Goal: Task Accomplishment & Management: Complete application form

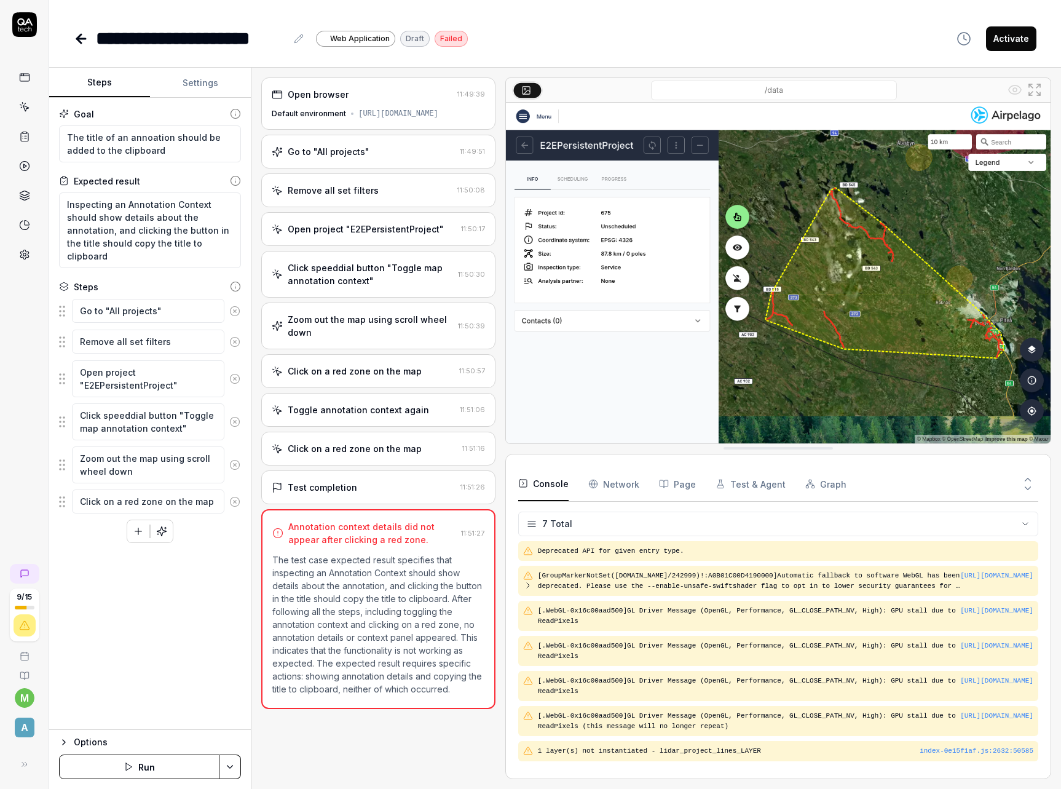
click at [139, 472] on div "Goal The title of an annoation should be added to the clipboard Expected result…" at bounding box center [150, 414] width 202 height 632
click at [185, 472] on div "Goal The title of an annoation should be added to the clipboard Expected result…" at bounding box center [150, 414] width 202 height 632
type textarea "*"
click at [33, 350] on div "9 / 15 m A" at bounding box center [24, 394] width 49 height 789
click at [31, 472] on link at bounding box center [25, 574] width 30 height 20
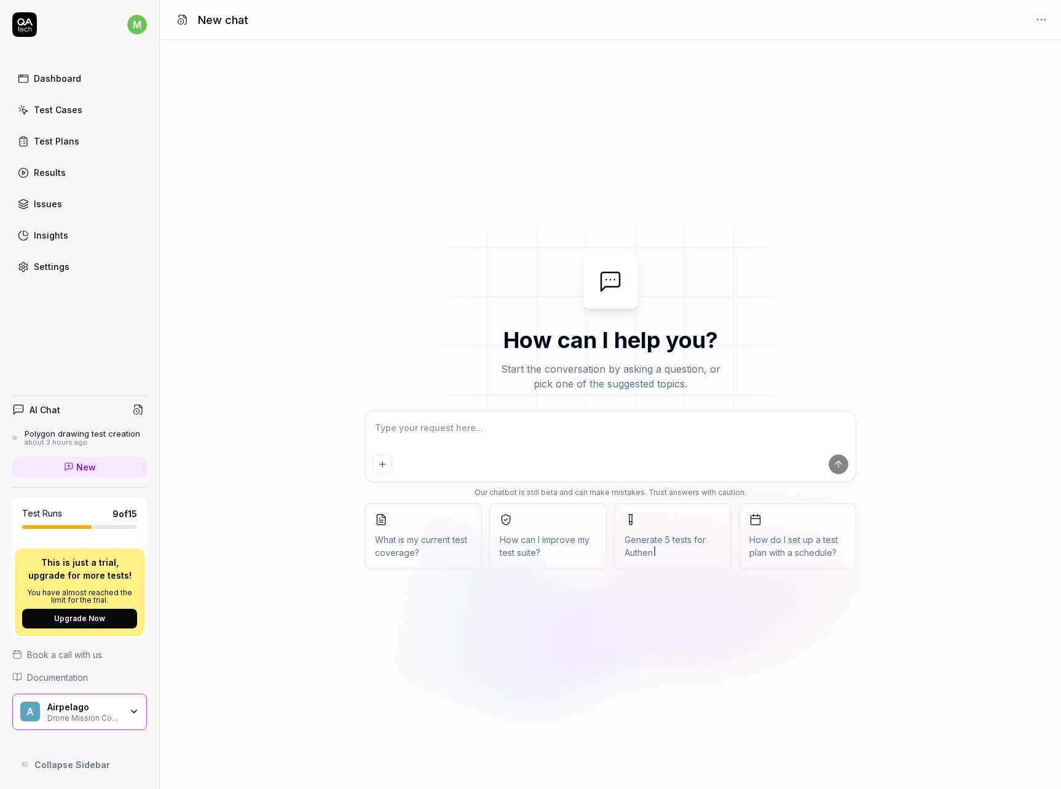
click at [306, 229] on div "How can I help you? Start the conversation by asking a question, or pick one of…" at bounding box center [610, 414] width 901 height 749
click at [69, 76] on div "Dashboard" at bounding box center [57, 78] width 47 height 13
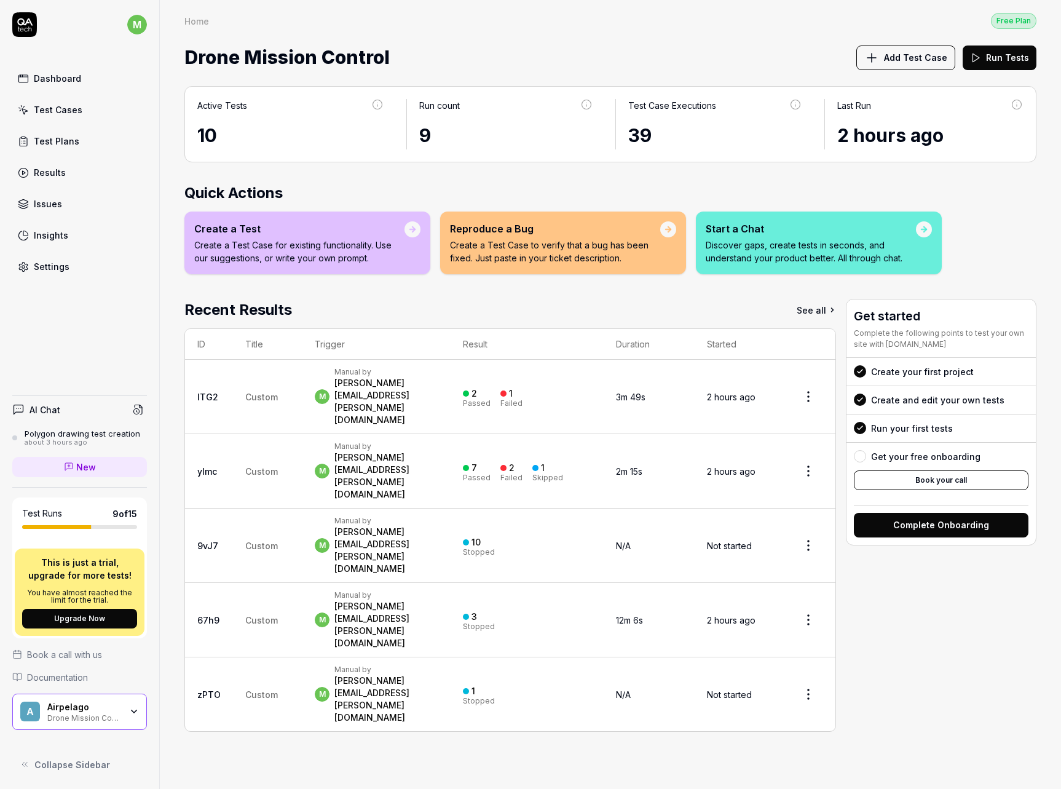
click at [82, 116] on link "Test Cases" at bounding box center [79, 110] width 135 height 24
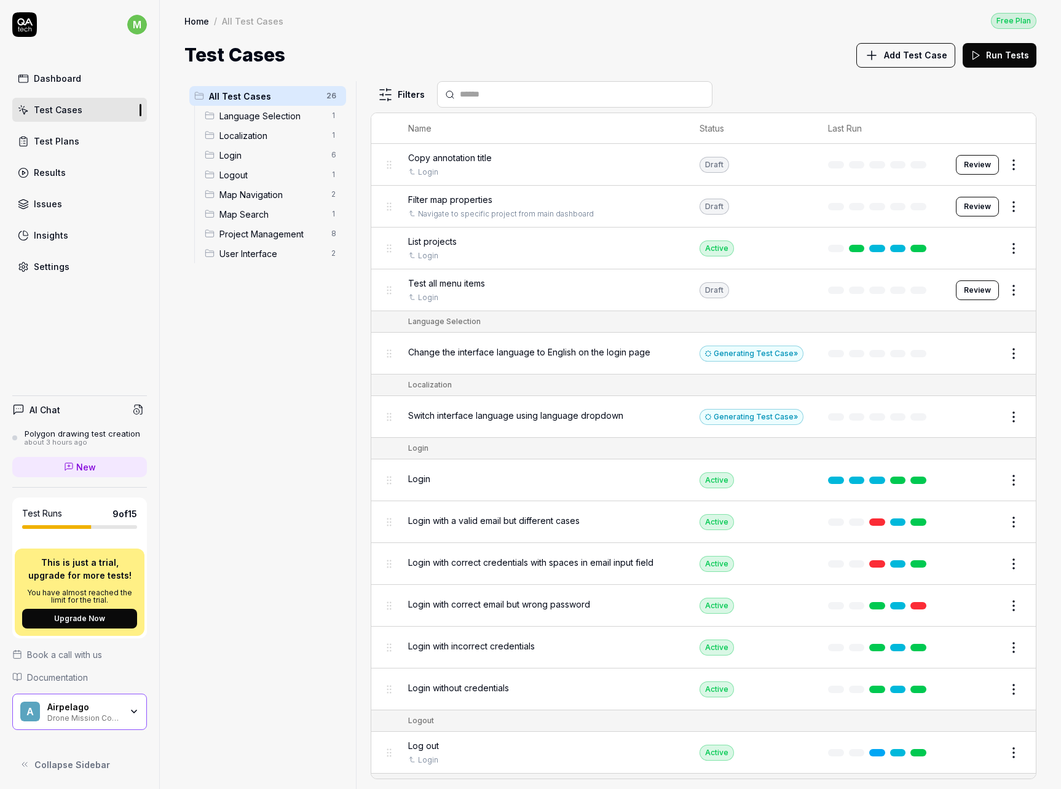
click at [468, 161] on span "Copy annotation title" at bounding box center [450, 157] width 84 height 13
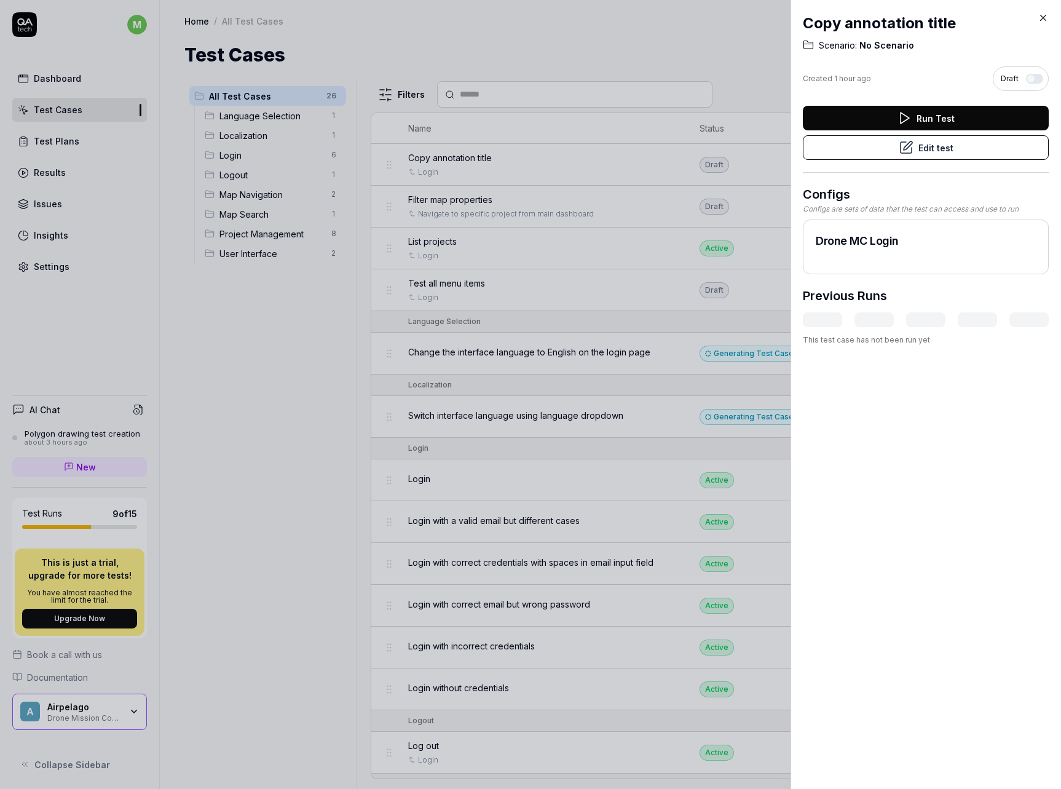
click at [902, 151] on icon at bounding box center [906, 147] width 15 height 15
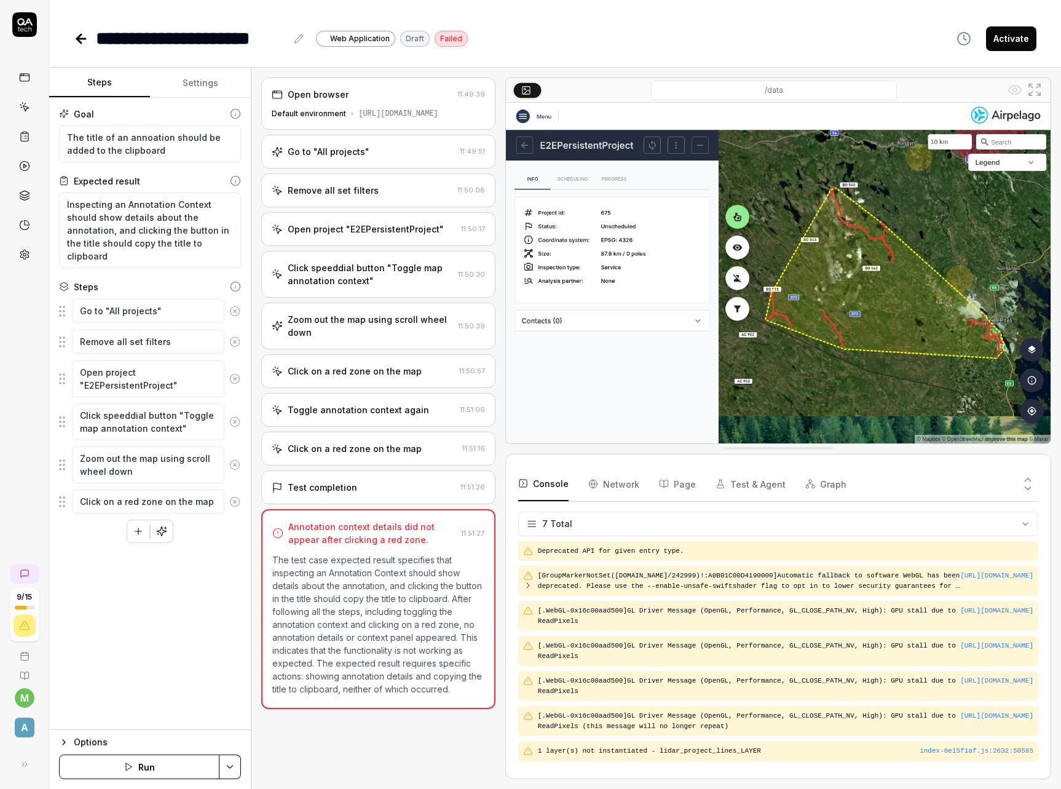
click at [162, 767] on button "Run" at bounding box center [139, 766] width 160 height 25
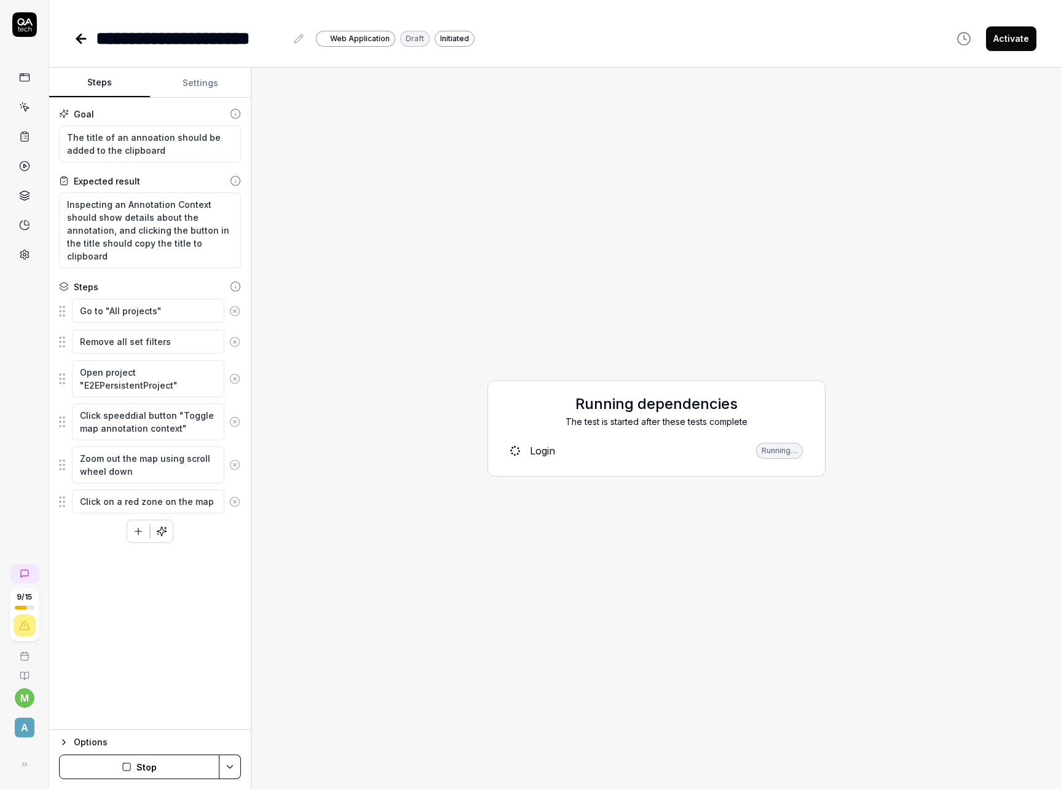
click at [476, 571] on div "Running dependencies The test is started after these tests complete Login Runni…" at bounding box center [656, 428] width 790 height 702
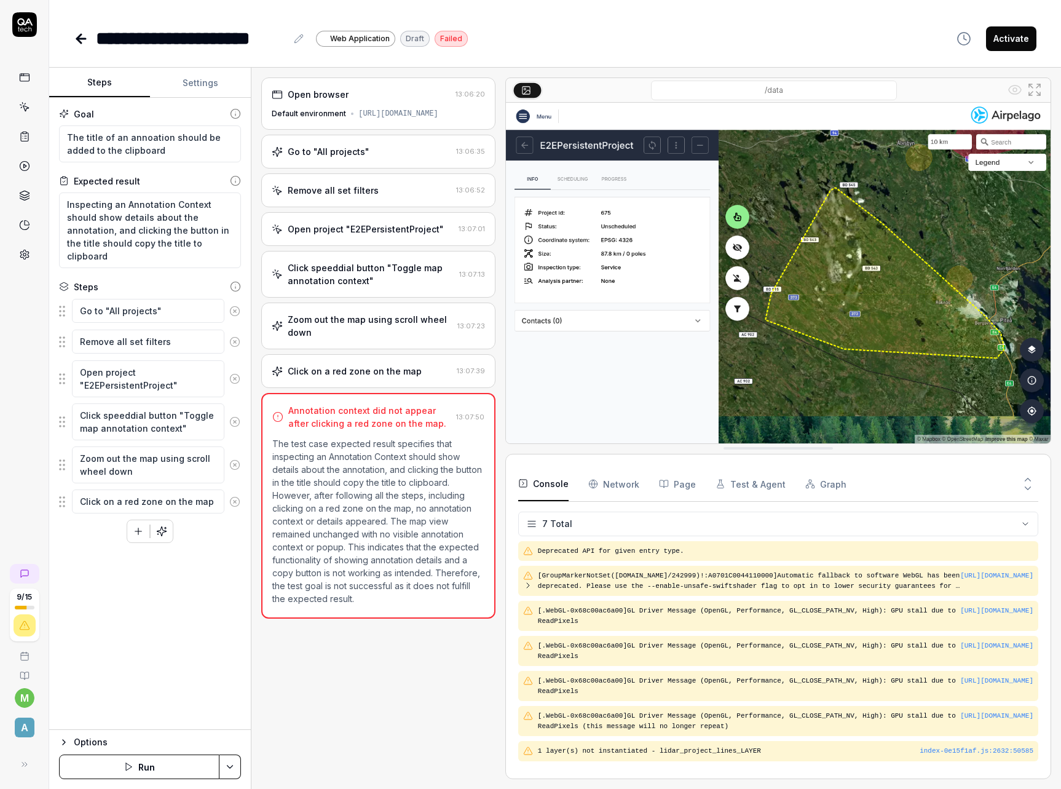
click at [81, 39] on icon at bounding box center [81, 39] width 9 height 0
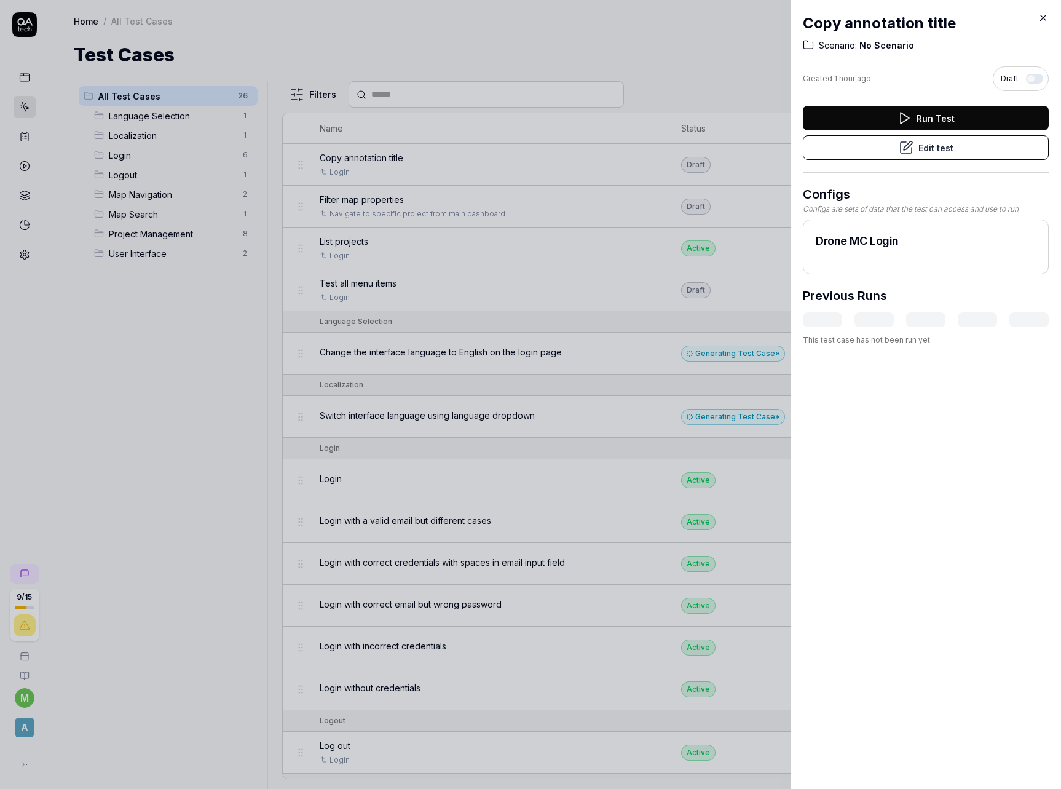
click at [1040, 14] on icon at bounding box center [1043, 17] width 11 height 11
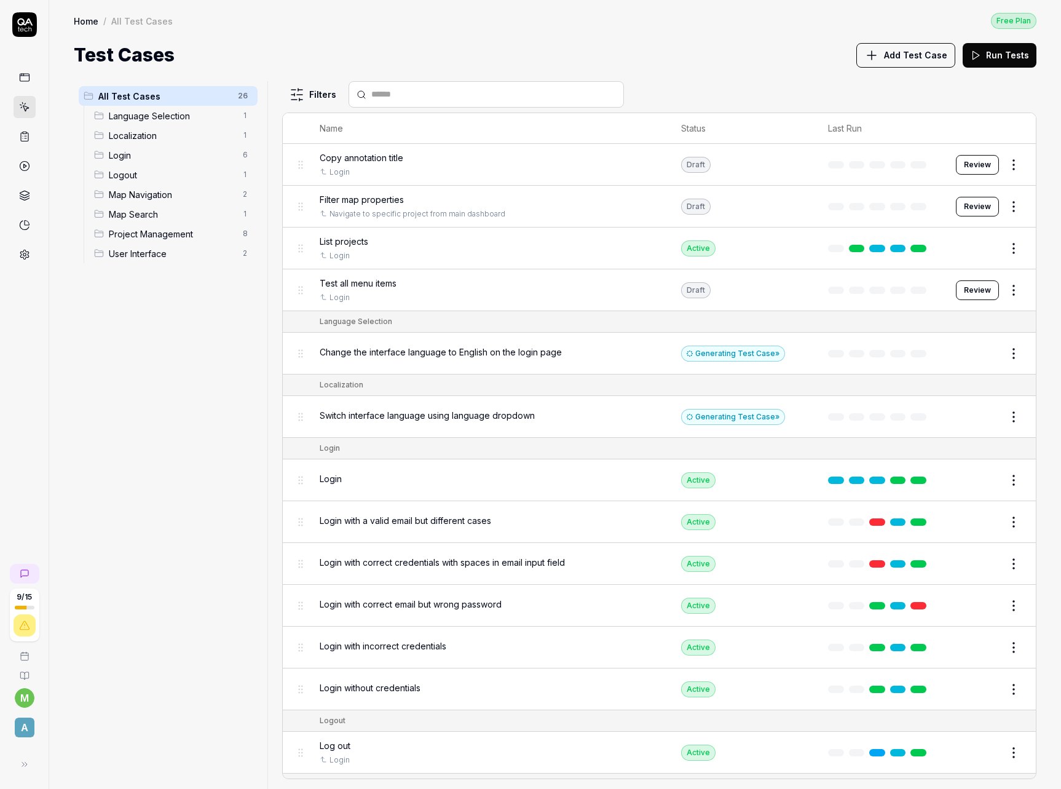
click at [400, 285] on div "Test all menu items" at bounding box center [488, 283] width 337 height 13
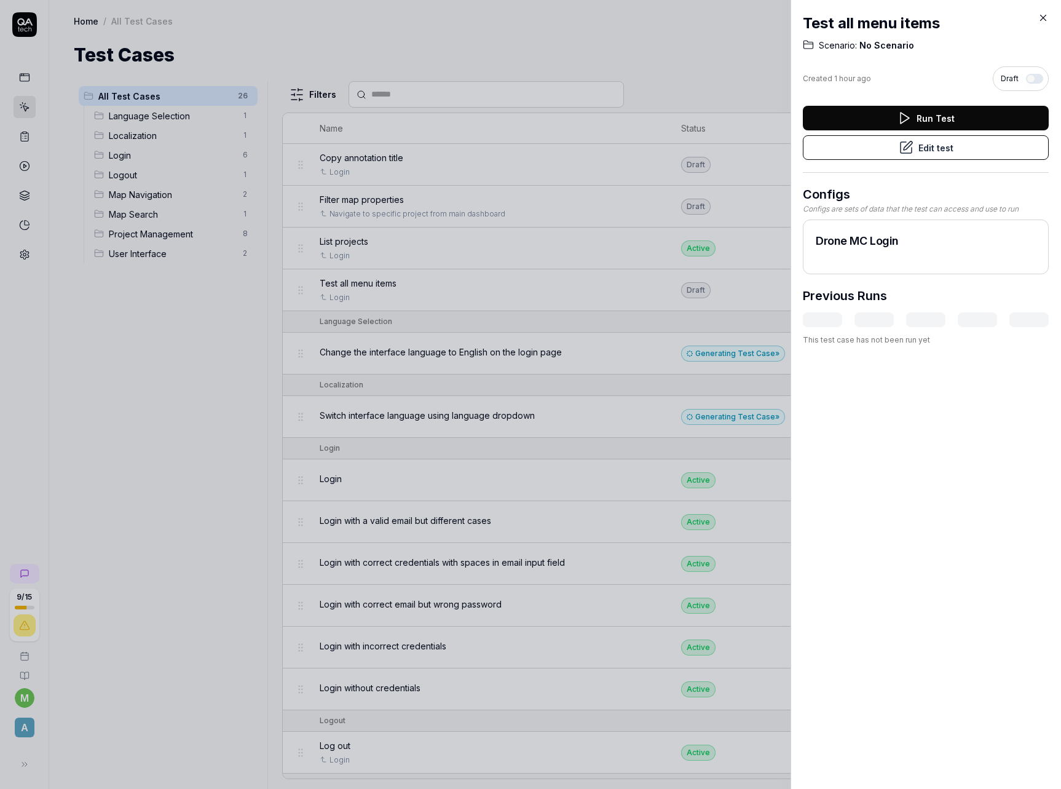
click at [877, 151] on button "Edit test" at bounding box center [926, 147] width 246 height 25
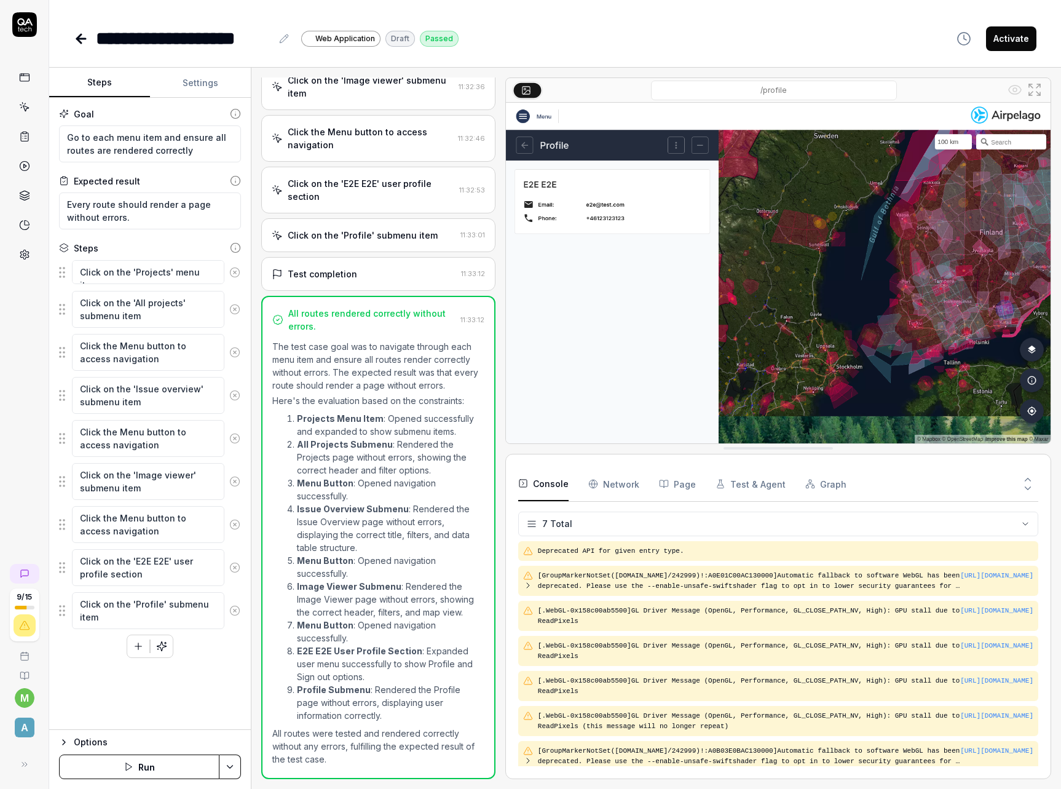
scroll to position [5, 0]
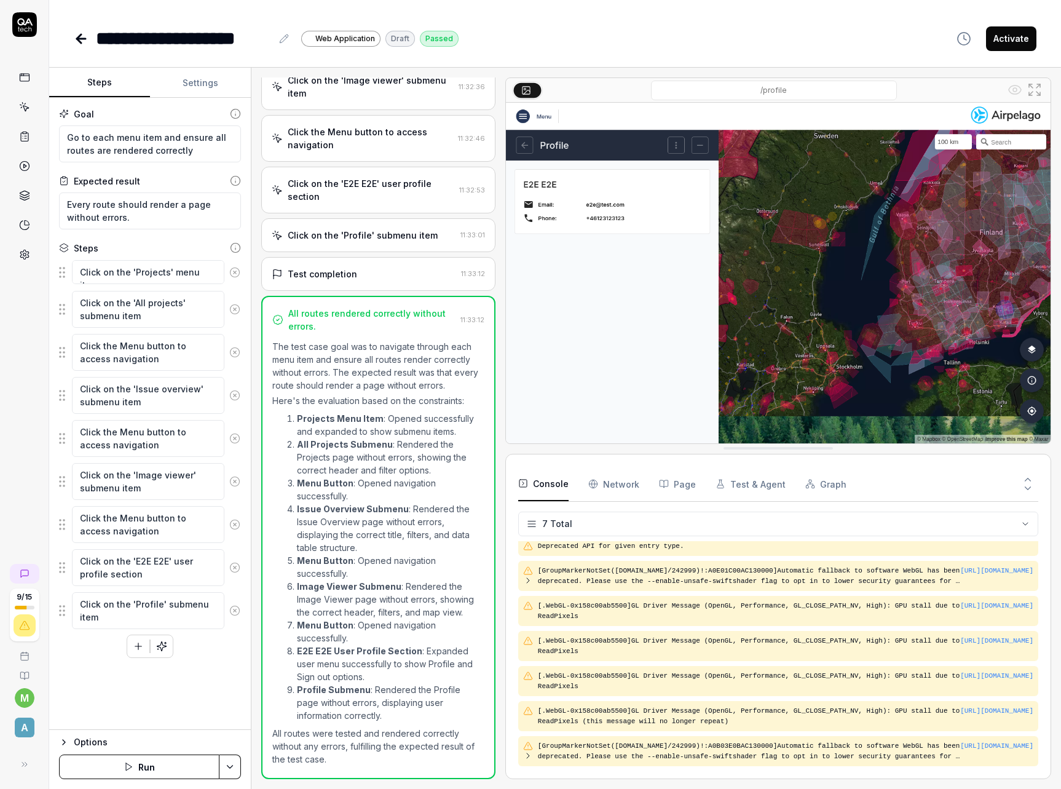
click at [179, 767] on button "Run" at bounding box center [139, 766] width 160 height 25
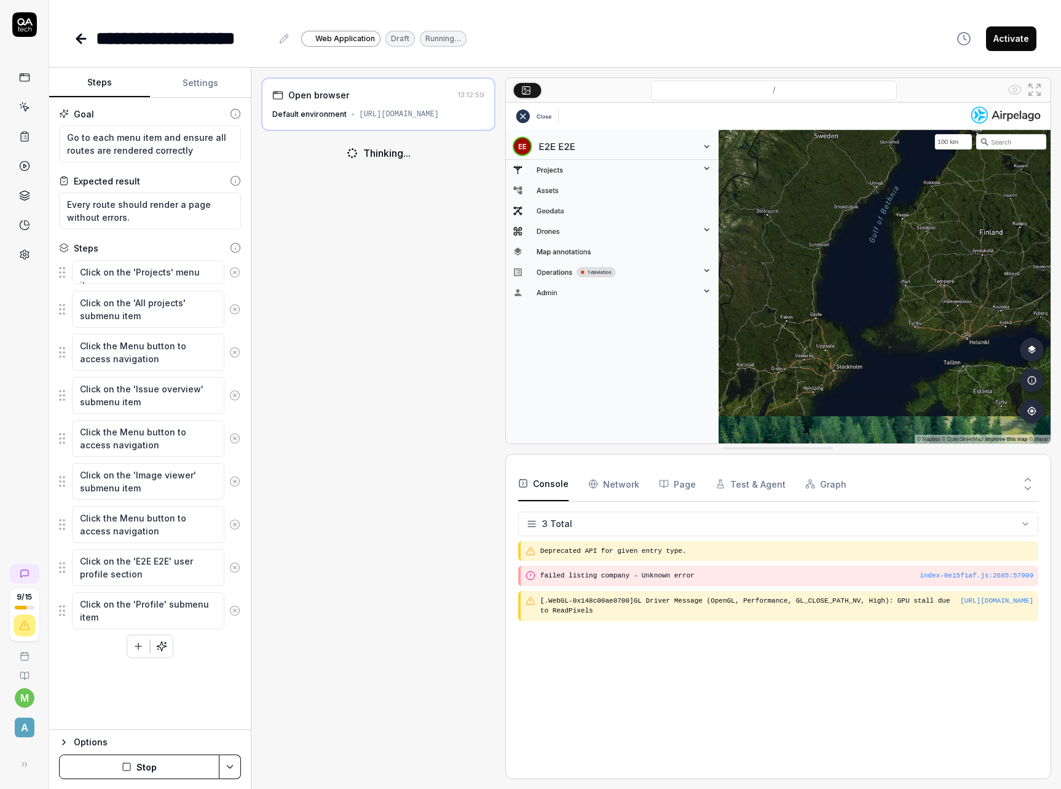
click at [236, 249] on icon at bounding box center [235, 247] width 11 height 11
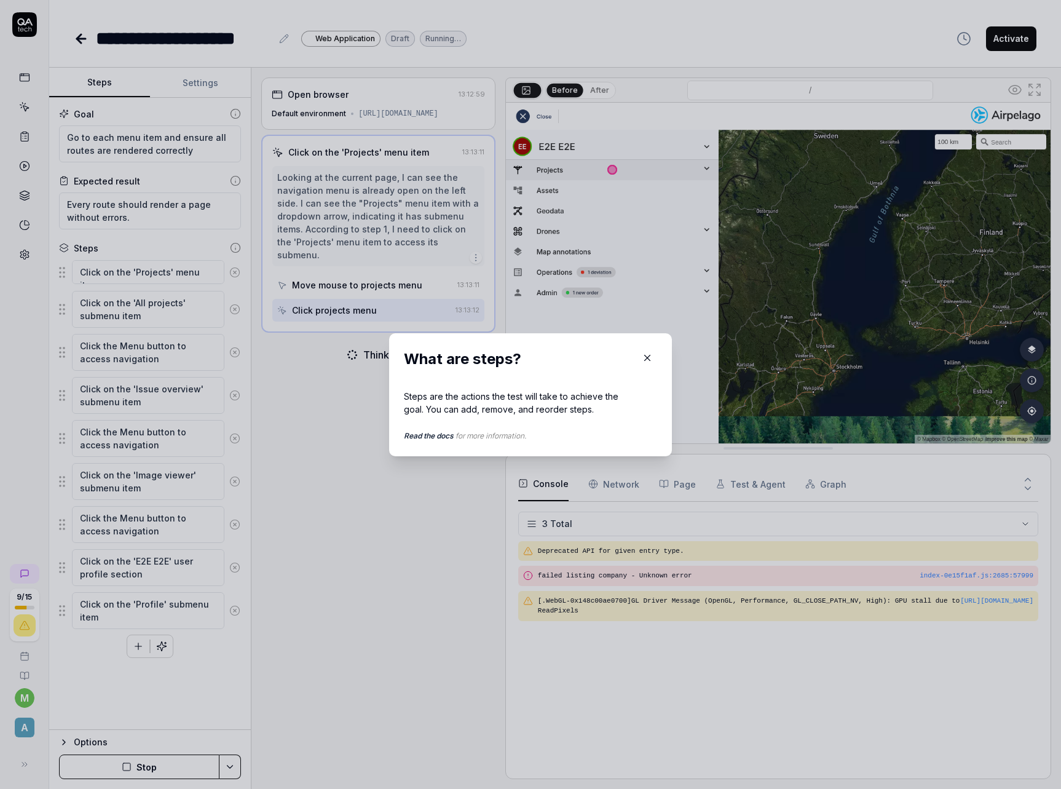
click at [645, 358] on icon "button" at bounding box center [648, 358] width 6 height 6
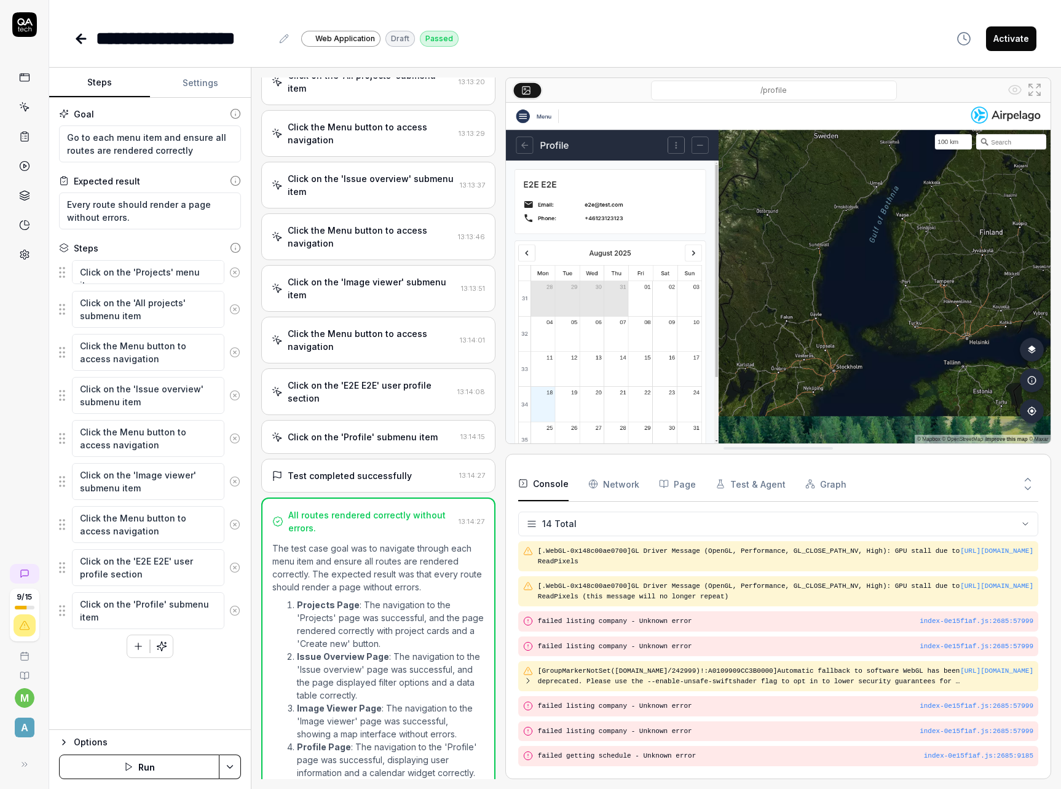
scroll to position [183, 0]
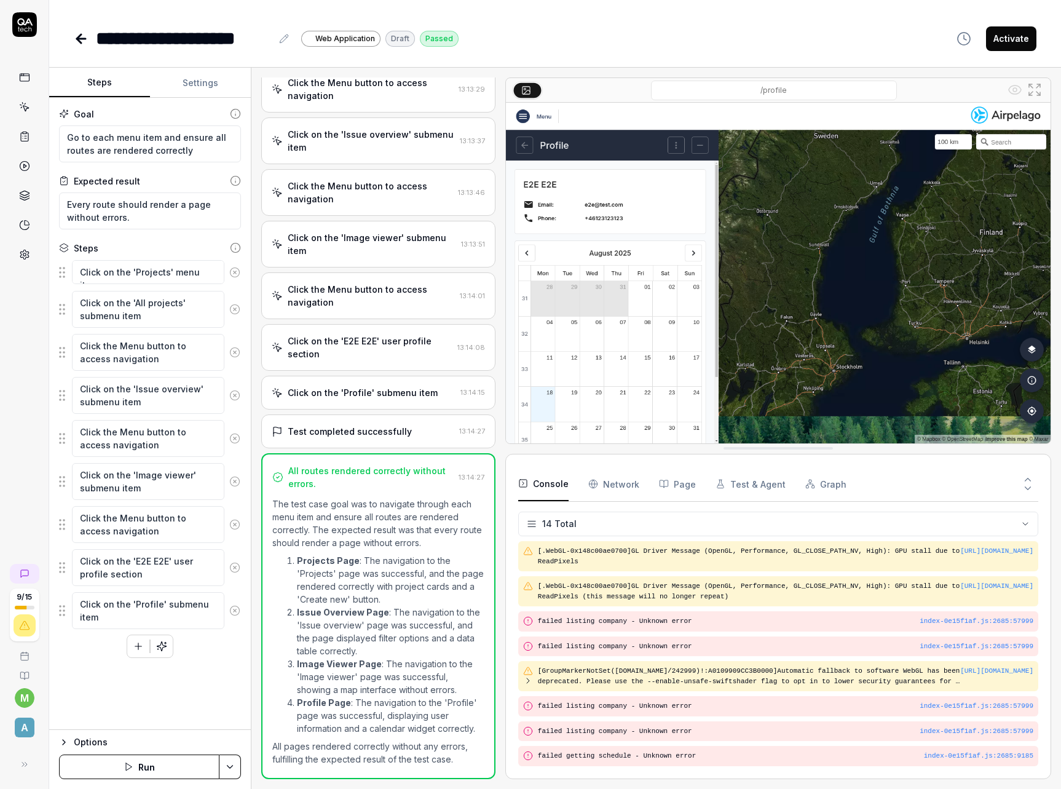
click at [208, 666] on div "Goal Go to each menu item and ensure all routes are rendered correctly Expected…" at bounding box center [150, 414] width 202 height 632
click at [236, 272] on icon at bounding box center [234, 272] width 11 height 11
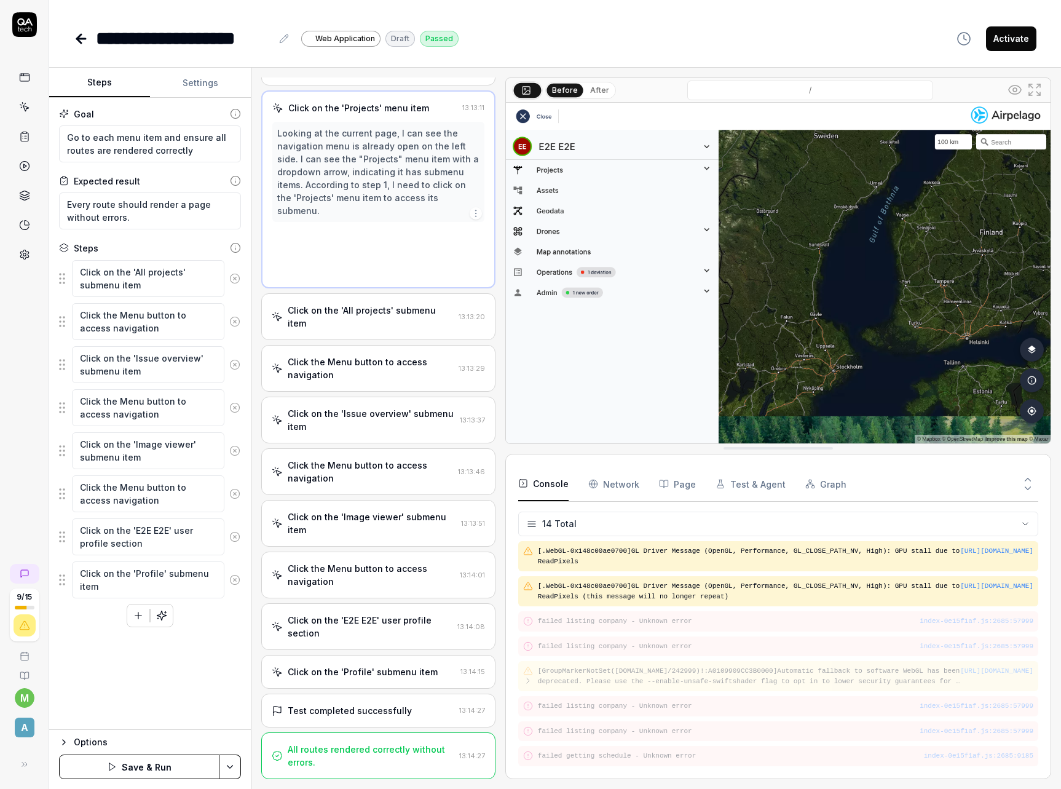
scroll to position [0, 0]
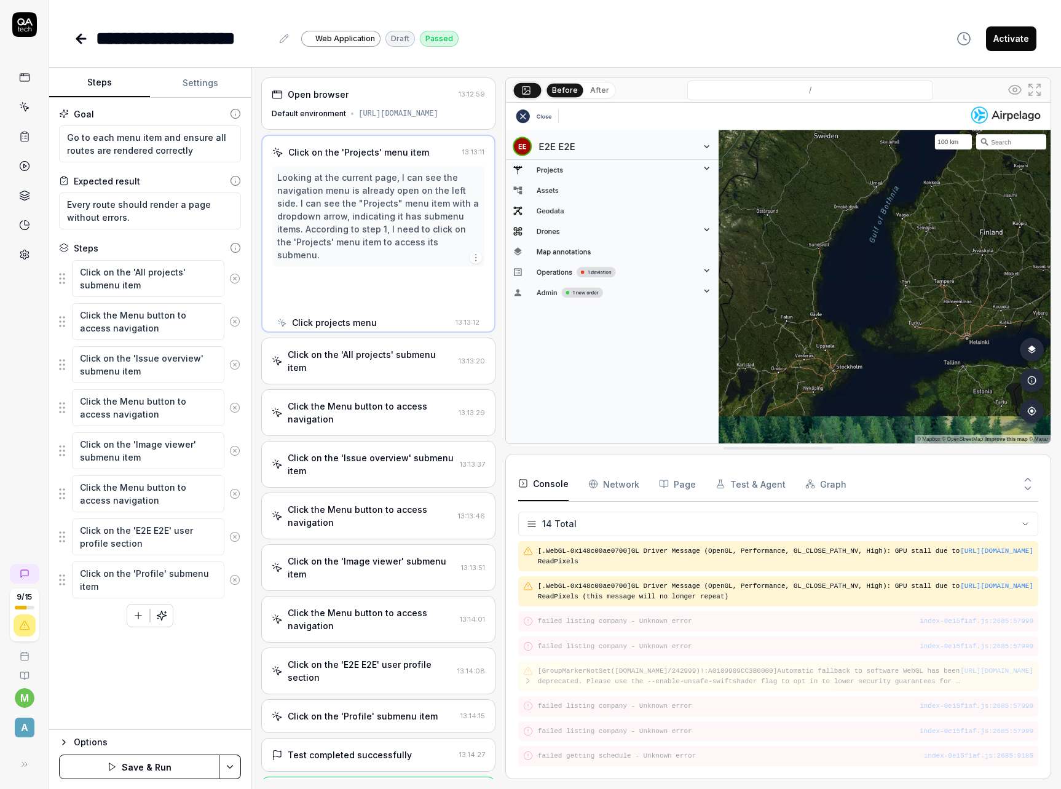
click at [236, 272] on button at bounding box center [234, 278] width 21 height 25
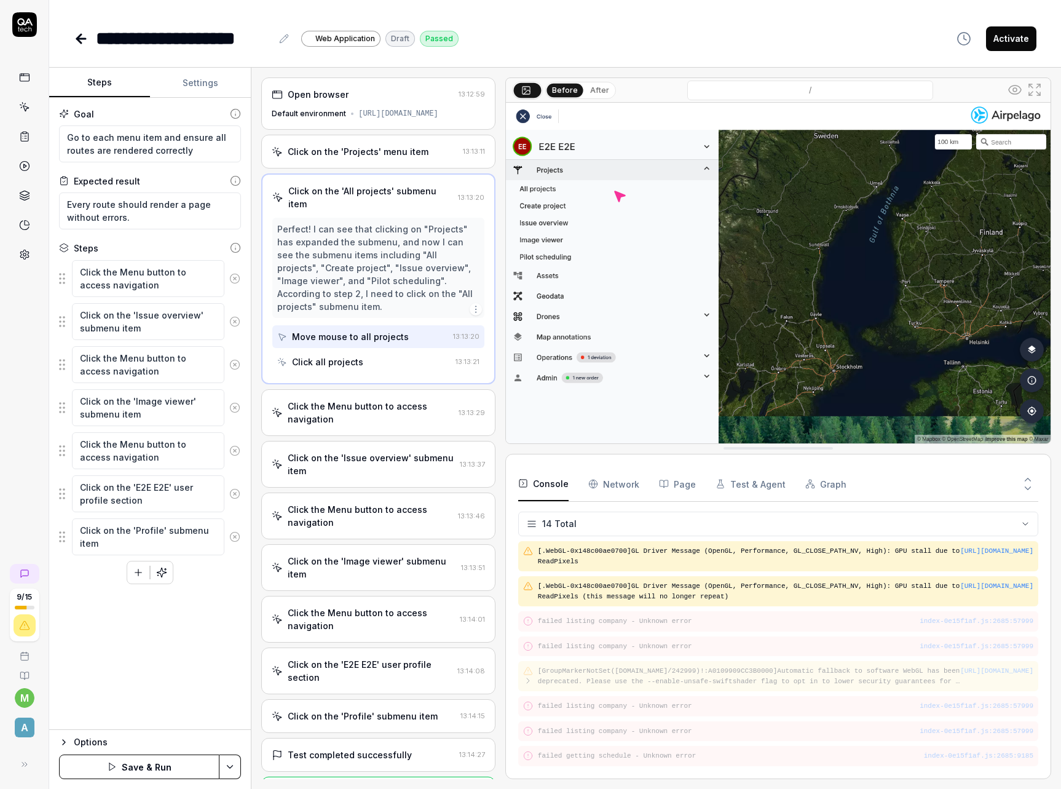
click at [234, 282] on circle at bounding box center [235, 278] width 9 height 9
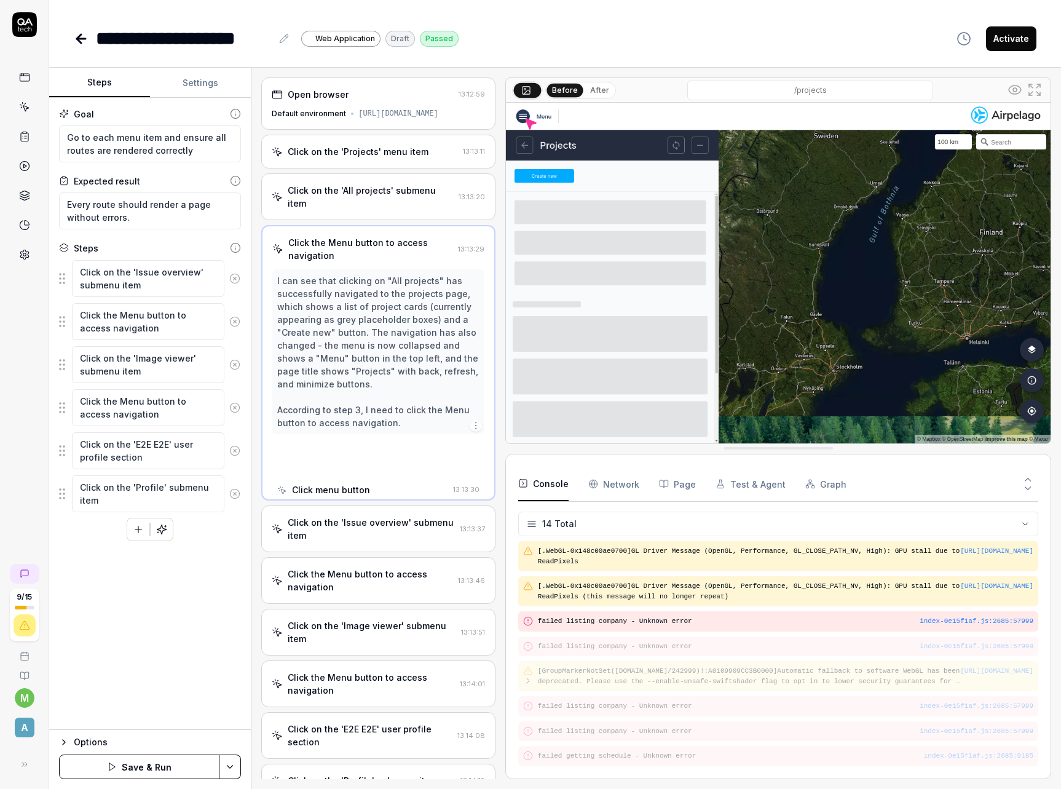
click at [234, 280] on icon at bounding box center [234, 278] width 11 height 11
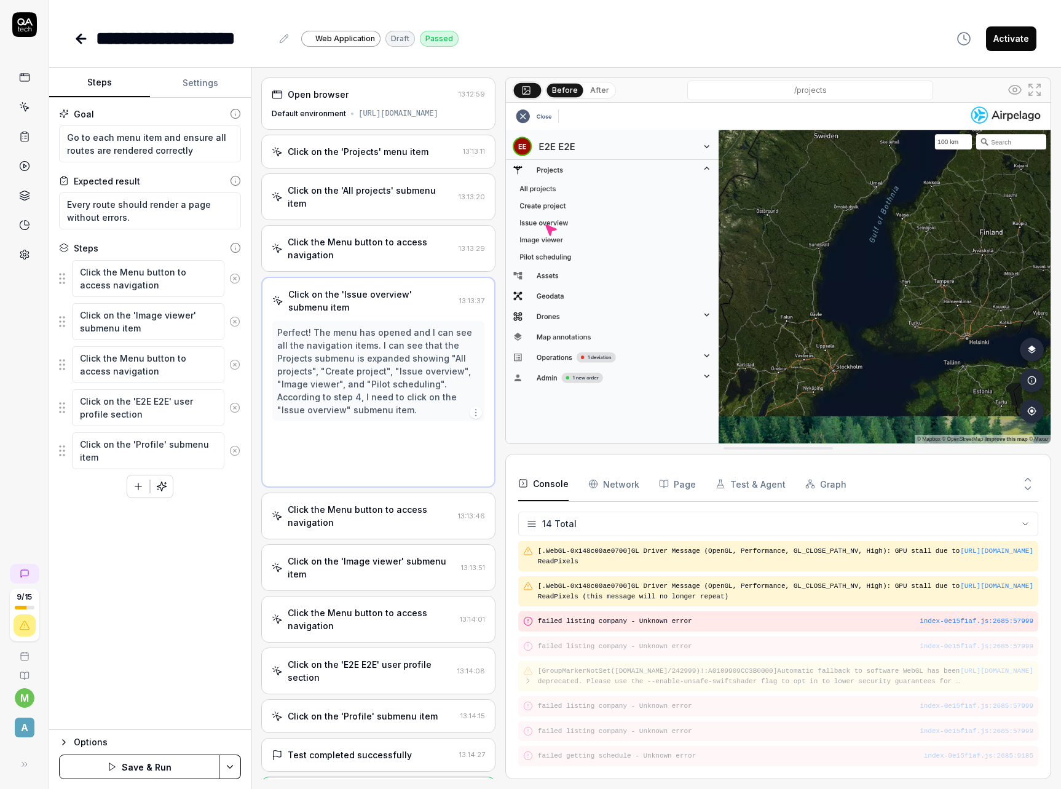
click at [234, 280] on icon at bounding box center [234, 278] width 11 height 11
click at [234, 316] on icon at bounding box center [234, 321] width 11 height 11
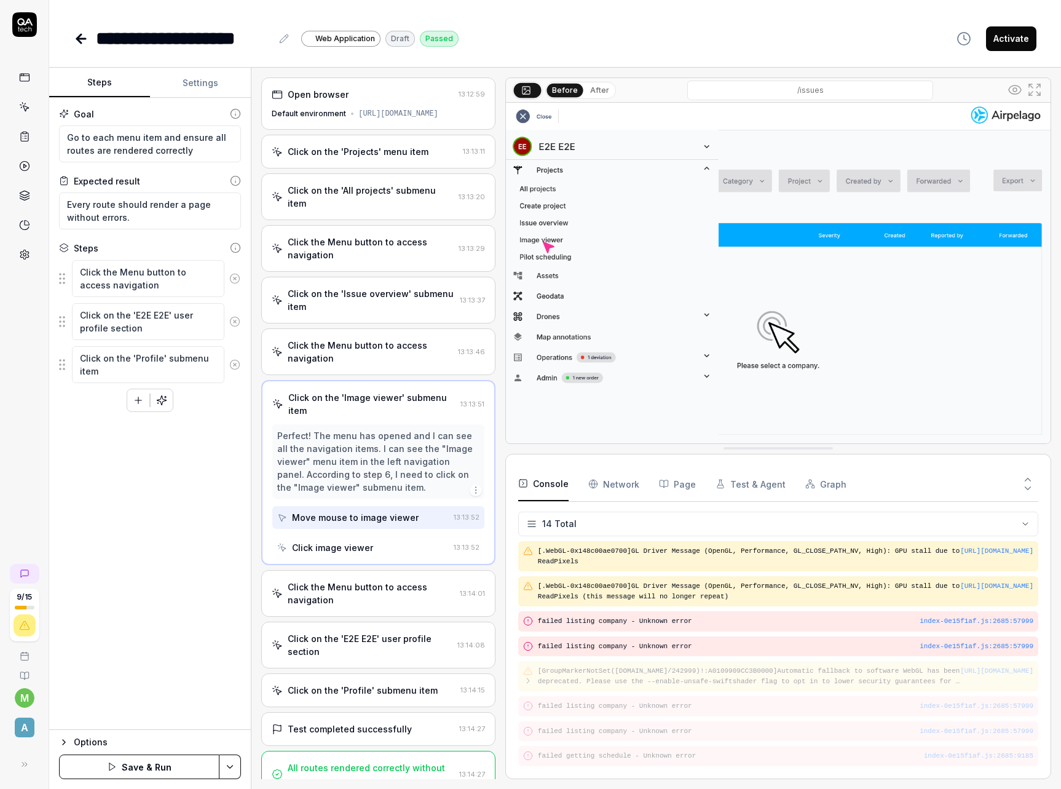
click at [234, 280] on icon at bounding box center [234, 278] width 11 height 11
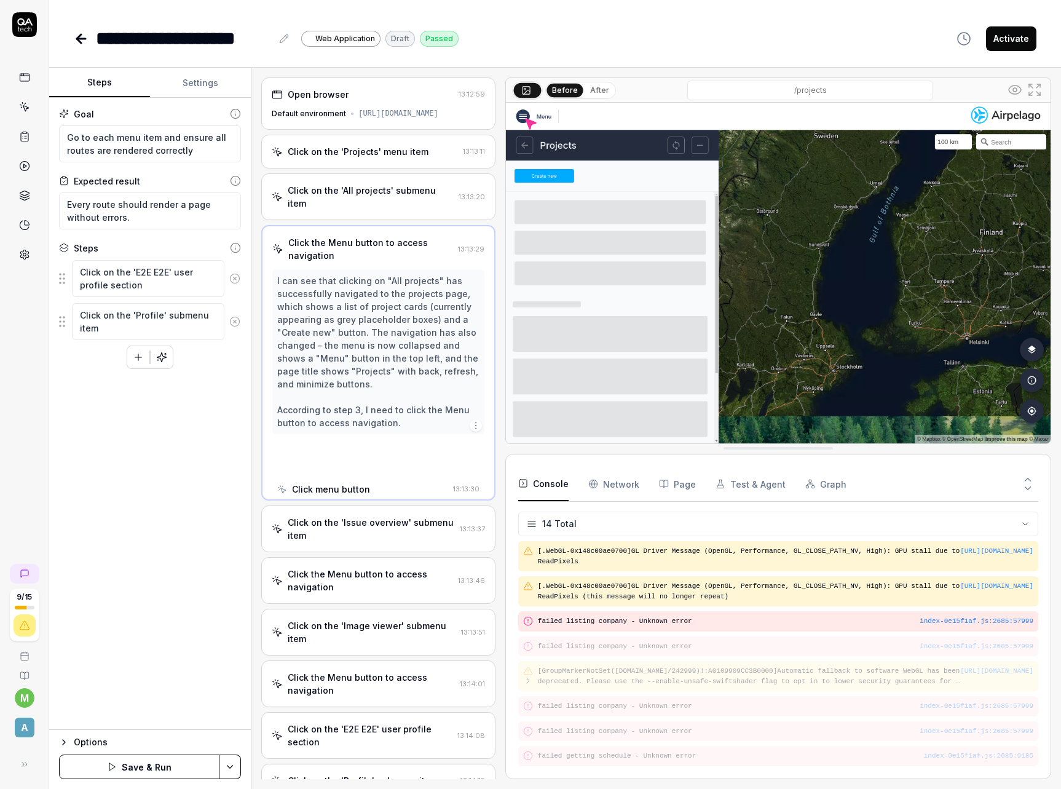
click at [234, 280] on icon at bounding box center [234, 278] width 11 height 11
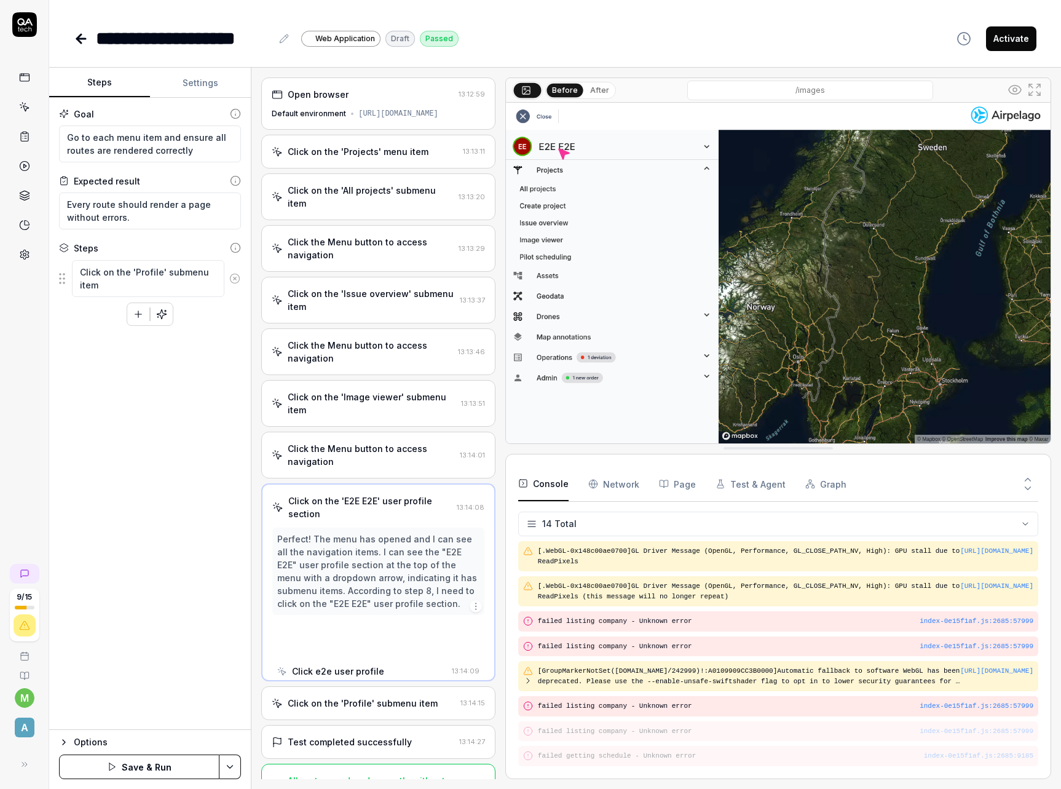
click at [234, 280] on icon at bounding box center [234, 278] width 11 height 11
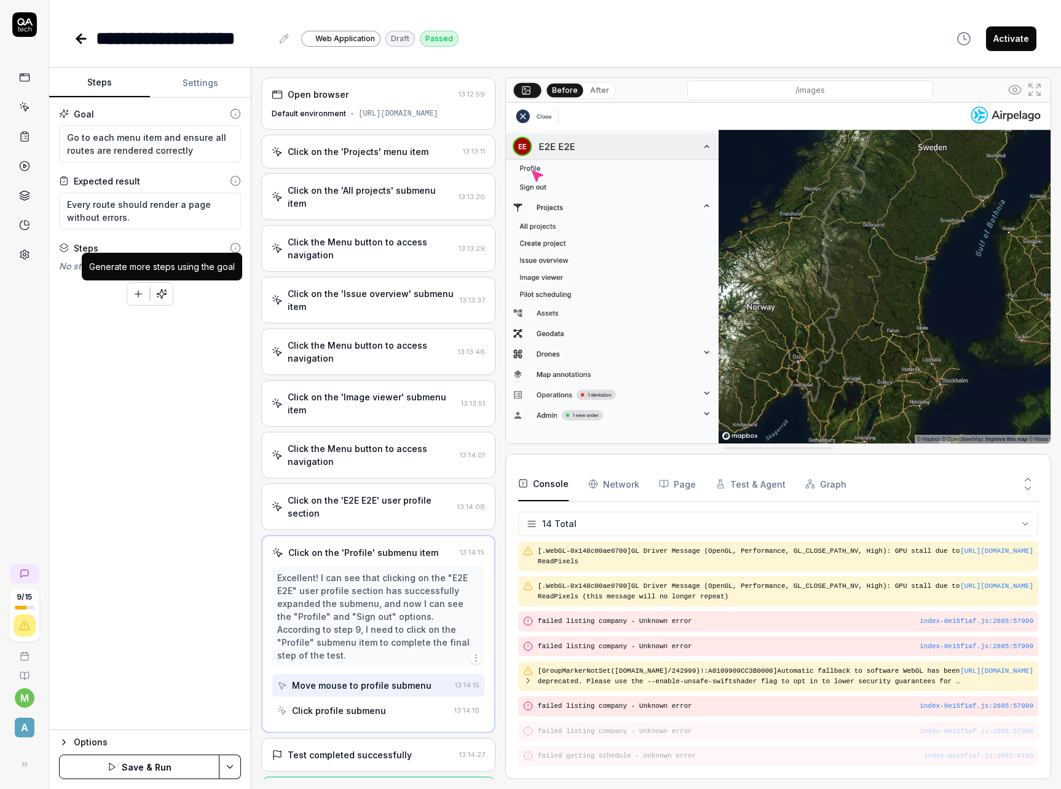
click at [162, 299] on button "button" at bounding box center [162, 294] width 22 height 22
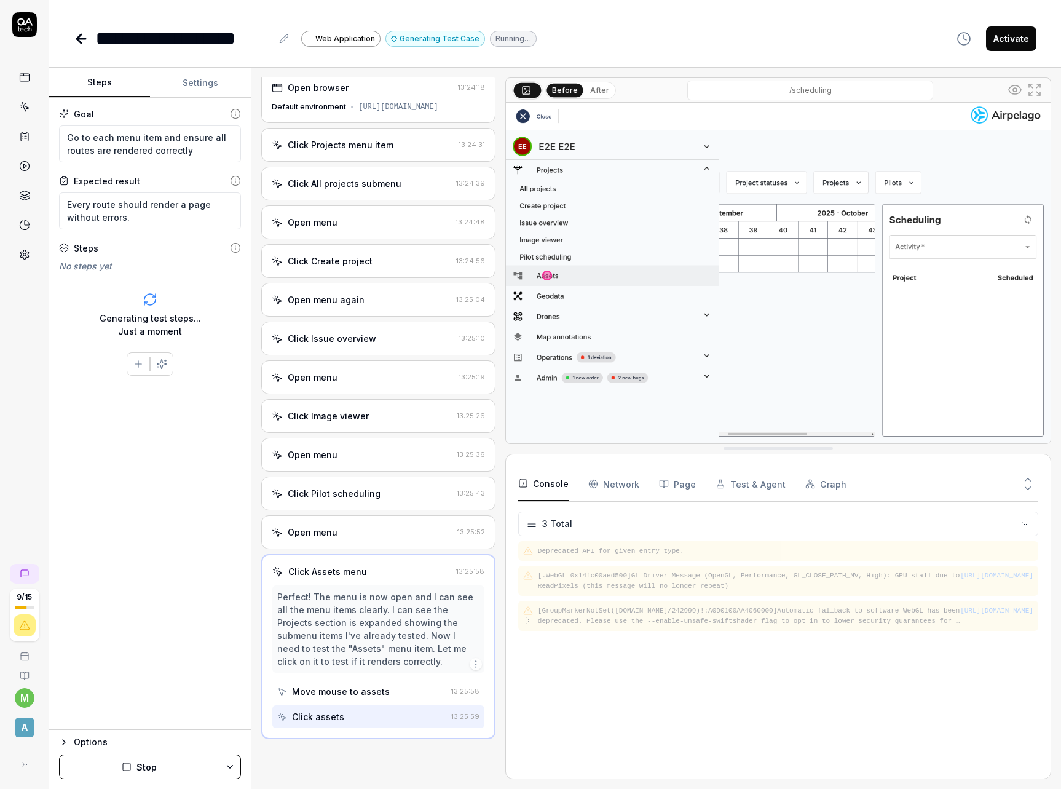
scroll to position [17, 0]
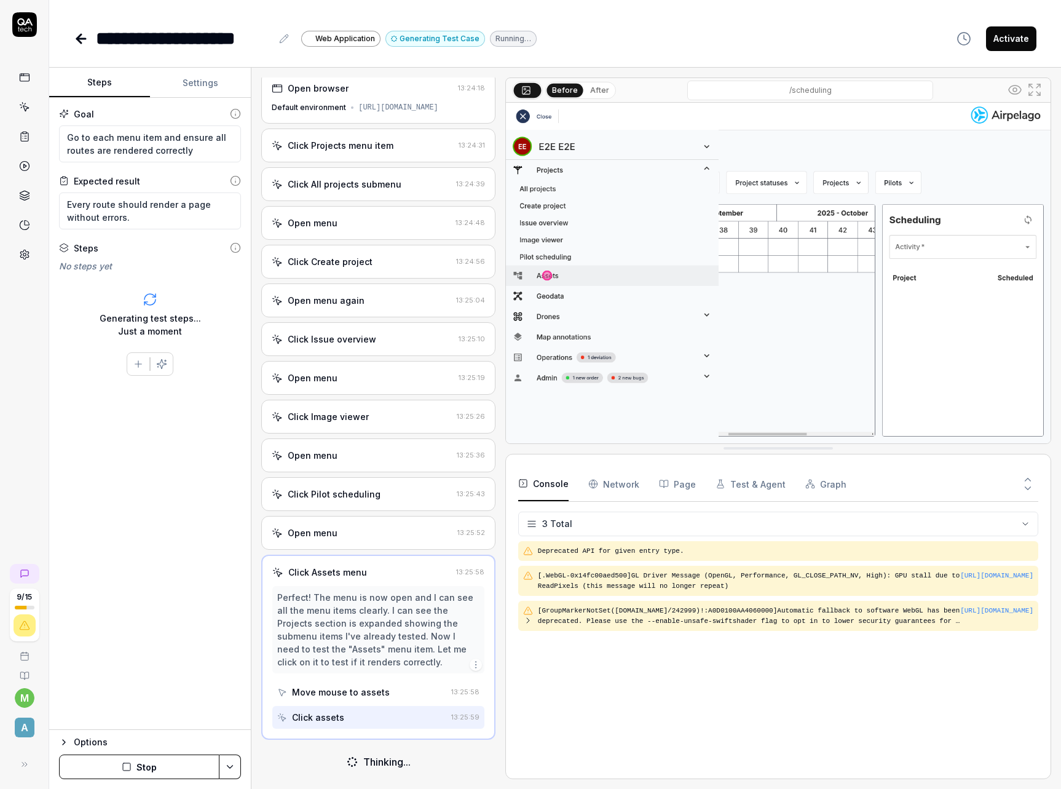
click at [228, 84] on button "Settings" at bounding box center [200, 83] width 101 height 30
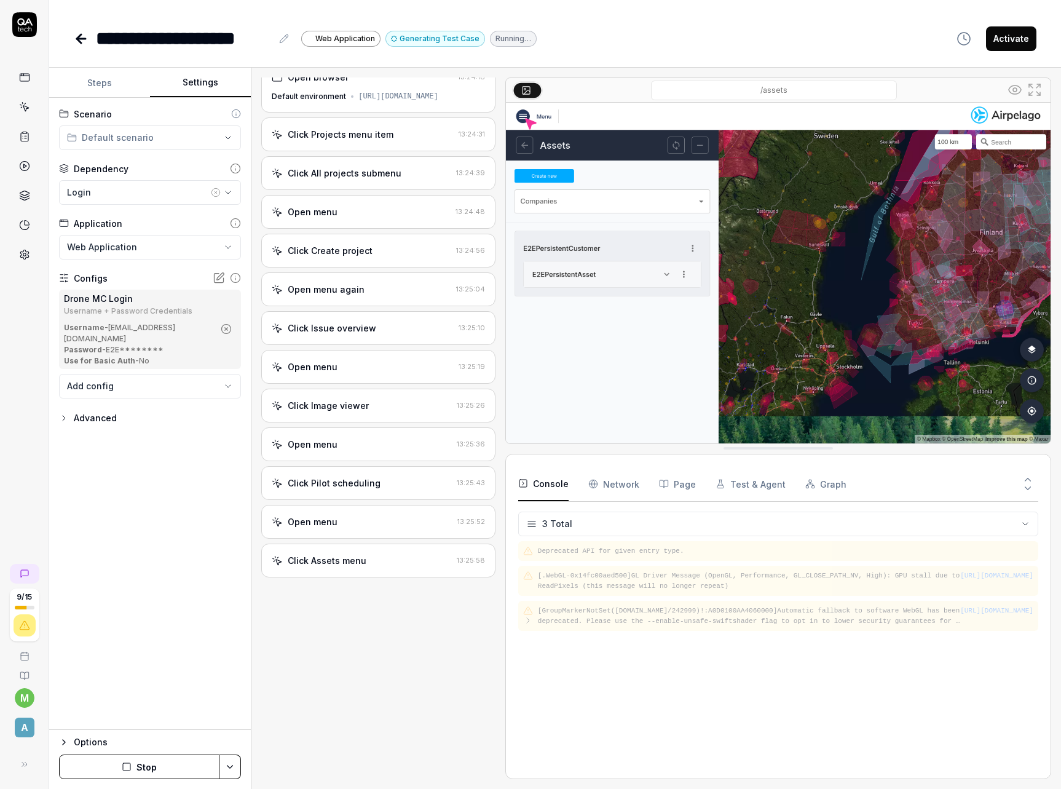
click at [107, 411] on div "Advanced" at bounding box center [95, 418] width 43 height 15
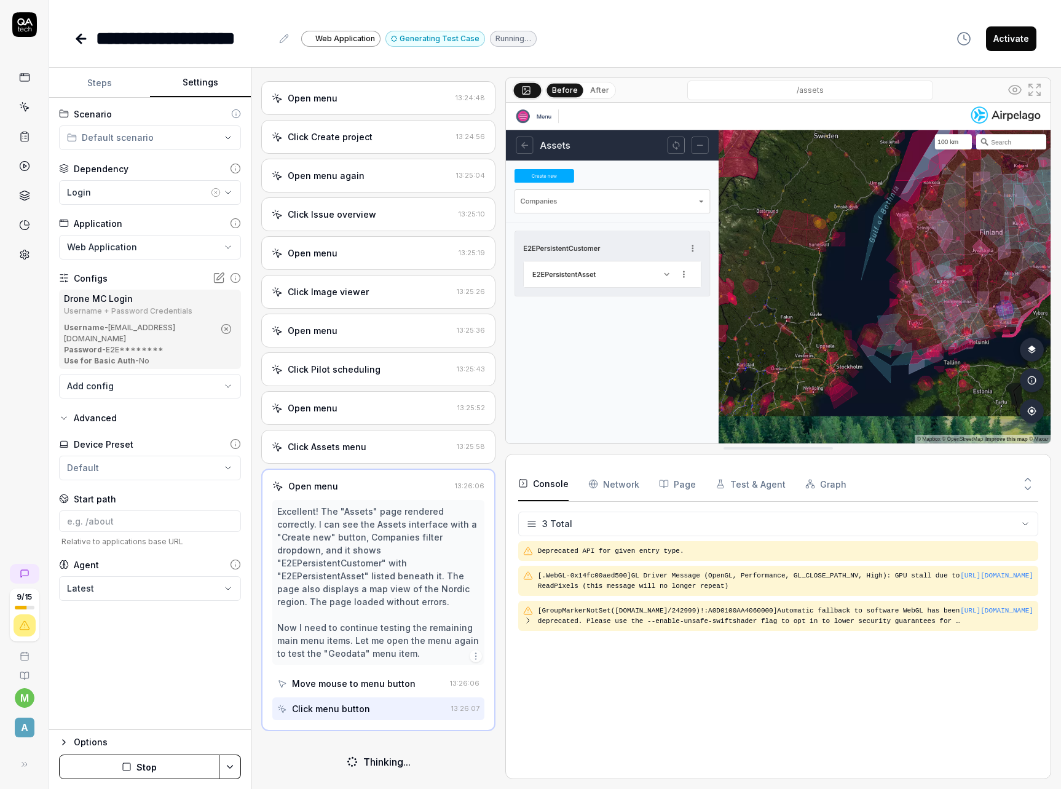
click at [104, 411] on div "Advanced" at bounding box center [95, 418] width 43 height 15
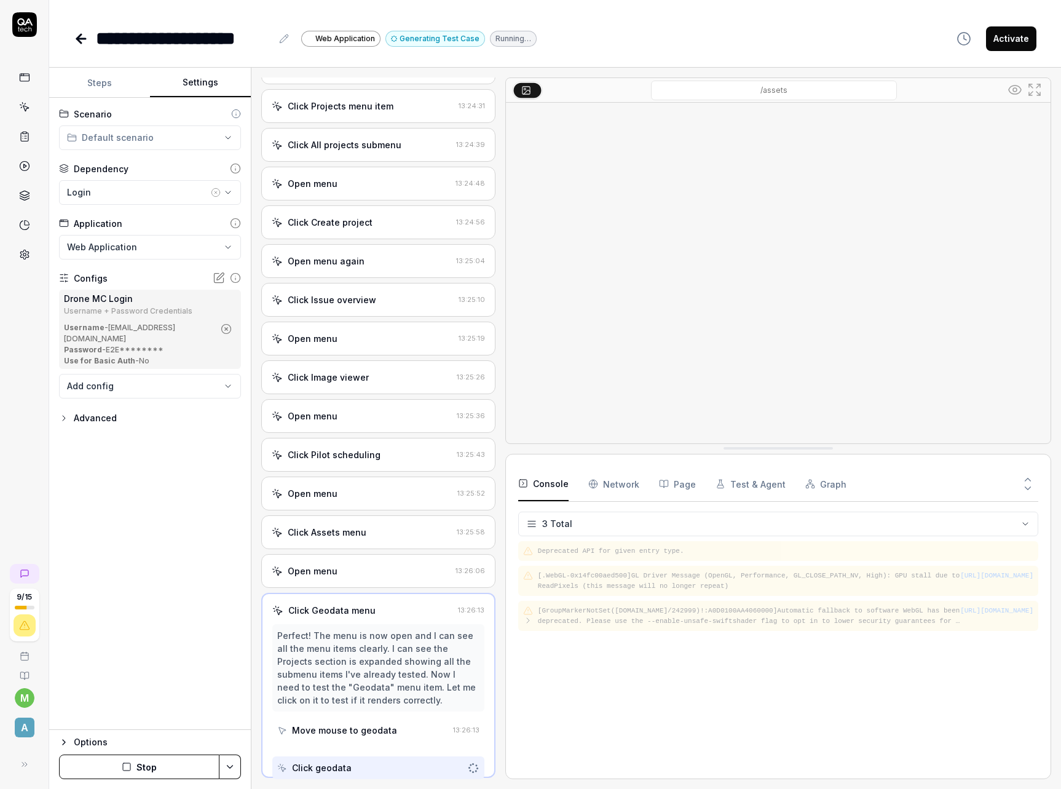
scroll to position [55, 0]
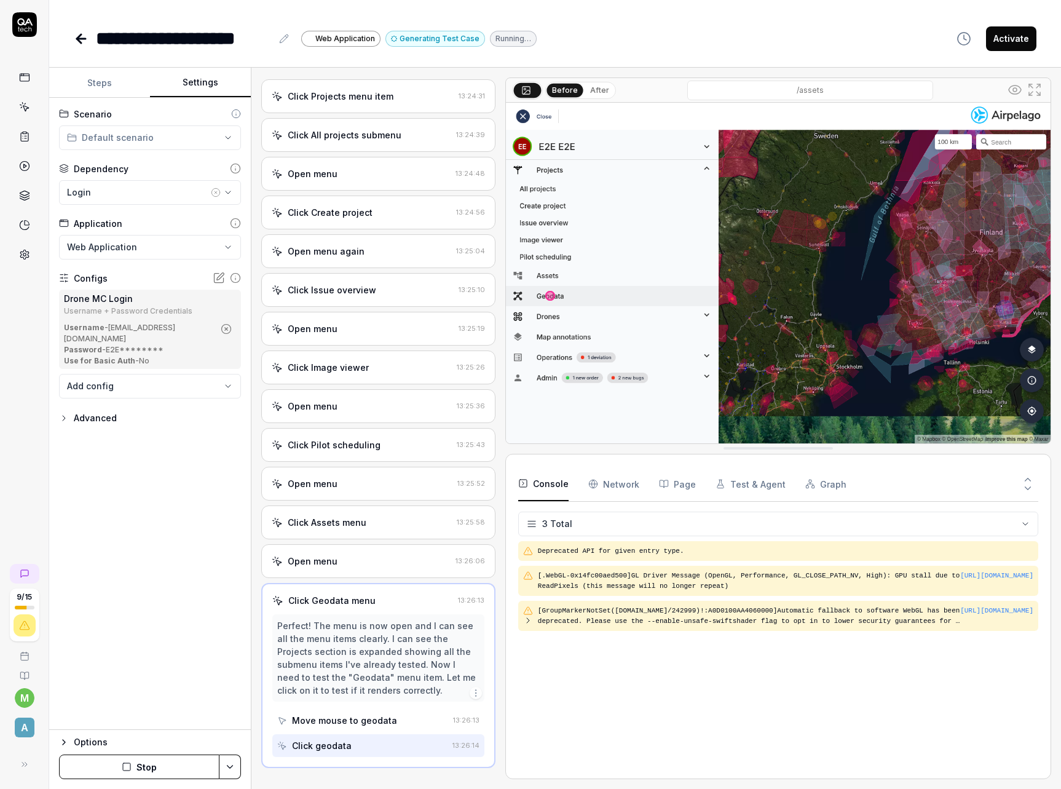
click at [106, 87] on button "Steps" at bounding box center [99, 83] width 101 height 30
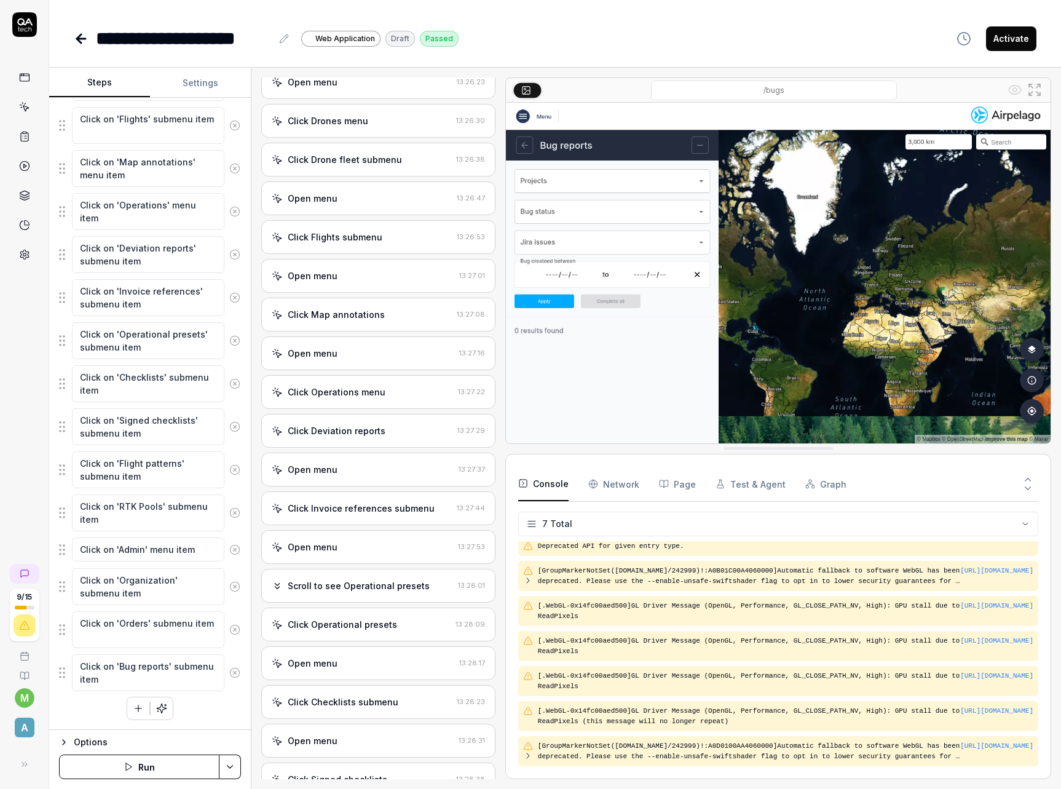
scroll to position [521, 0]
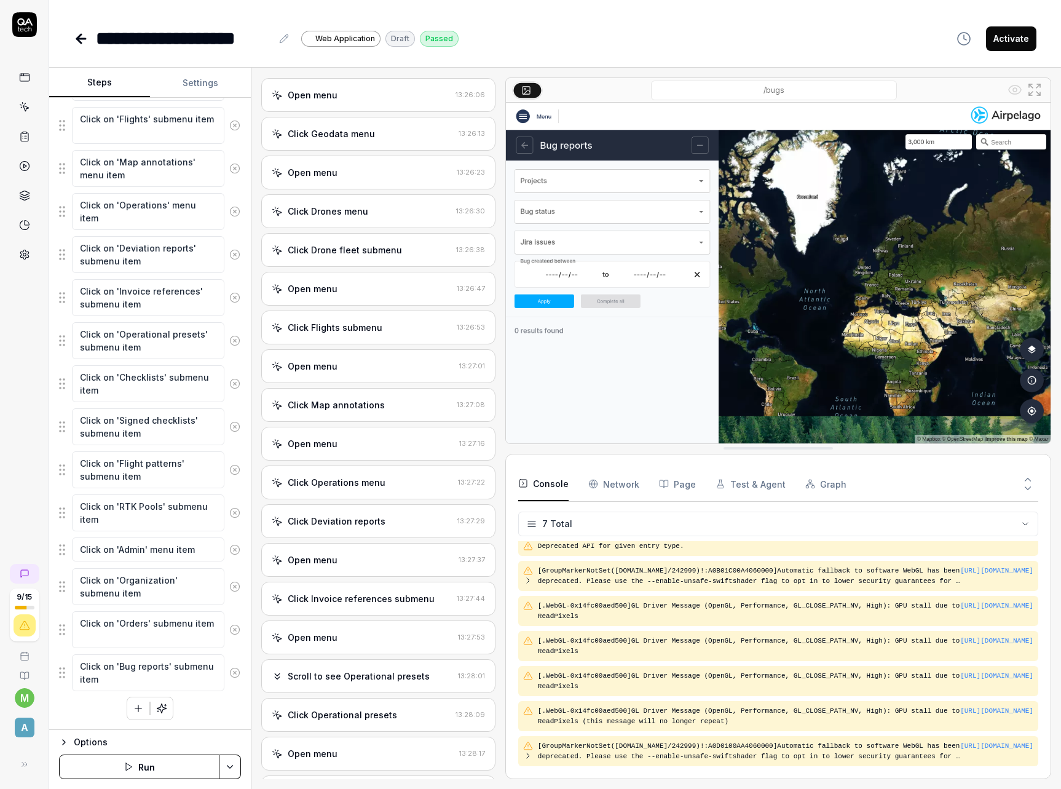
type textarea "*"
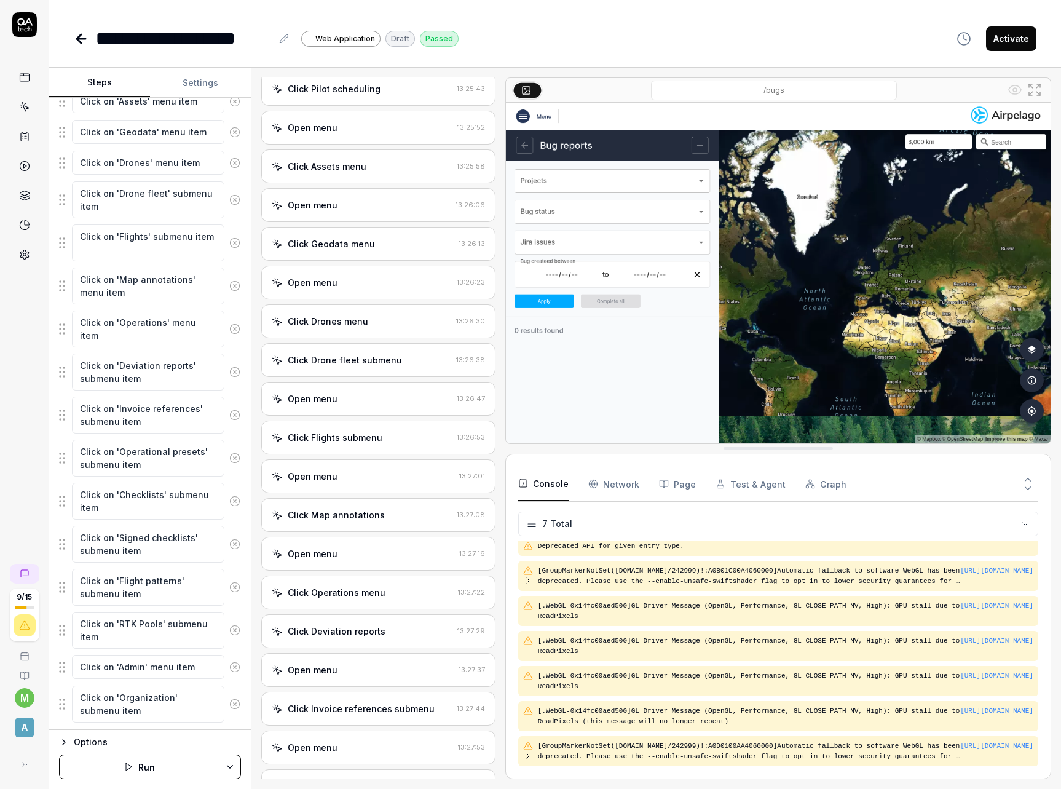
scroll to position [534, 0]
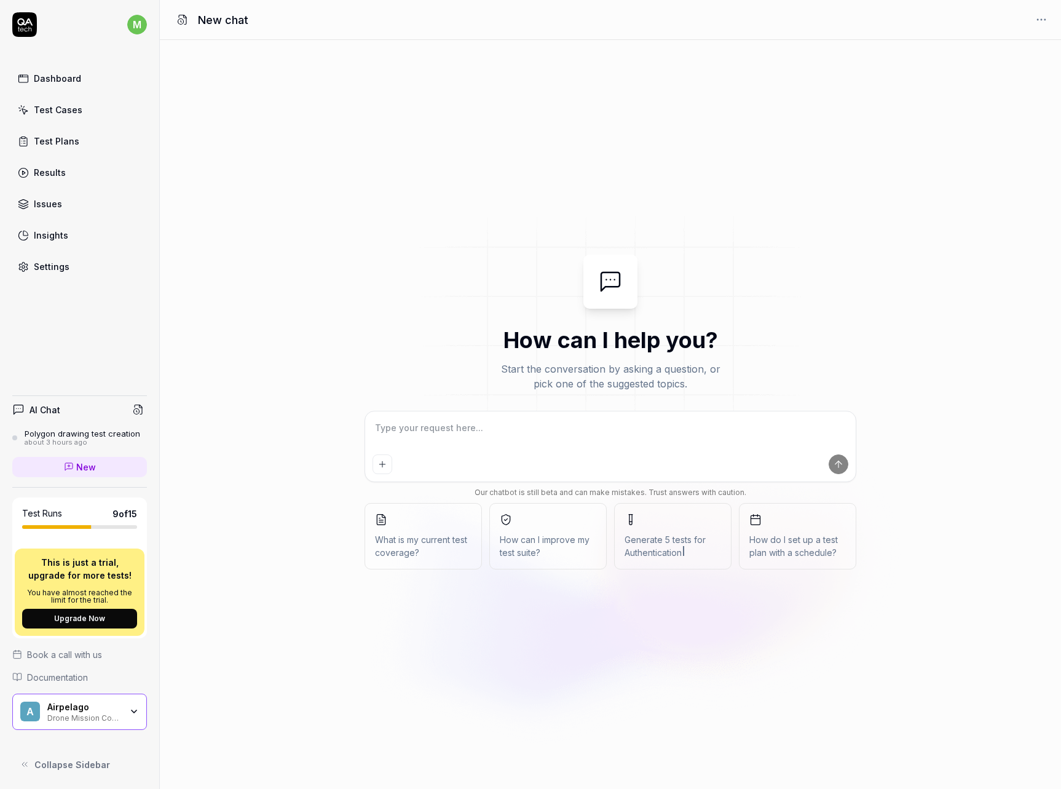
click at [293, 423] on div "How can I help you? Start the conversation by asking a question, or pick one of…" at bounding box center [610, 415] width 901 height 320
type textarea "*"
click at [384, 467] on icon "Add attachment" at bounding box center [383, 464] width 10 height 10
click at [425, 161] on div "How can I help you? Start the conversation by asking a question, or pick one of…" at bounding box center [610, 414] width 901 height 749
type textarea "*"
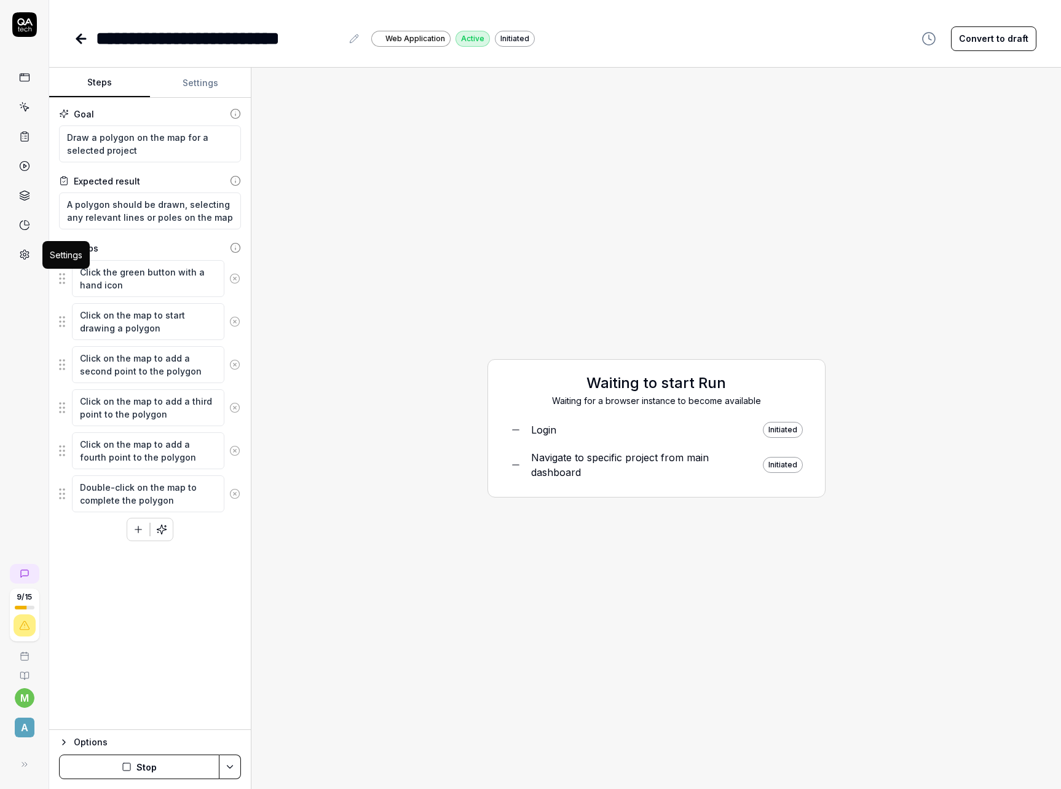
click at [24, 252] on icon at bounding box center [24, 254] width 11 height 11
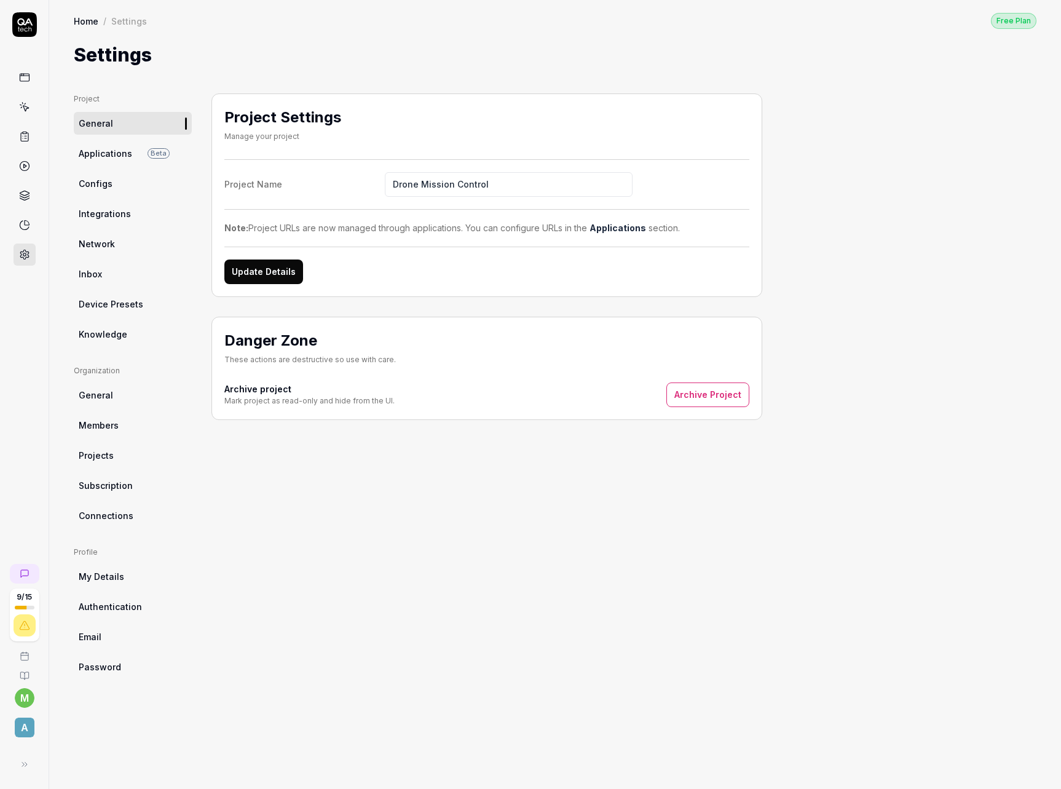
click at [119, 181] on link "Configs" at bounding box center [133, 183] width 118 height 23
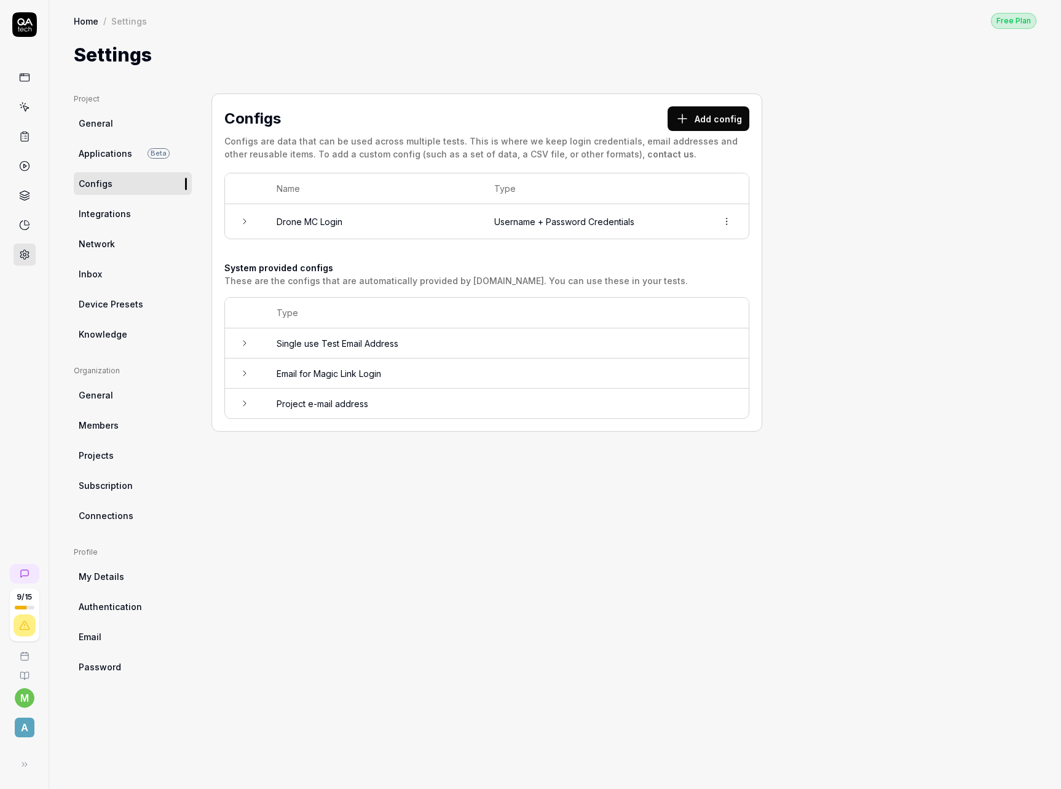
click at [245, 223] on icon at bounding box center [245, 221] width 10 height 10
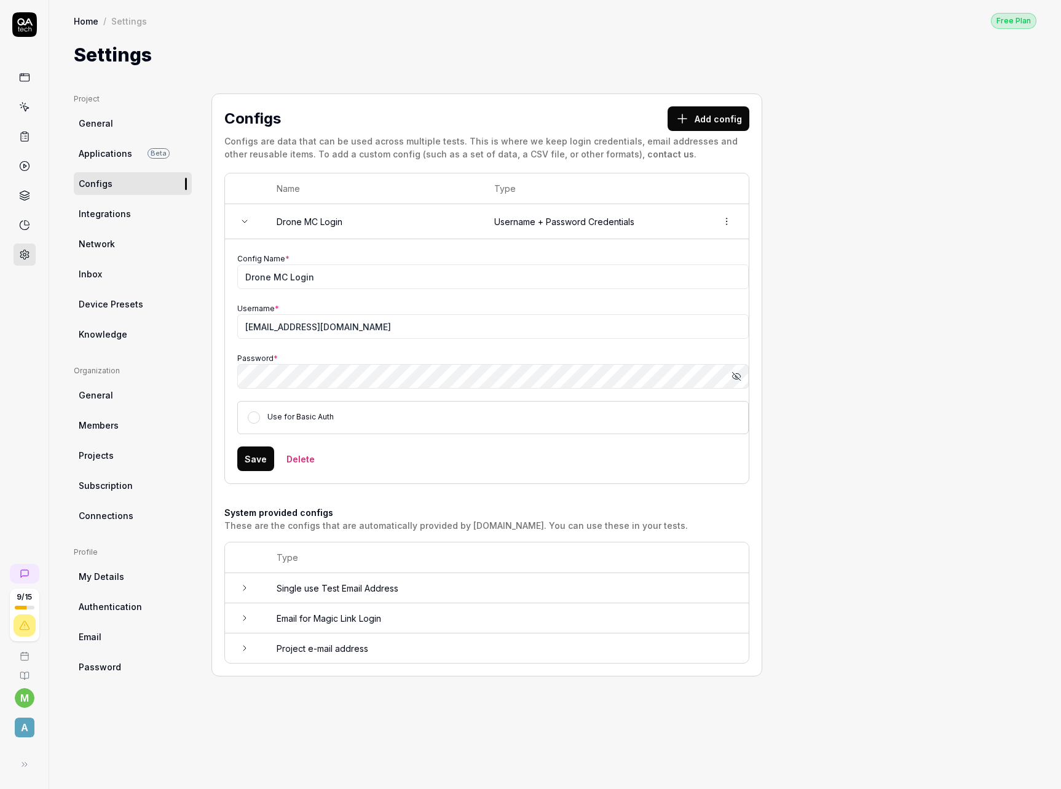
click at [247, 219] on icon at bounding box center [245, 221] width 10 height 10
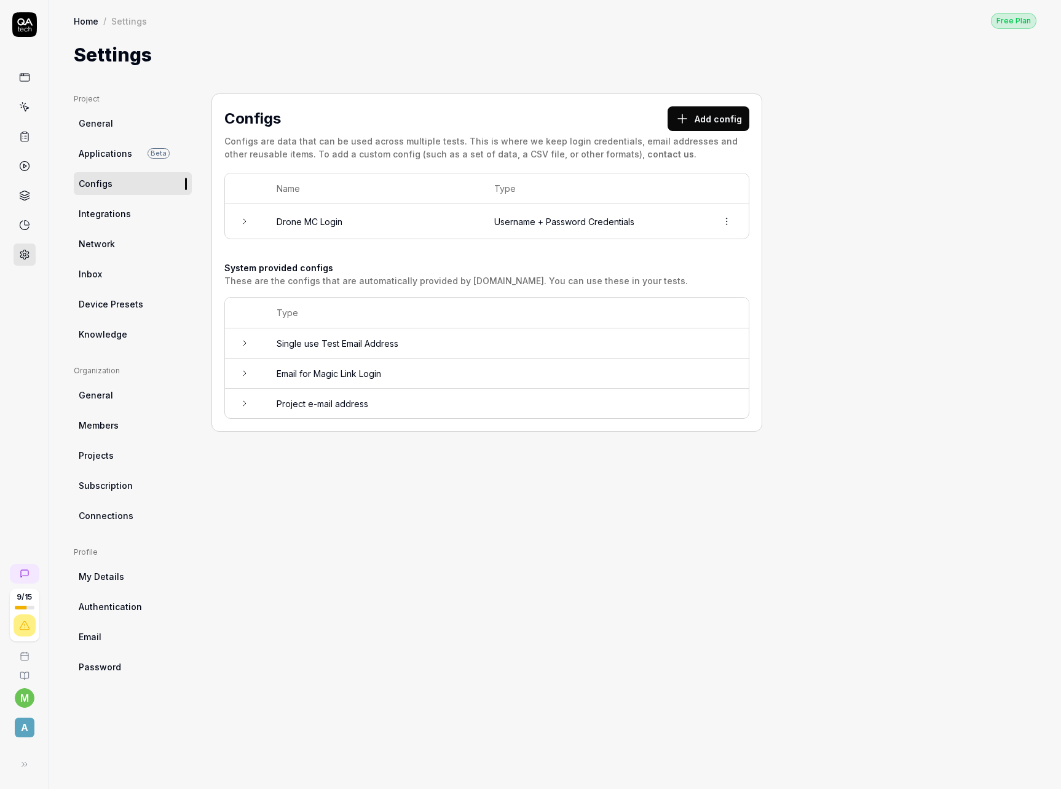
click at [729, 113] on button "Add config" at bounding box center [709, 118] width 82 height 25
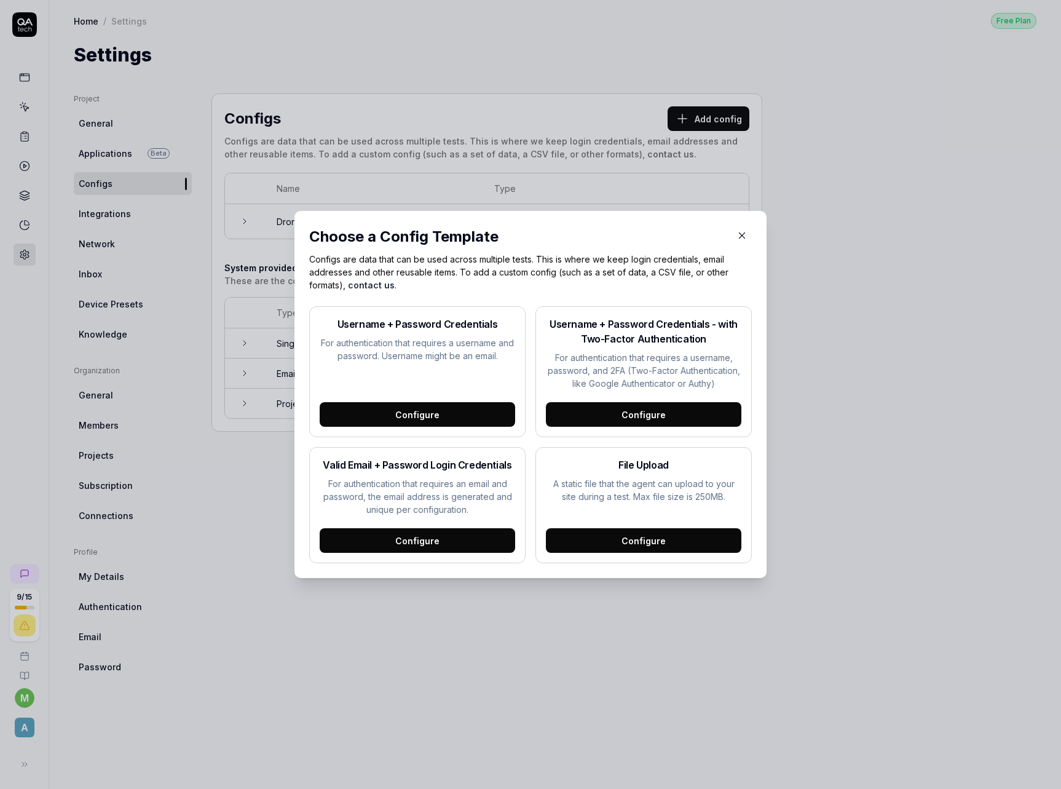
click at [656, 542] on div "Configure" at bounding box center [644, 540] width 196 height 25
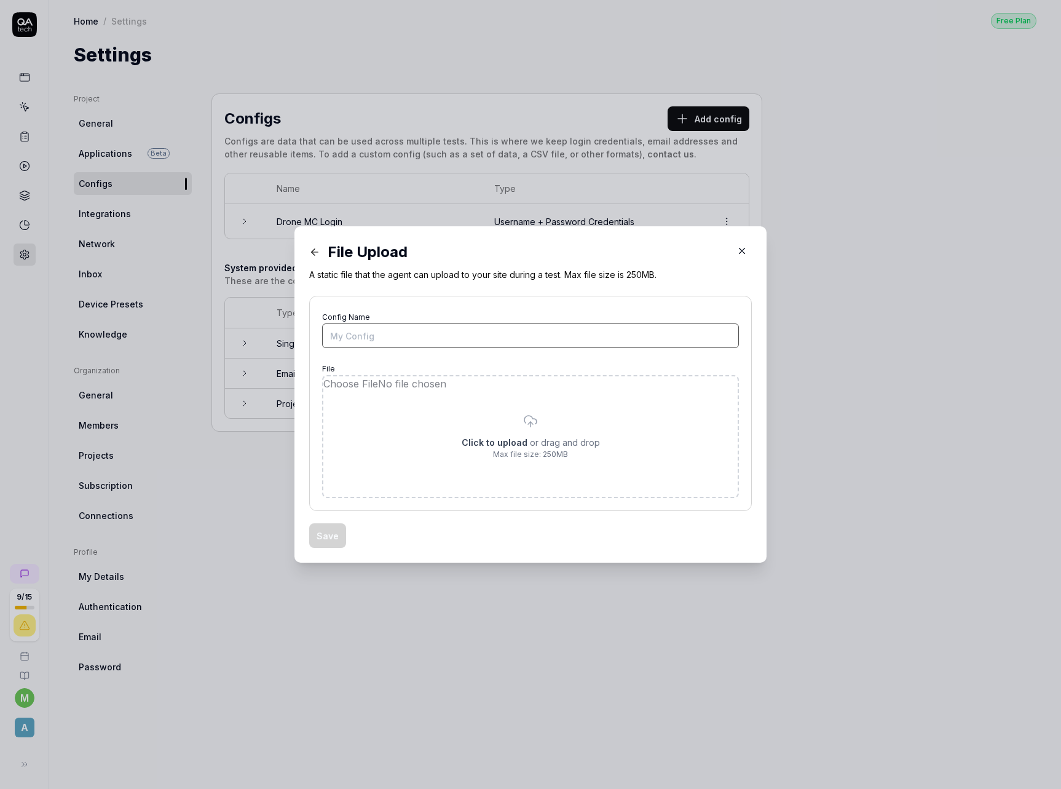
click at [415, 338] on input "Config Name" at bounding box center [530, 335] width 417 height 25
click at [457, 330] on input "Config Name" at bounding box center [530, 335] width 417 height 25
type input "Geodata KML file"
click at [512, 532] on div "Save" at bounding box center [530, 535] width 443 height 25
click at [524, 433] on input "file" at bounding box center [530, 436] width 414 height 121
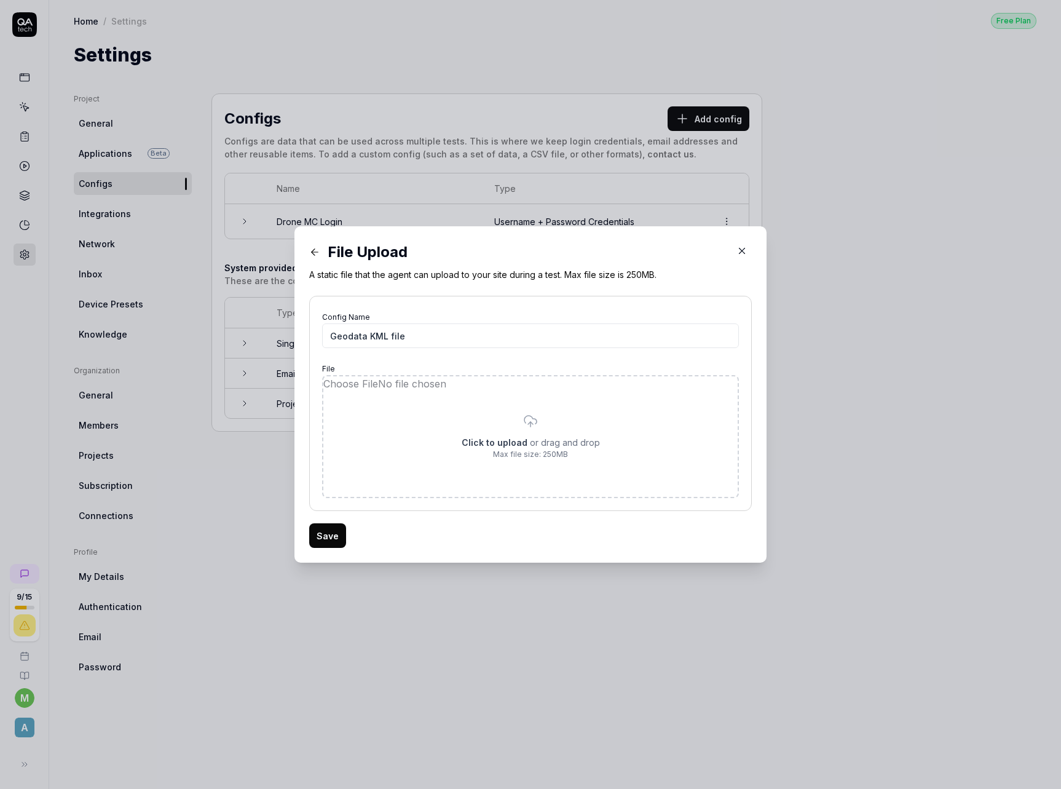
type input "**********"
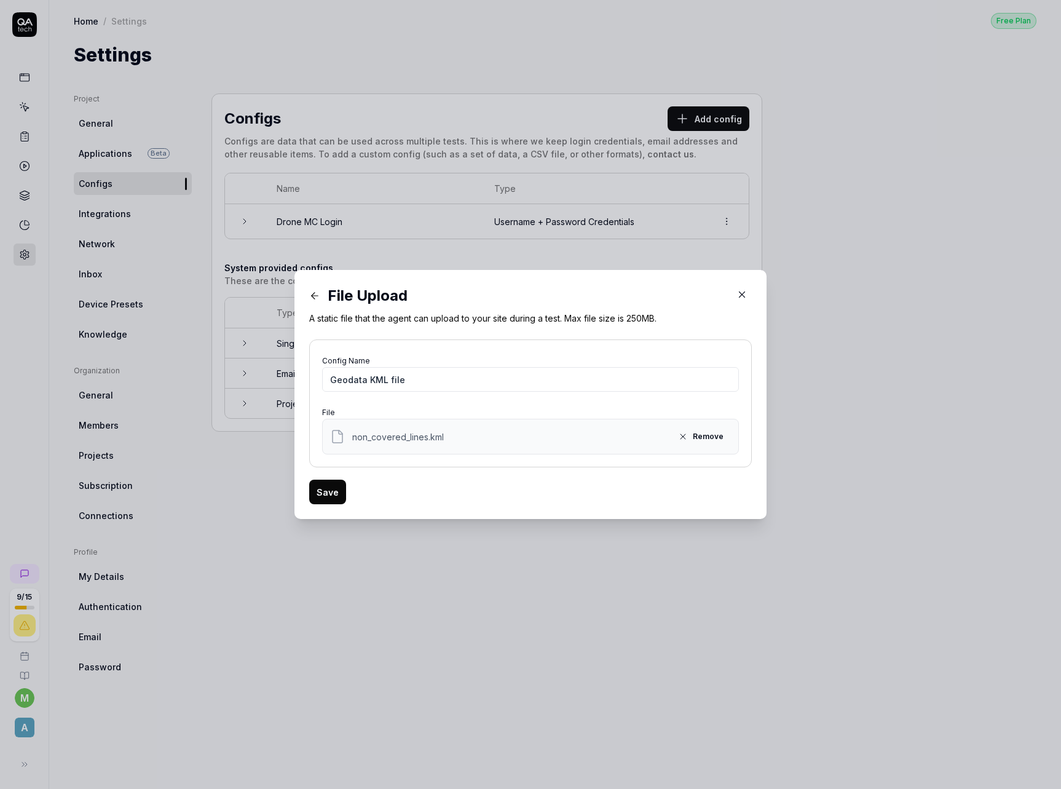
click at [322, 496] on button "Save" at bounding box center [327, 492] width 37 height 25
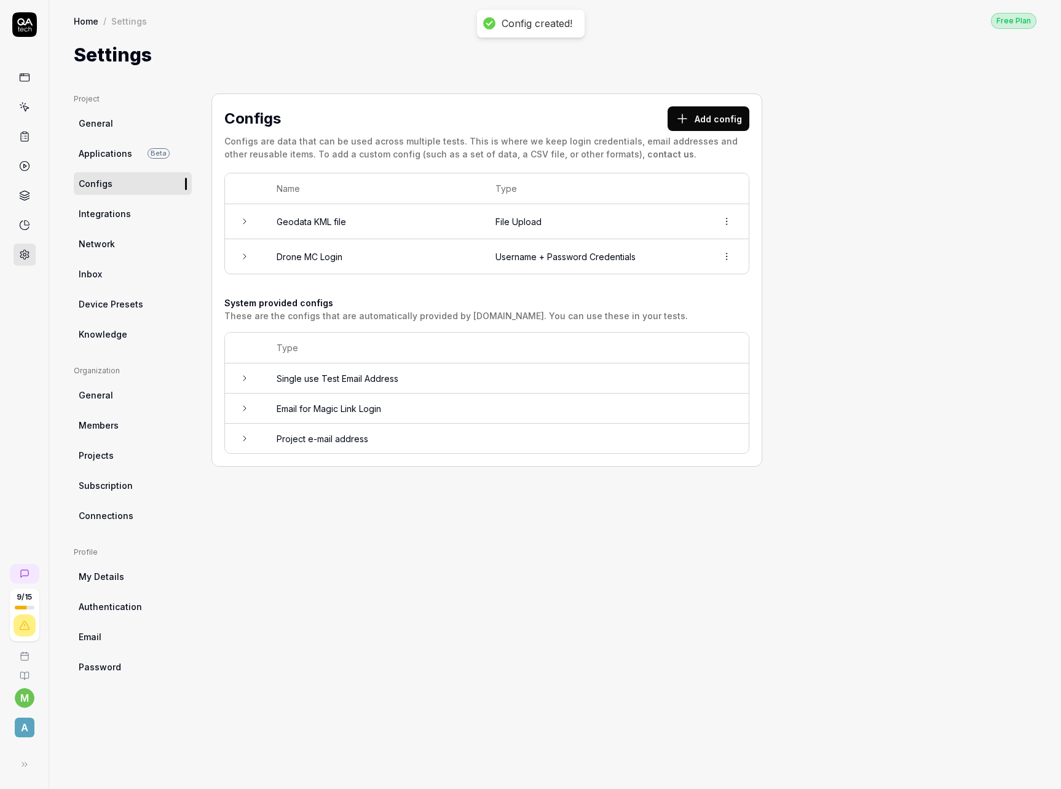
click at [427, 512] on div "Configs Add config Configs are data that can be used across multiple tests. Thi…" at bounding box center [487, 428] width 551 height 671
click at [28, 79] on icon at bounding box center [24, 77] width 11 height 11
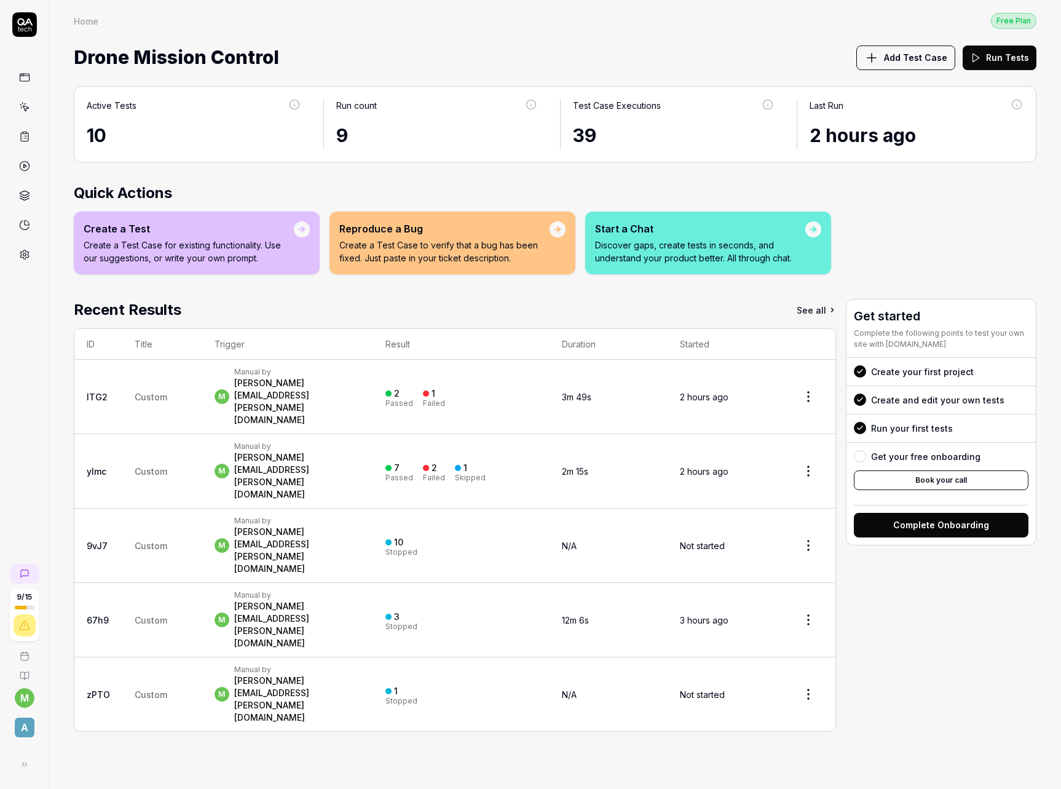
click at [909, 62] on span "Add Test Case" at bounding box center [915, 57] width 63 height 13
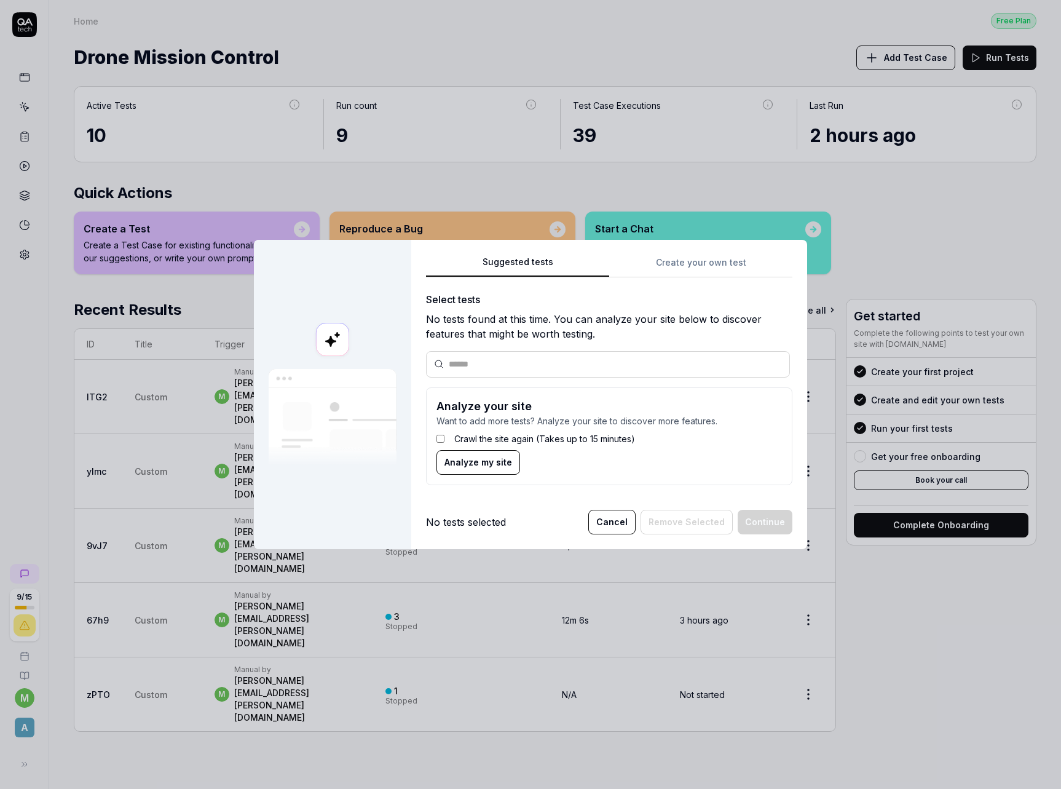
click at [481, 466] on span "Analyze my site" at bounding box center [479, 462] width 68 height 13
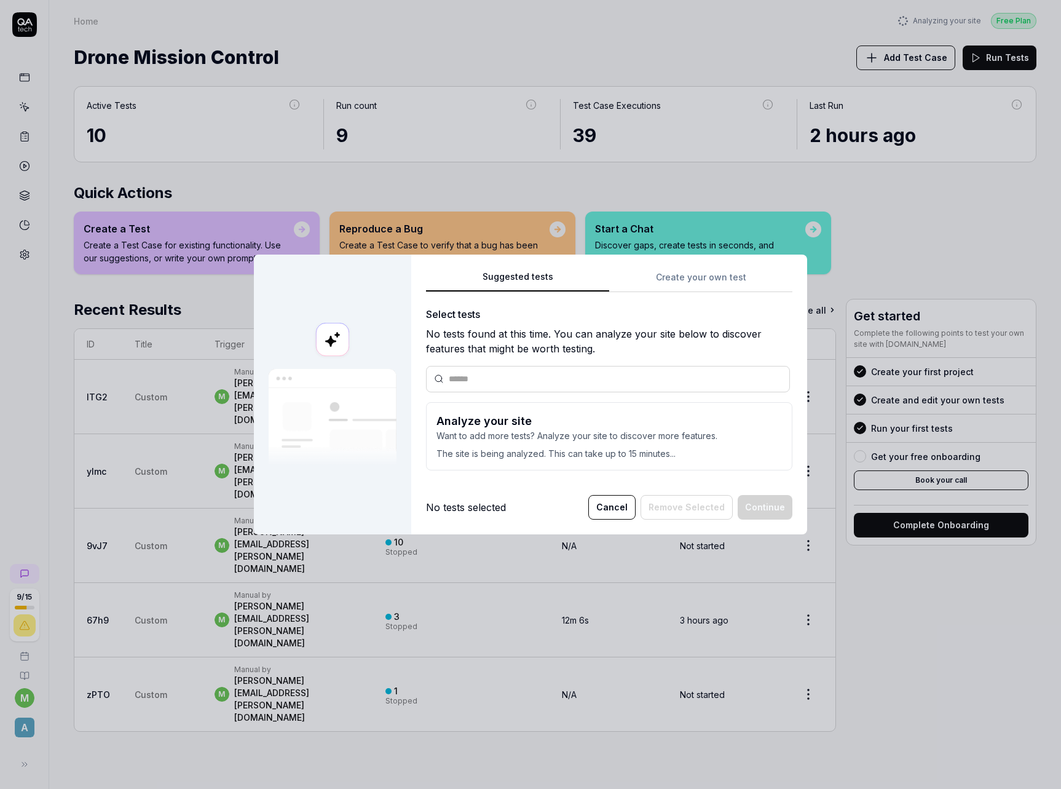
click at [693, 277] on div "Suggested tests Create your own test Select tests No tests found at this time. …" at bounding box center [609, 374] width 366 height 211
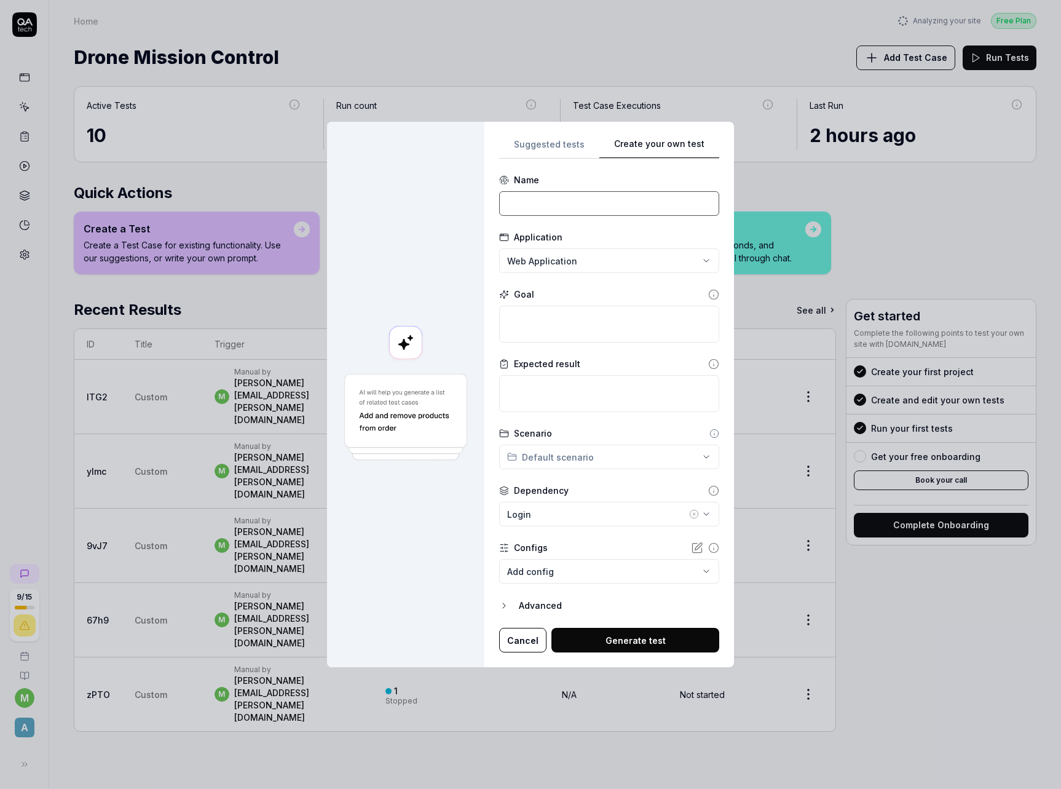
click at [598, 207] on input at bounding box center [609, 203] width 220 height 25
type input "e"
type input "Create Project"
click at [617, 330] on textarea at bounding box center [609, 324] width 220 height 37
type textarea "*"
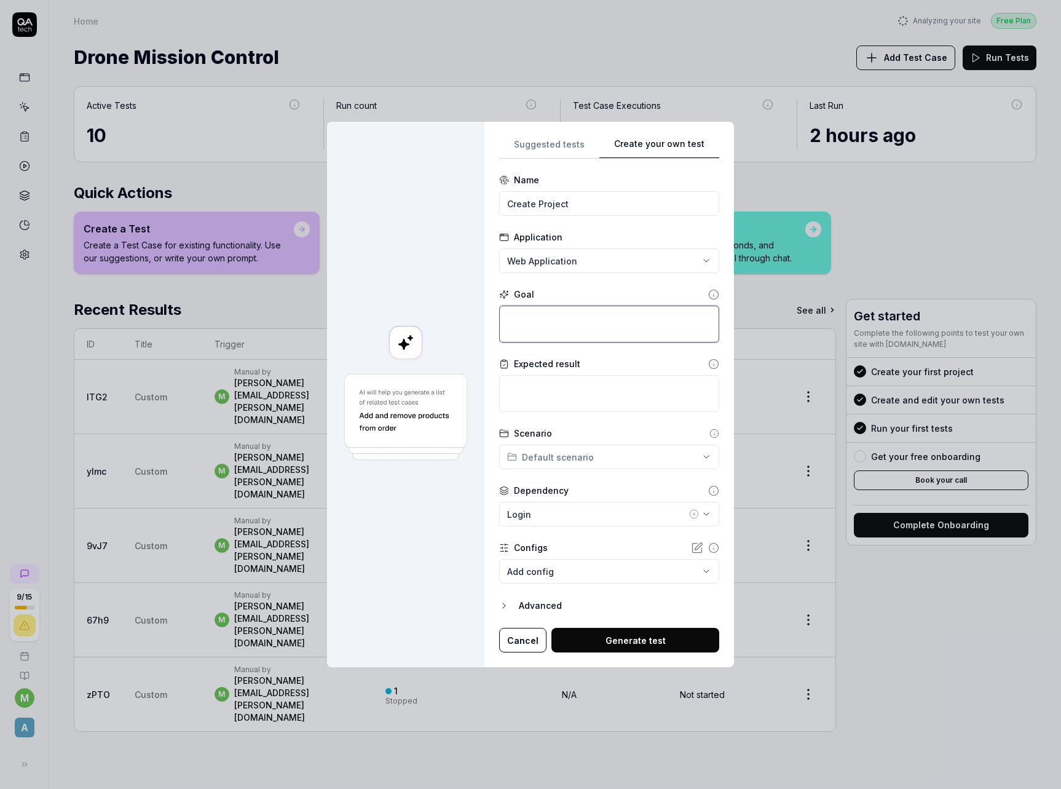
type textarea "C"
type textarea "*"
type textarea "Cr"
type textarea "*"
type textarea "Cre"
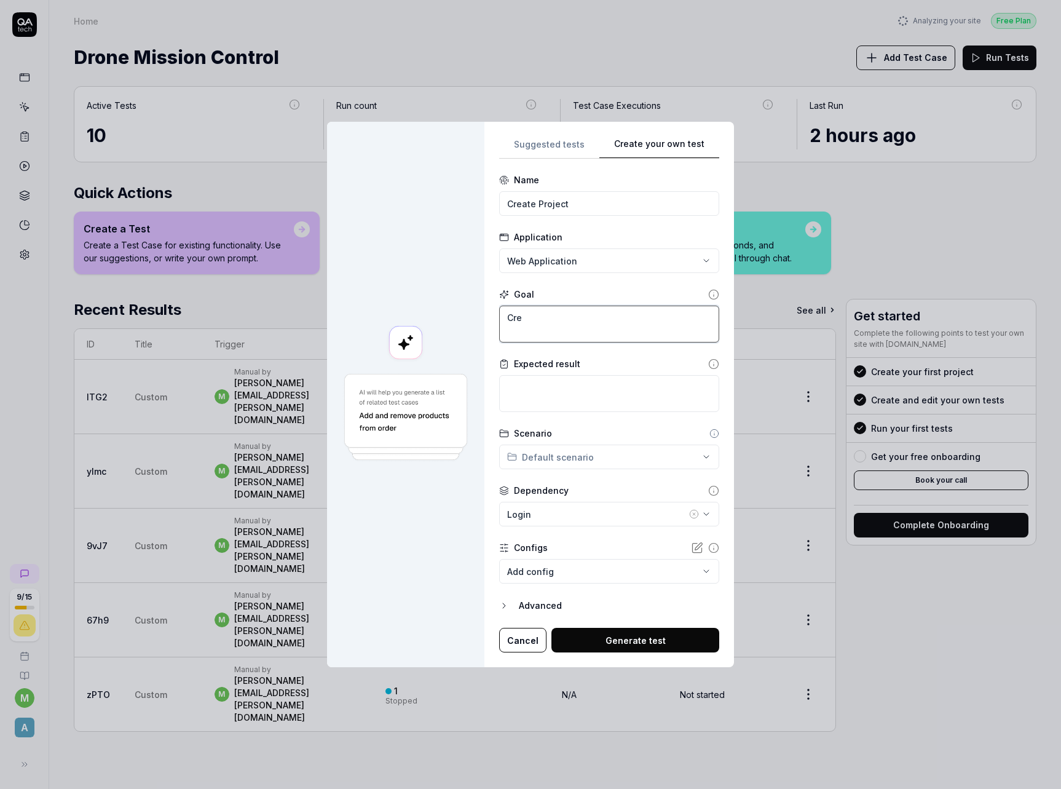
type textarea "*"
type textarea "Crea"
type textarea "*"
type textarea "Creat"
type textarea "*"
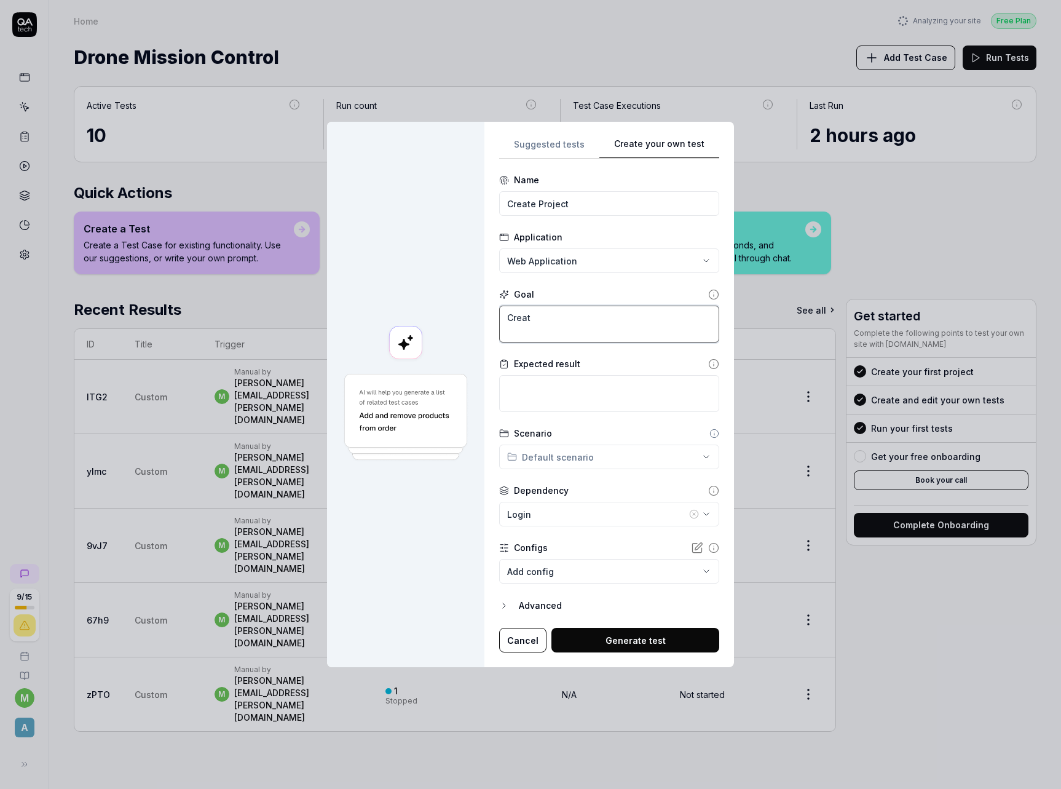
type textarea "Create"
type textarea "*"
type textarea "Create"
type textarea "*"
type textarea "Create a"
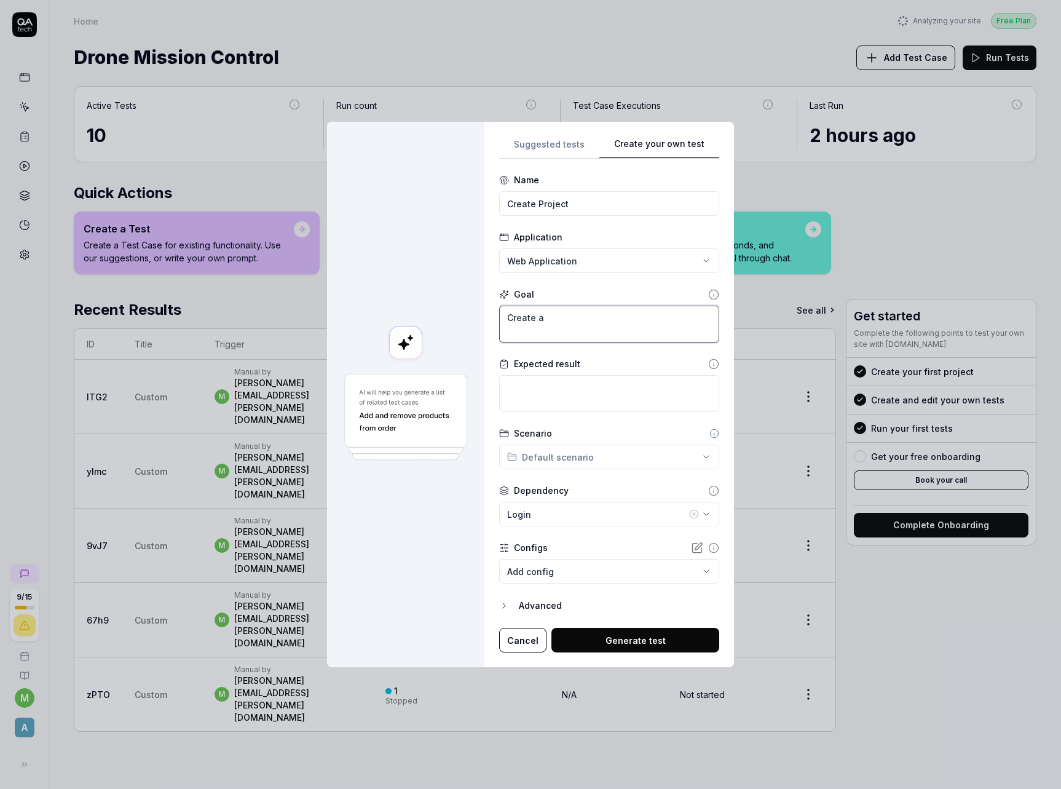
type textarea "*"
type textarea "Create a"
type textarea "*"
type textarea "Create a n"
type textarea "*"
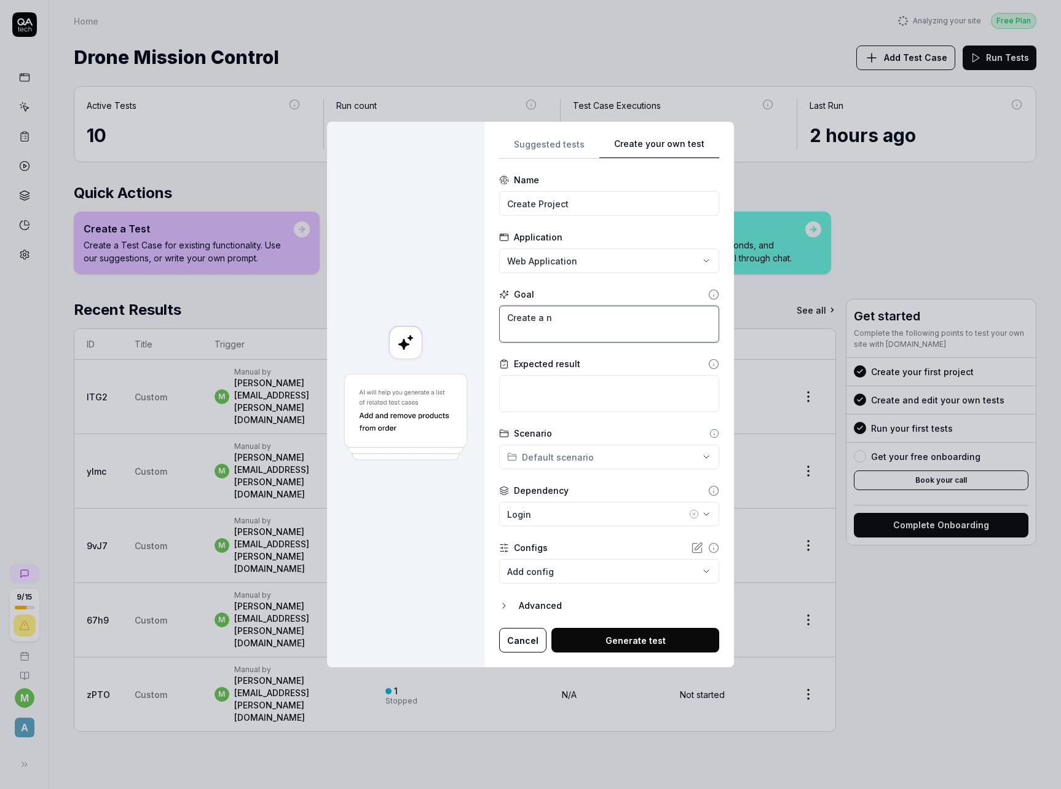
type textarea "Create a ne"
type textarea "*"
type textarea "Create a new"
type textarea "*"
type textarea "Create a new"
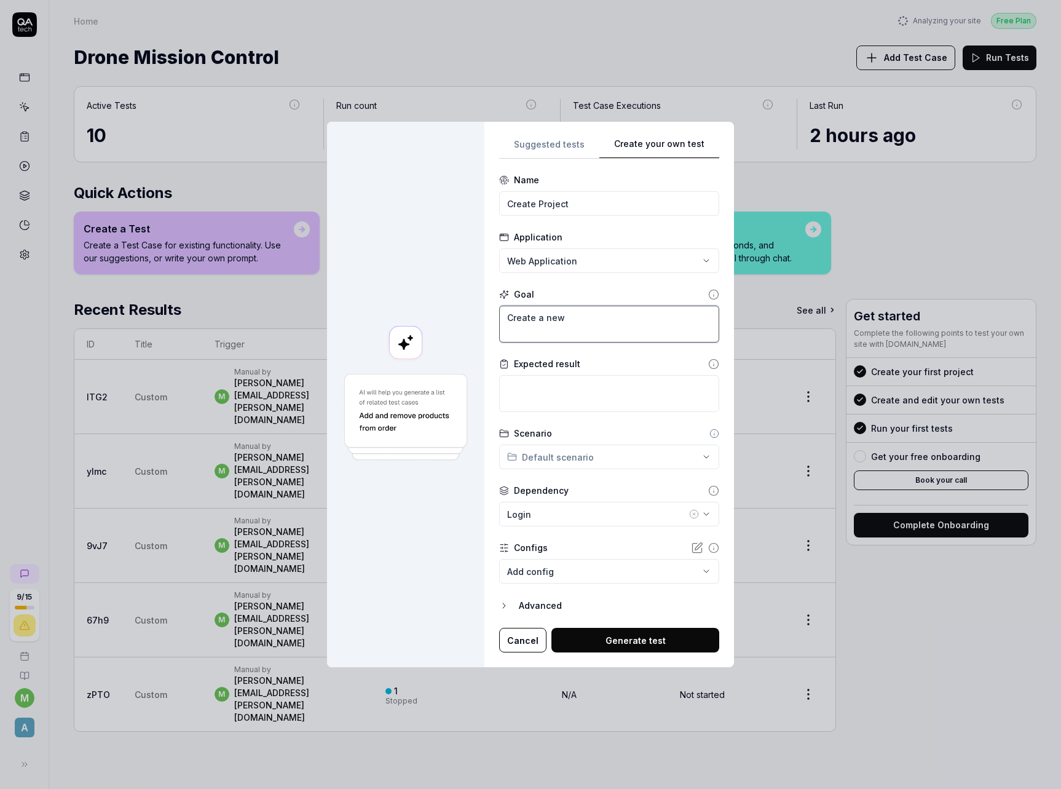
type textarea "*"
type textarea "Create a new p"
type textarea "*"
type textarea "Create a new pr"
type textarea "*"
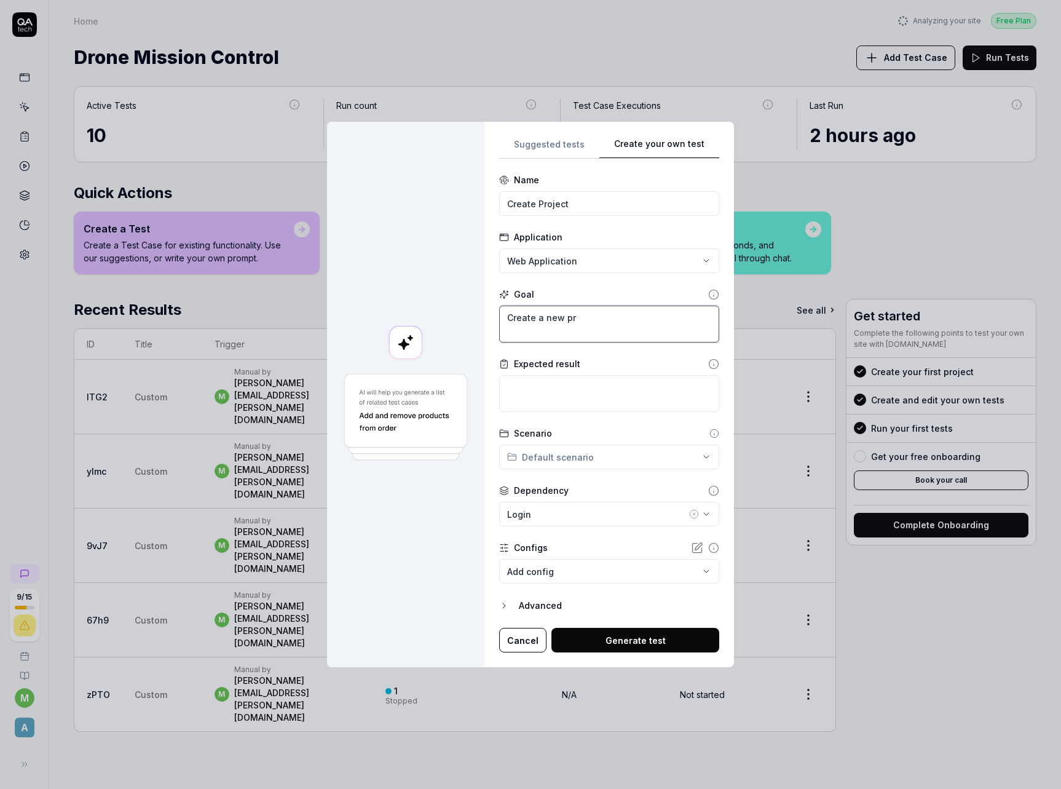
type textarea "Create a new pro"
type textarea "*"
type textarea "Create a new proj"
type textarea "*"
type textarea "Create a new proje"
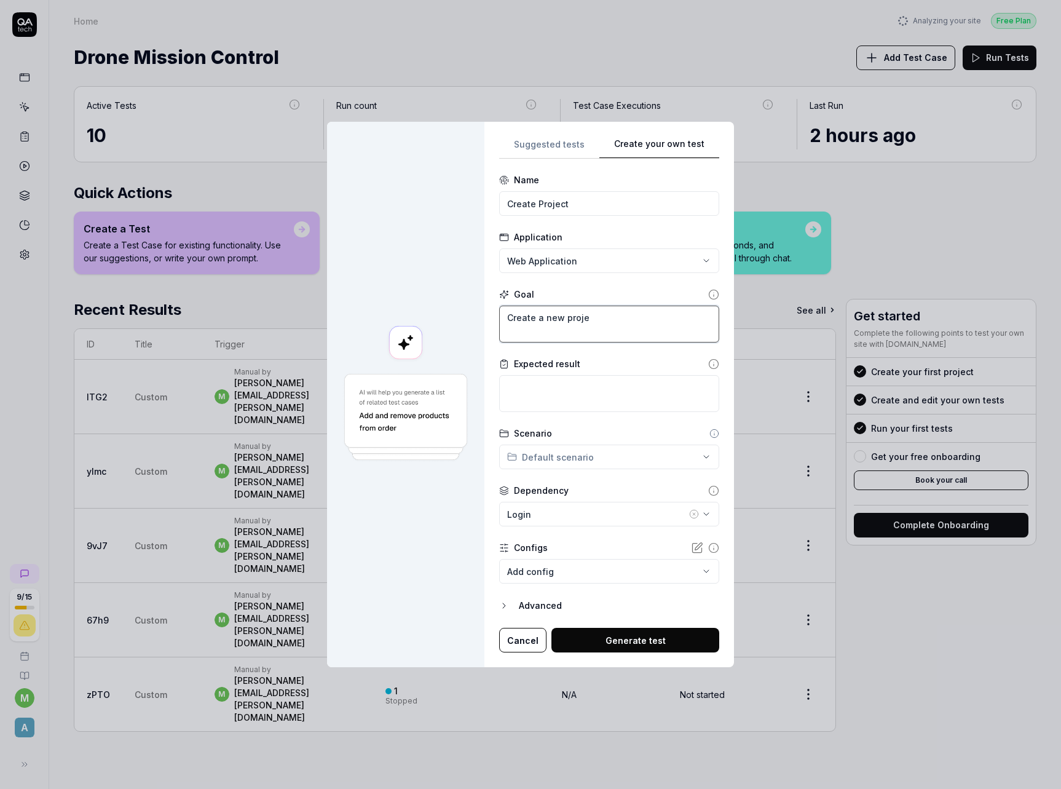
type textarea "*"
type textarea "Create a new project"
type textarea "*"
type textarea "Create a new projectg"
type textarea "*"
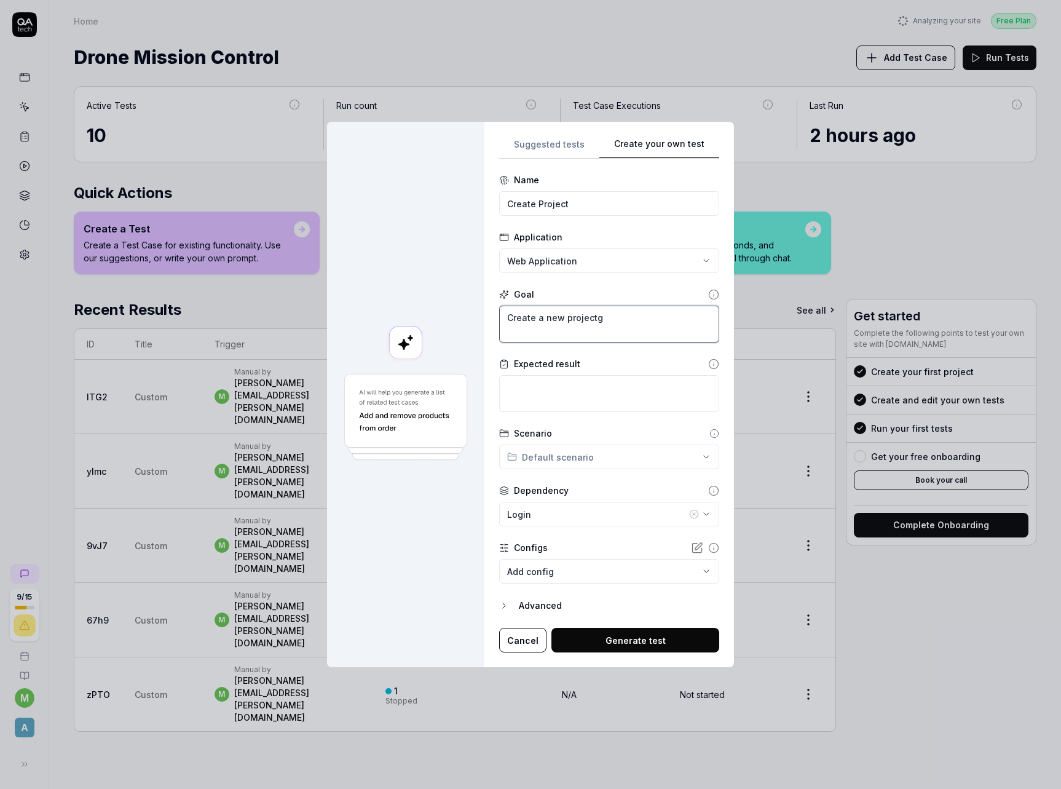
type textarea "Create a new projectg"
type textarea "*"
type textarea "Create a new projectg u"
type textarea "*"
type textarea "Create a new projectg us"
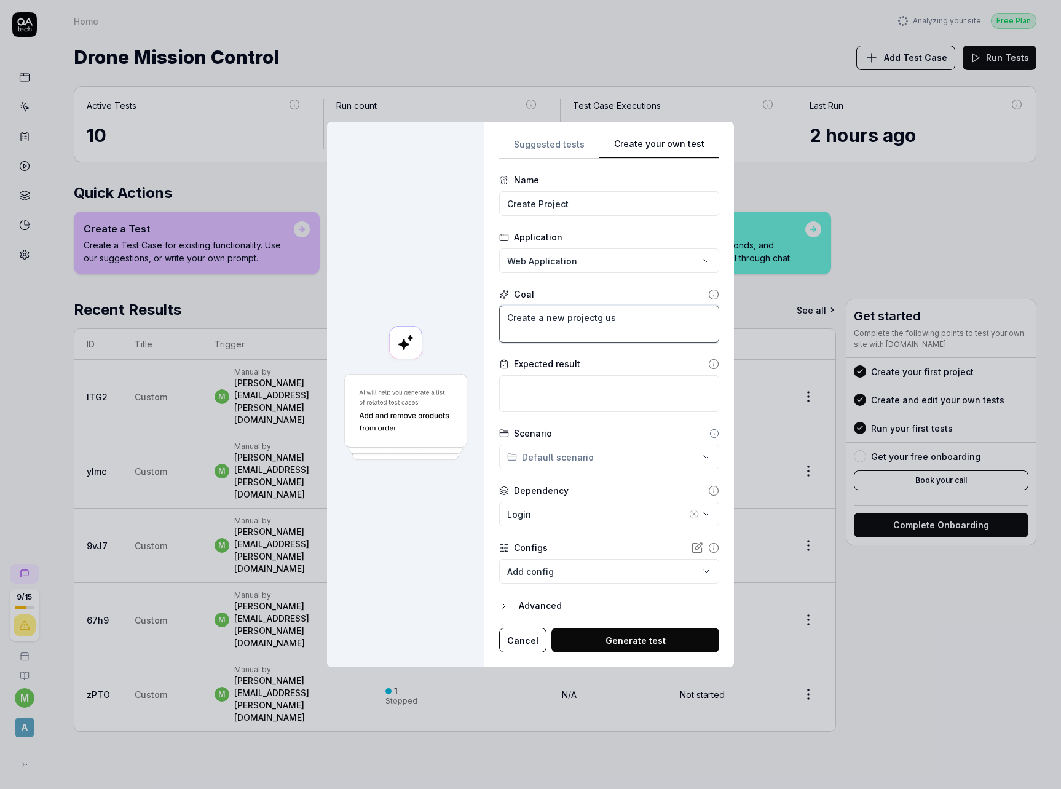
type textarea "*"
type textarea "Create a new projectg u"
type textarea "*"
type textarea "Create a new projectg"
type textarea "*"
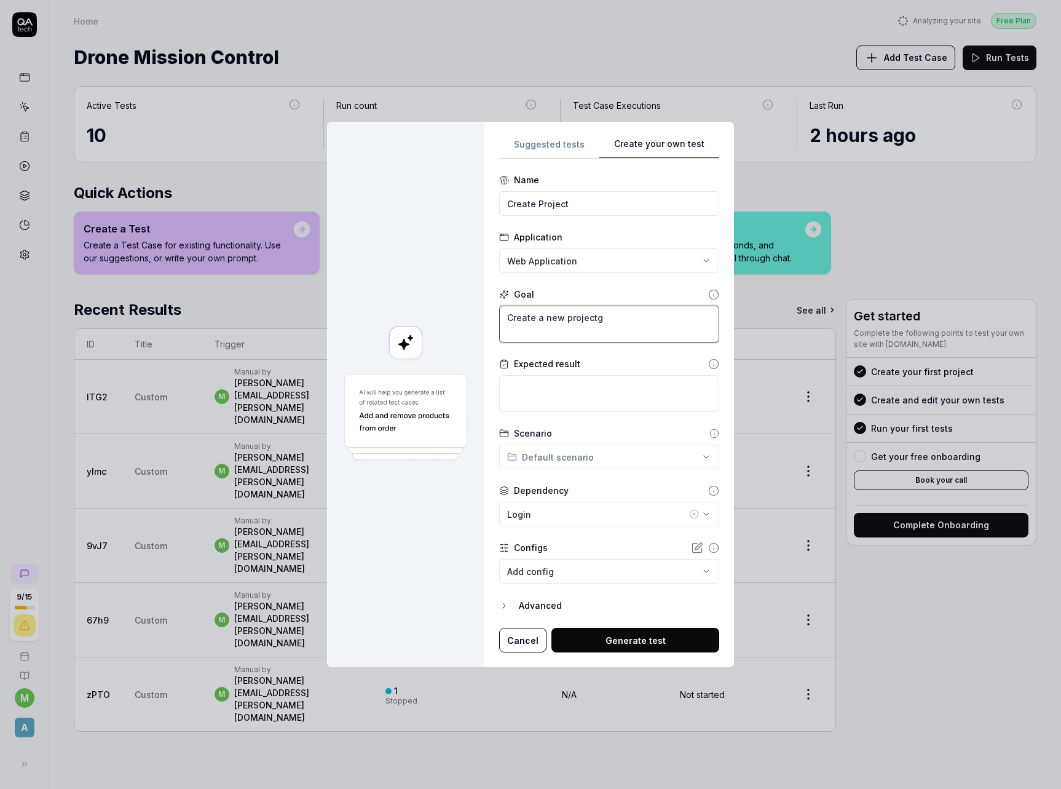
type textarea "Create a new projectg"
type textarea "*"
type textarea "Create a new project"
type textarea "*"
type textarea "Create a new project"
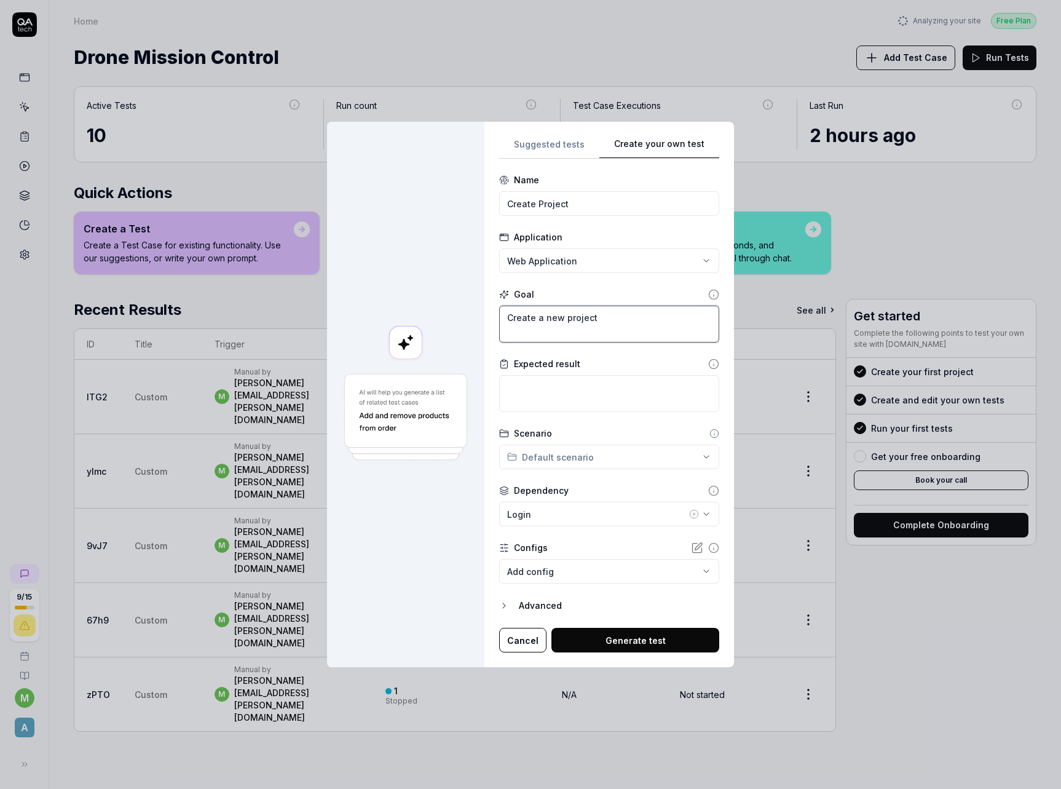
type textarea "*"
type textarea "Create a new project u"
type textarea "*"
type textarea "Create a new project us"
type textarea "*"
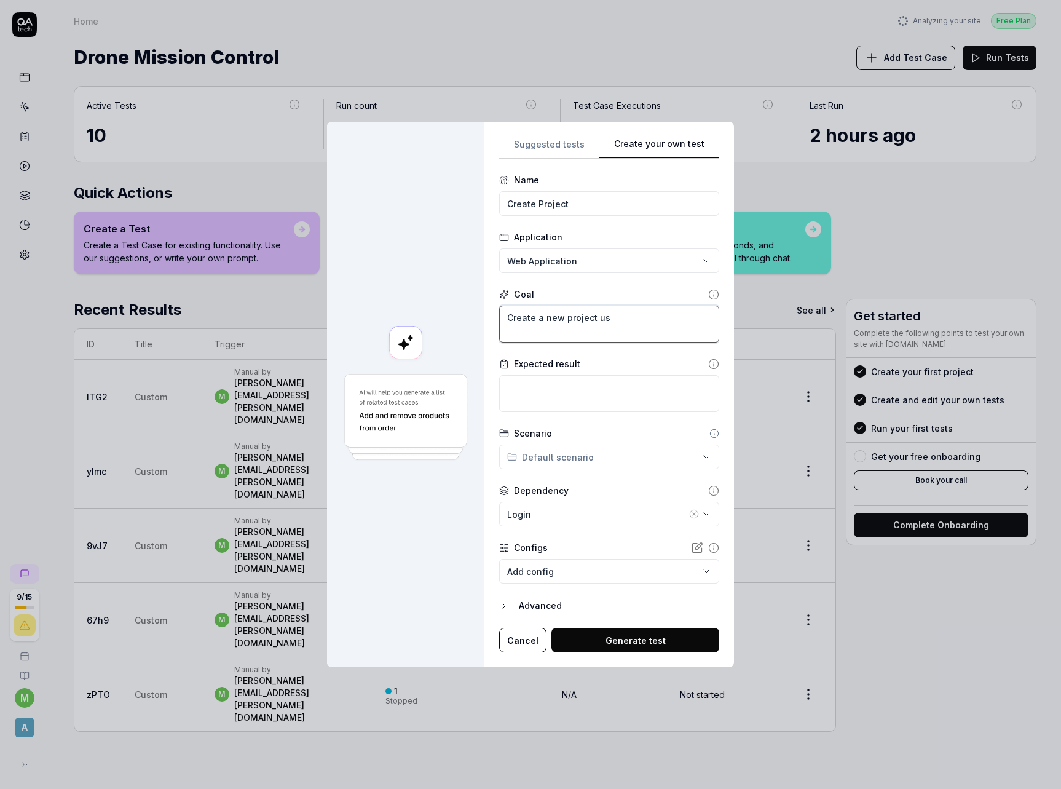
type textarea "Create a new project usi"
type textarea "*"
type textarea "Create a new project usin"
type textarea "*"
type textarea "Create a new project using"
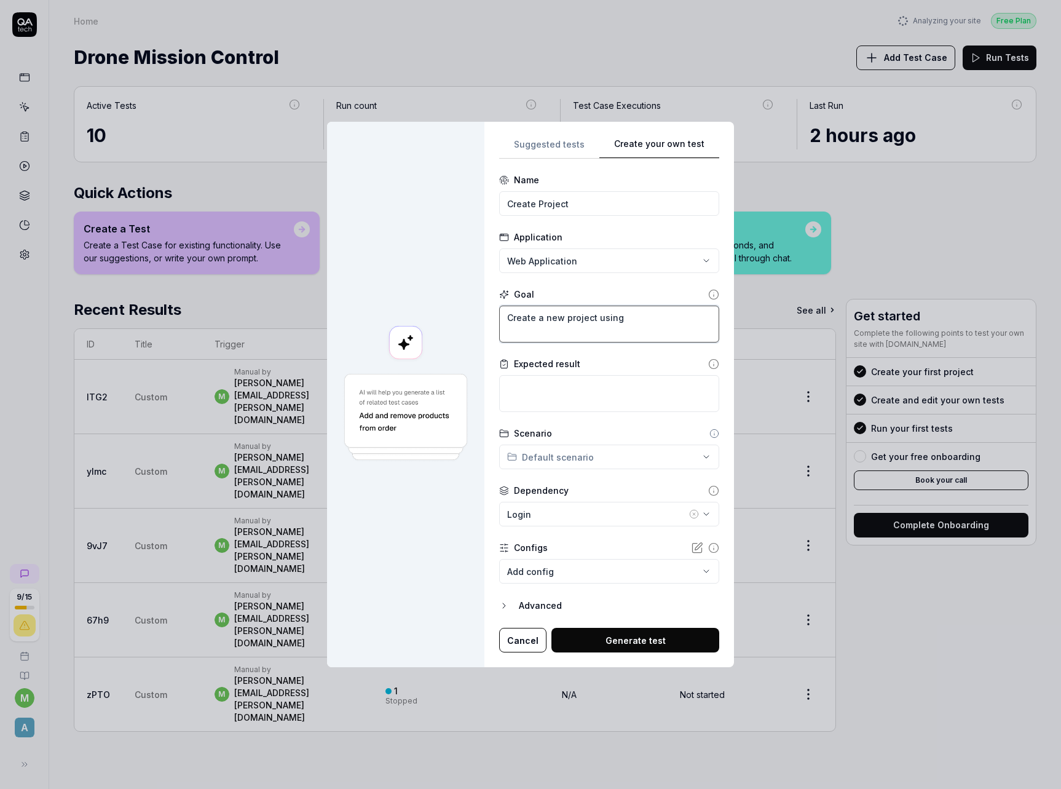
type textarea "*"
type textarea "Create a new project using"
type textarea "*"
type textarea "Create a new project using t"
type textarea "*"
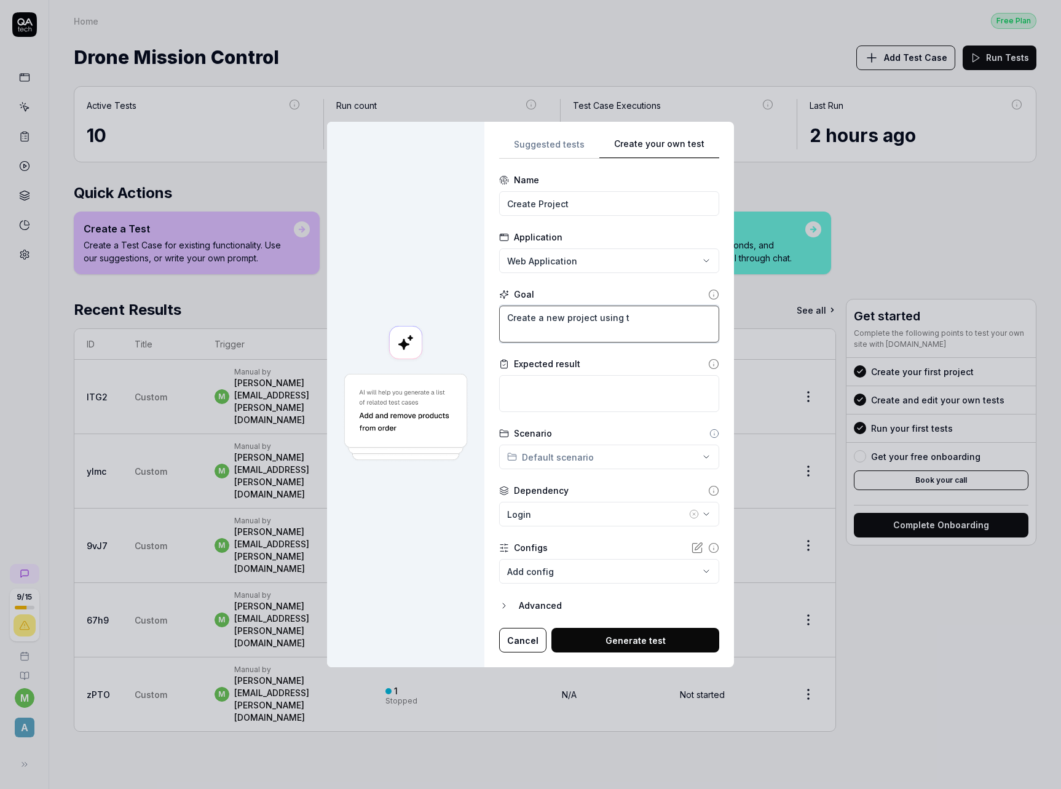
type textarea "Create a new project using th"
type textarea "*"
type textarea "Create a new project using the"
type textarea "*"
type textarea "Create a new project using the"
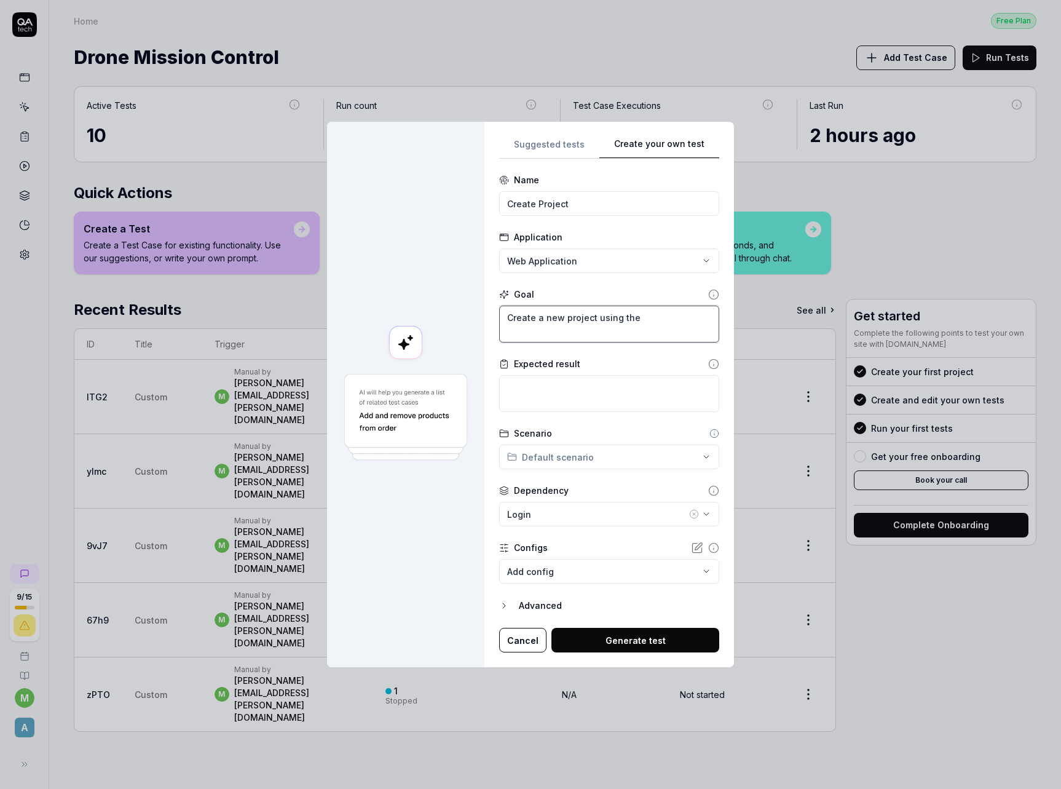
type textarea "*"
type textarea "Create a new project using the"
type textarea "*"
type textarea "Create a new project using th"
type textarea "*"
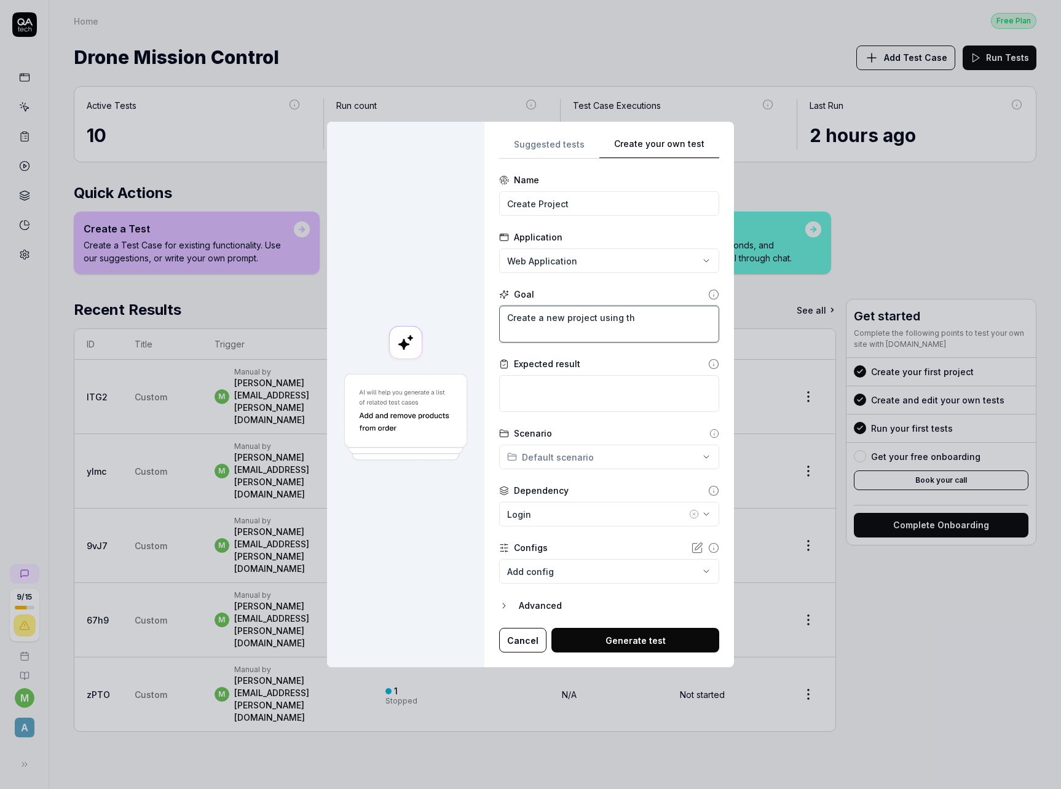
type textarea "Create a new project using t"
type textarea "*"
type textarea "Create a new project using"
click at [560, 569] on body "9 / 15 m A Home Free Plan Home Free Plan Drone Mission Control Add Test Case Ru…" at bounding box center [530, 394] width 1061 height 789
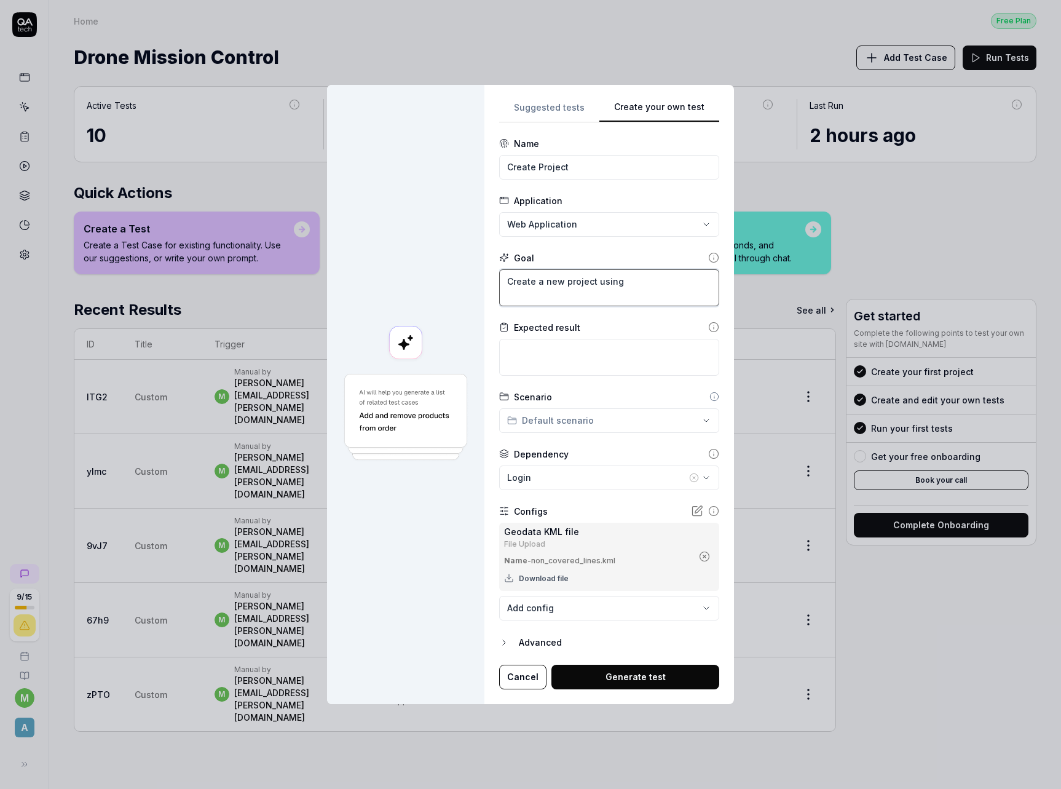
click at [628, 279] on textarea "Create a new project using" at bounding box center [609, 287] width 220 height 37
type textarea "*"
type textarea "Create a new project using t"
type textarea "*"
type textarea "Create a new project using th"
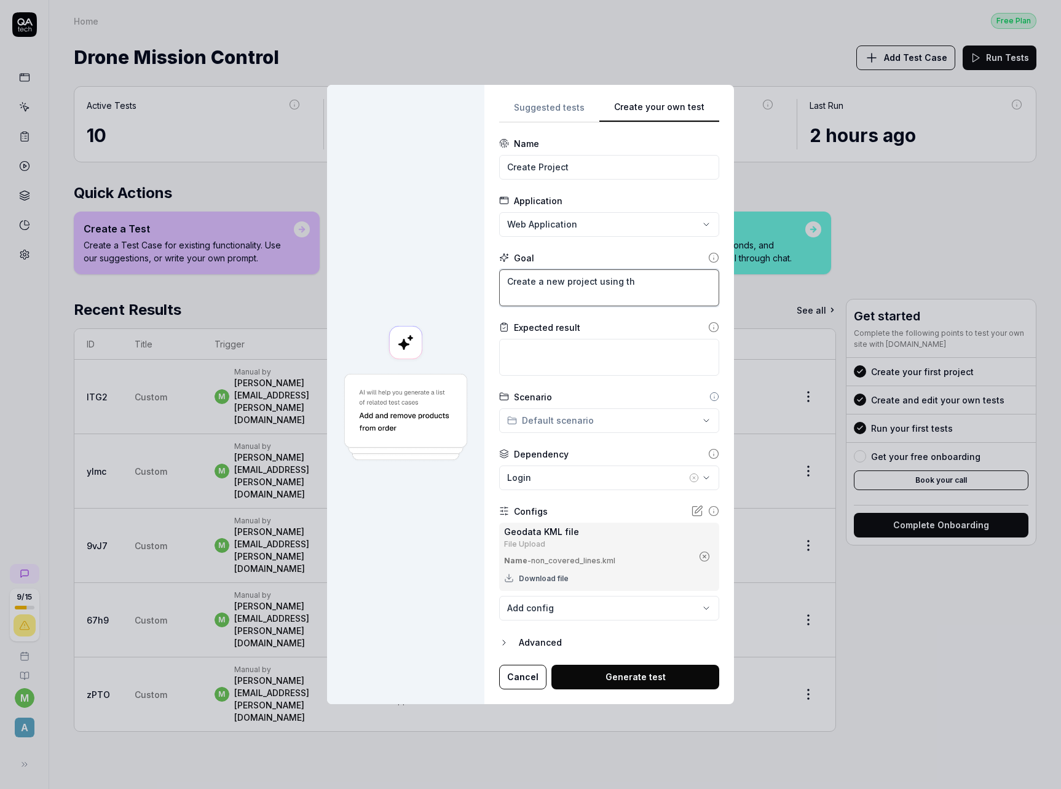
type textarea "*"
type textarea "Create a new project using the"
type textarea "*"
type textarea "Create a new project using the"
type textarea "*"
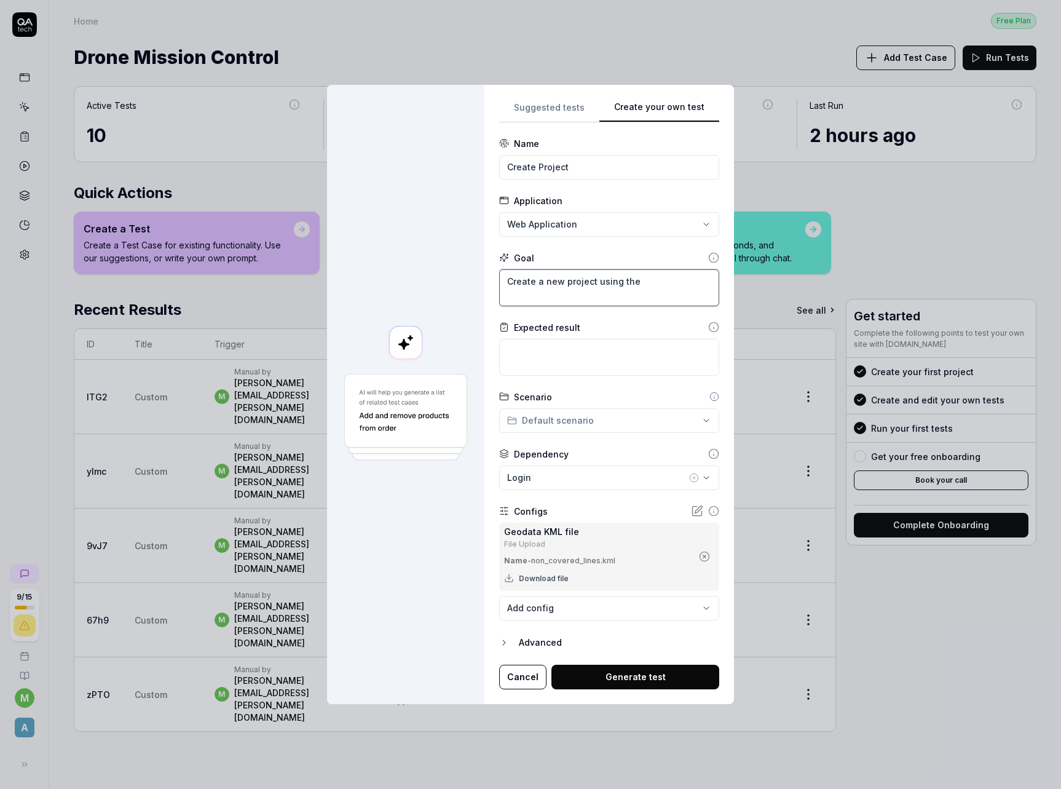
type textarea "Create a new project using the g"
type textarea "*"
type textarea "Create a new project using the ge"
type textarea "*"
type textarea "Create a new project using the g"
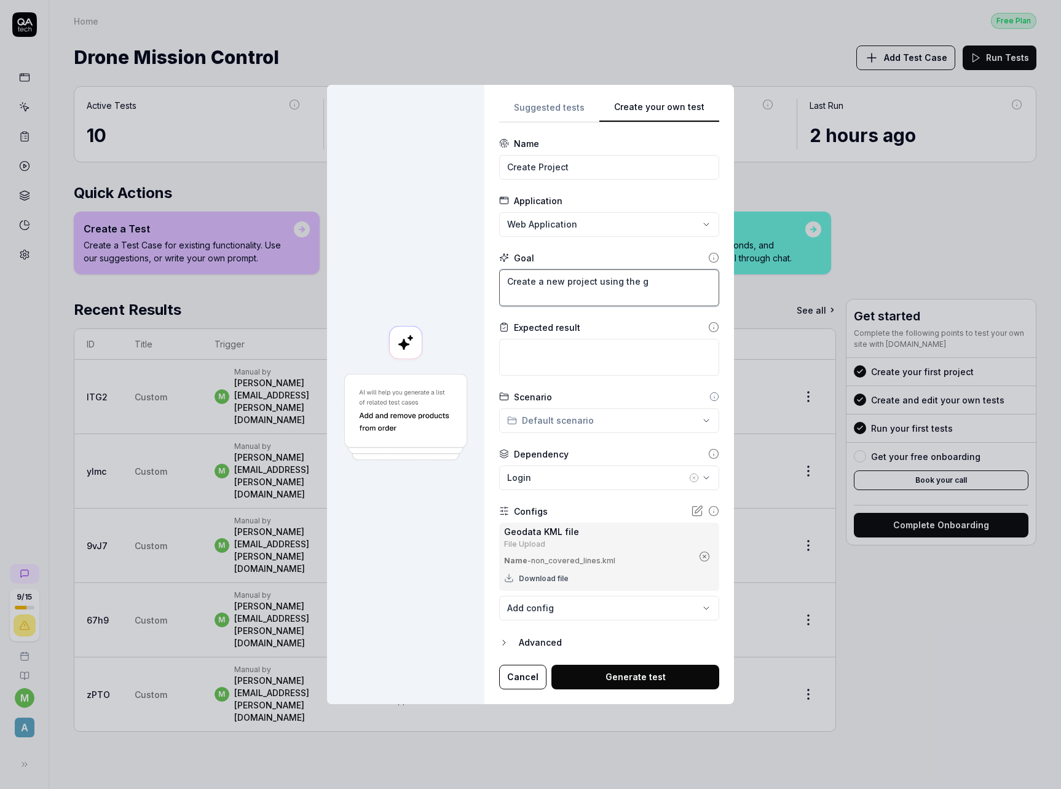
type textarea "*"
type textarea "Create a new project using the"
type textarea "*"
type textarea "Create a new project using the"
type textarea "*"
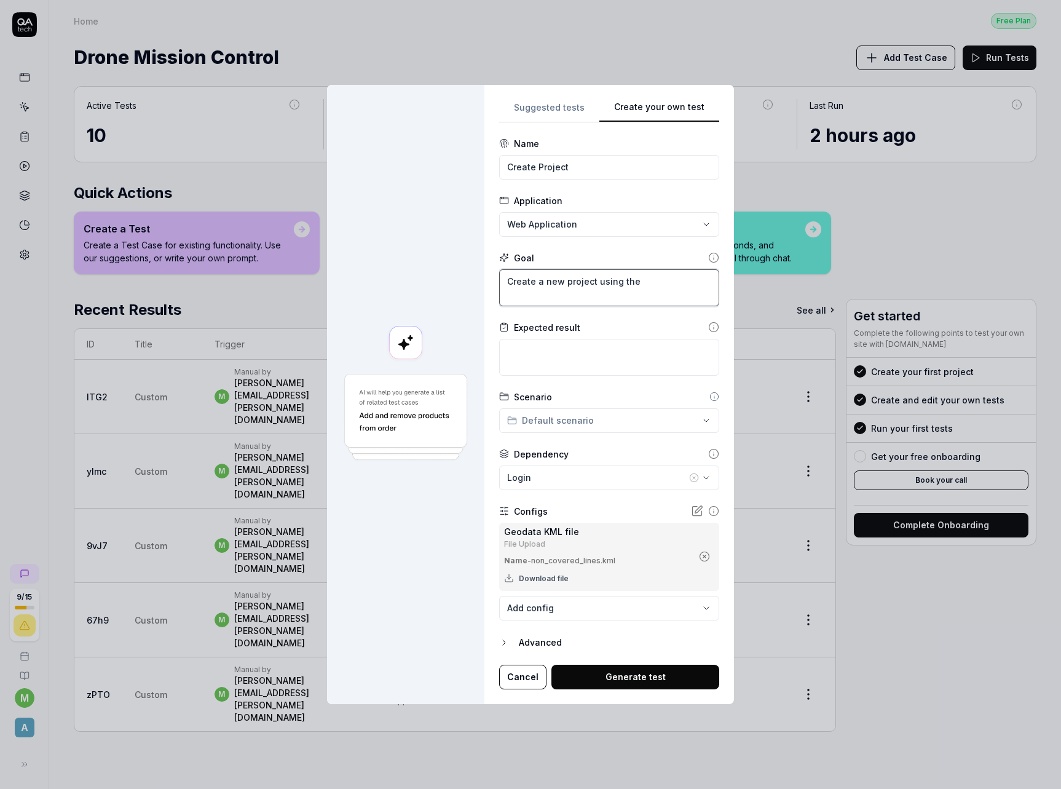
type textarea "Create a new project using th"
type textarea "*"
type textarea "Create a new project using t"
type textarea "*"
type textarea "Create a new project using"
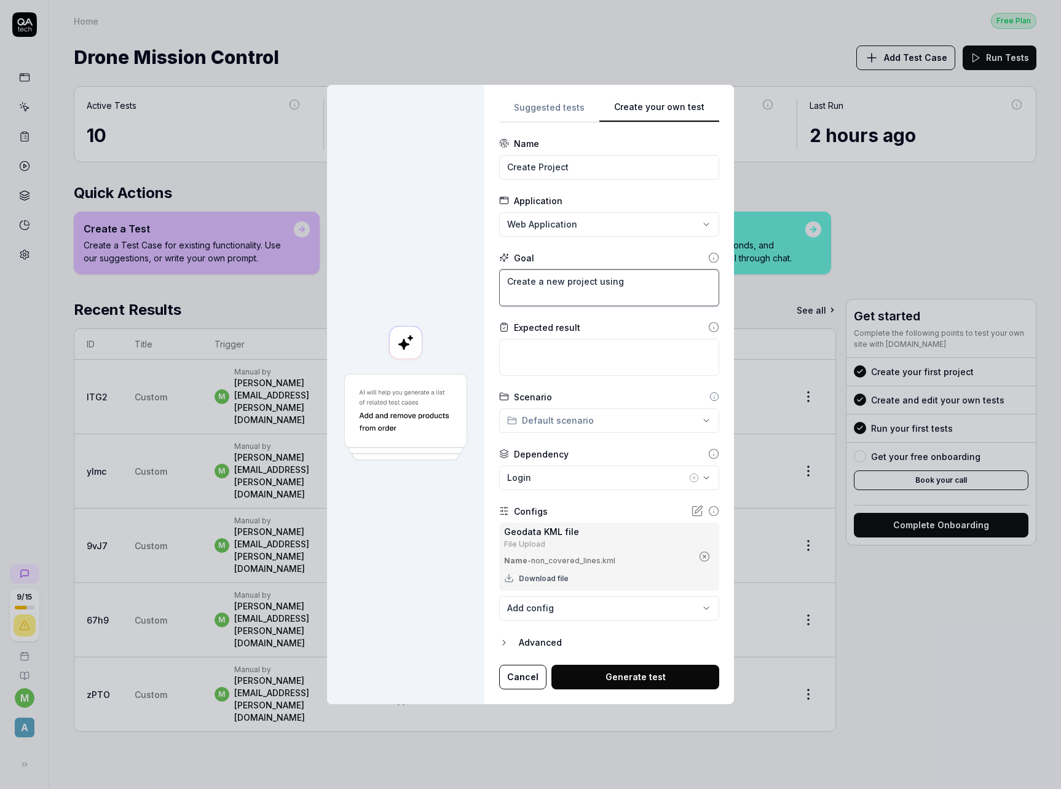
type textarea "*"
type textarea "Create a new project using p"
type textarea "*"
type textarea "Create a new project using pr"
type textarea "*"
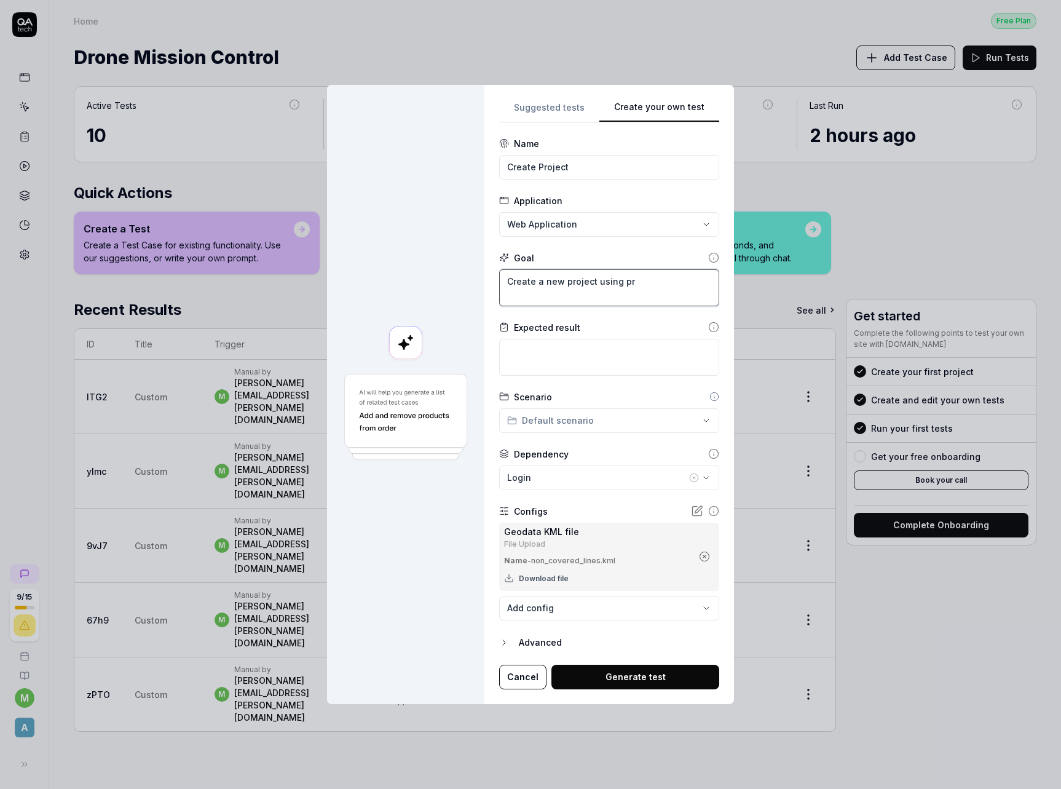
type textarea "Create a new project using pro"
type textarea "*"
type textarea "Create a new project using prov"
type textarea "*"
type textarea "Create a new project using provi"
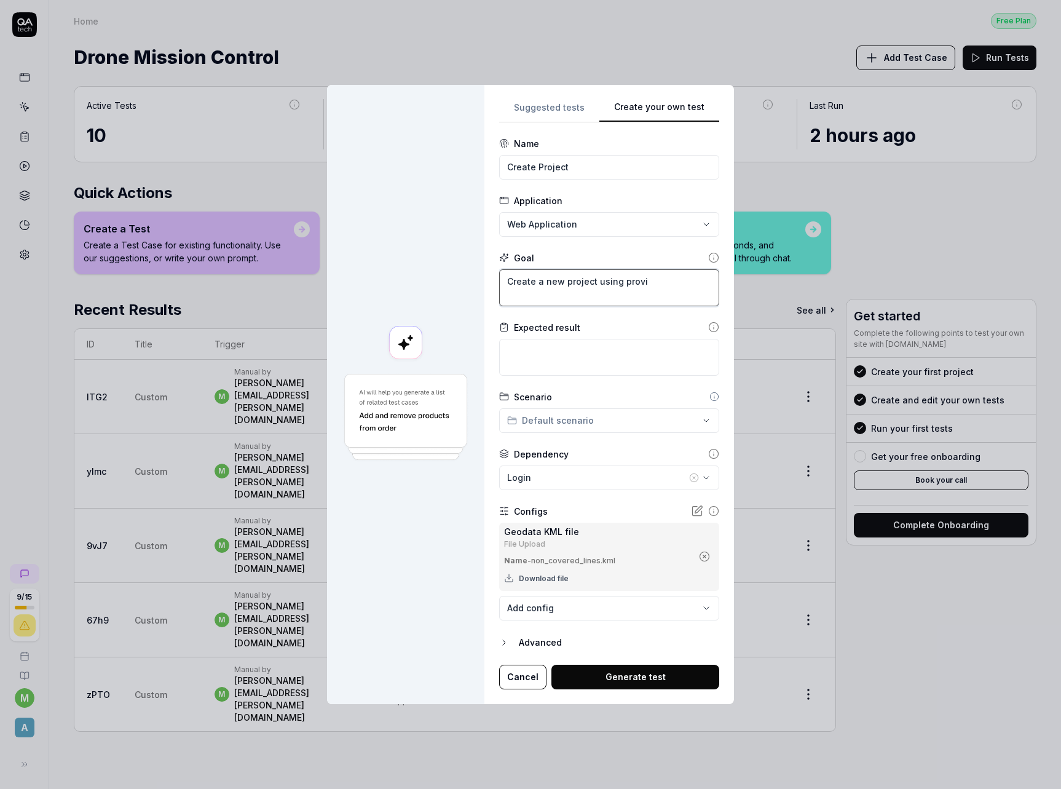
type textarea "*"
type textarea "Create a new project using provid"
type textarea "*"
type textarea "Create a new project using provide"
type textarea "*"
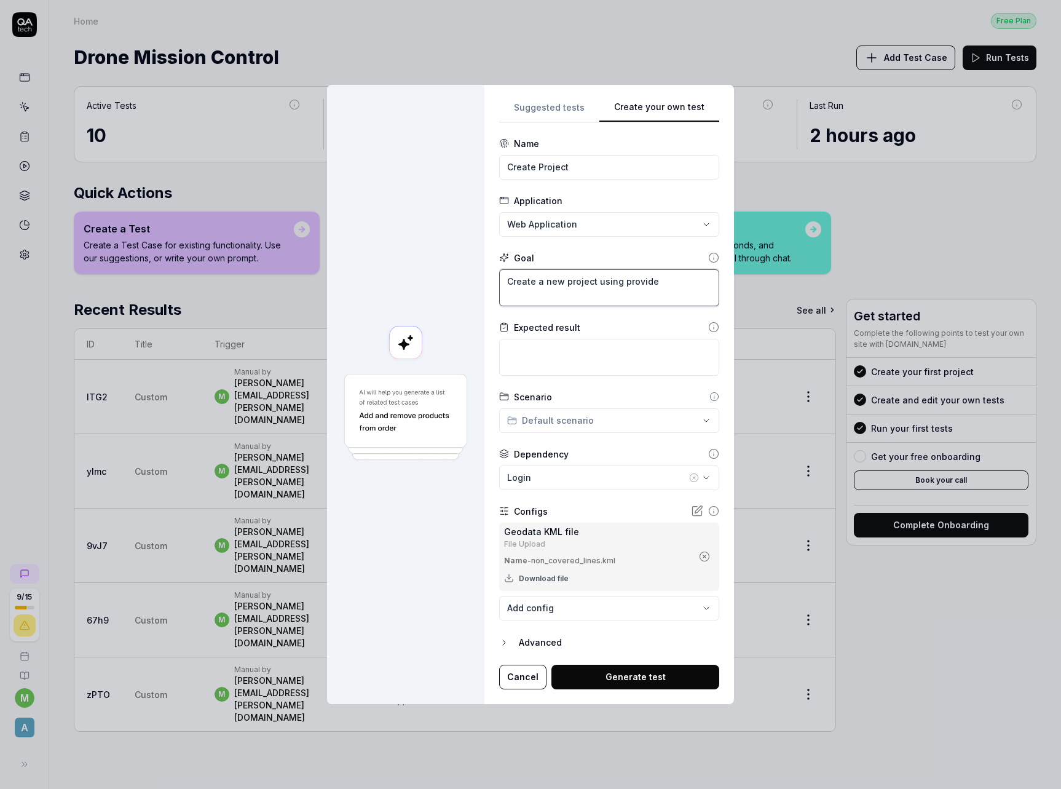
type textarea "Create a new project using provided"
type textarea "*"
type textarea "Create a new project using provided"
type textarea "*"
type textarea "Create a new project using provided g"
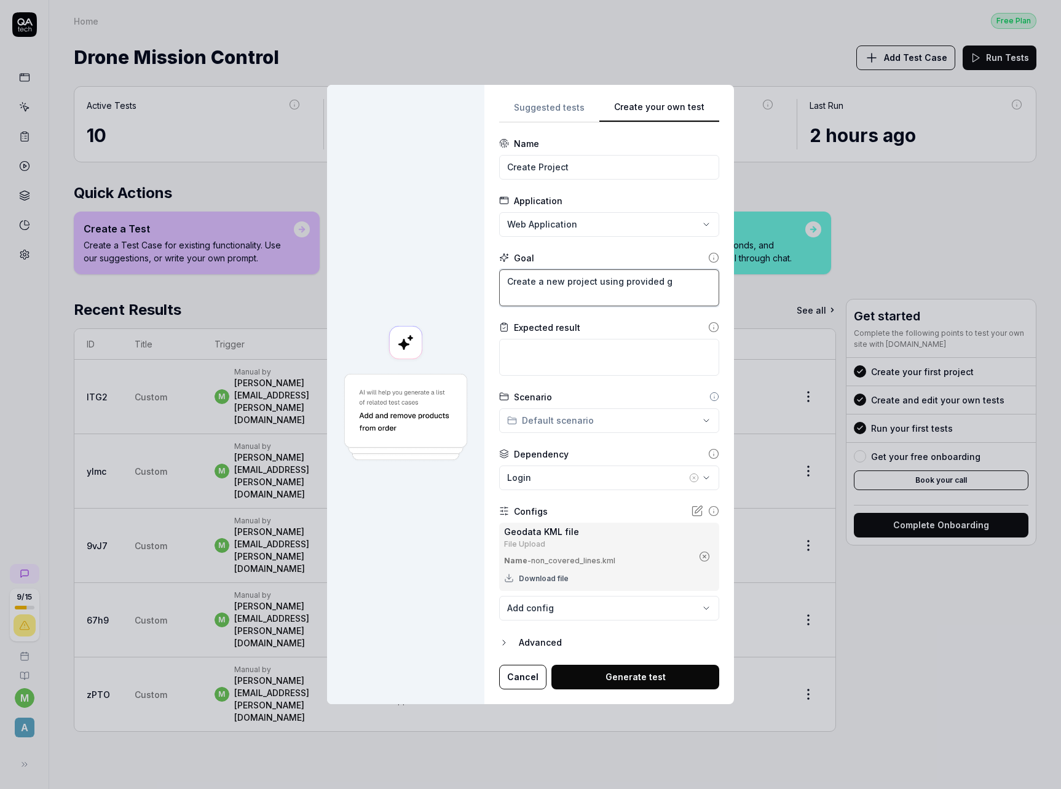
type textarea "*"
type textarea "Create a new project using provided ge"
type textarea "*"
type textarea "Create a new project using provided geo"
type textarea "*"
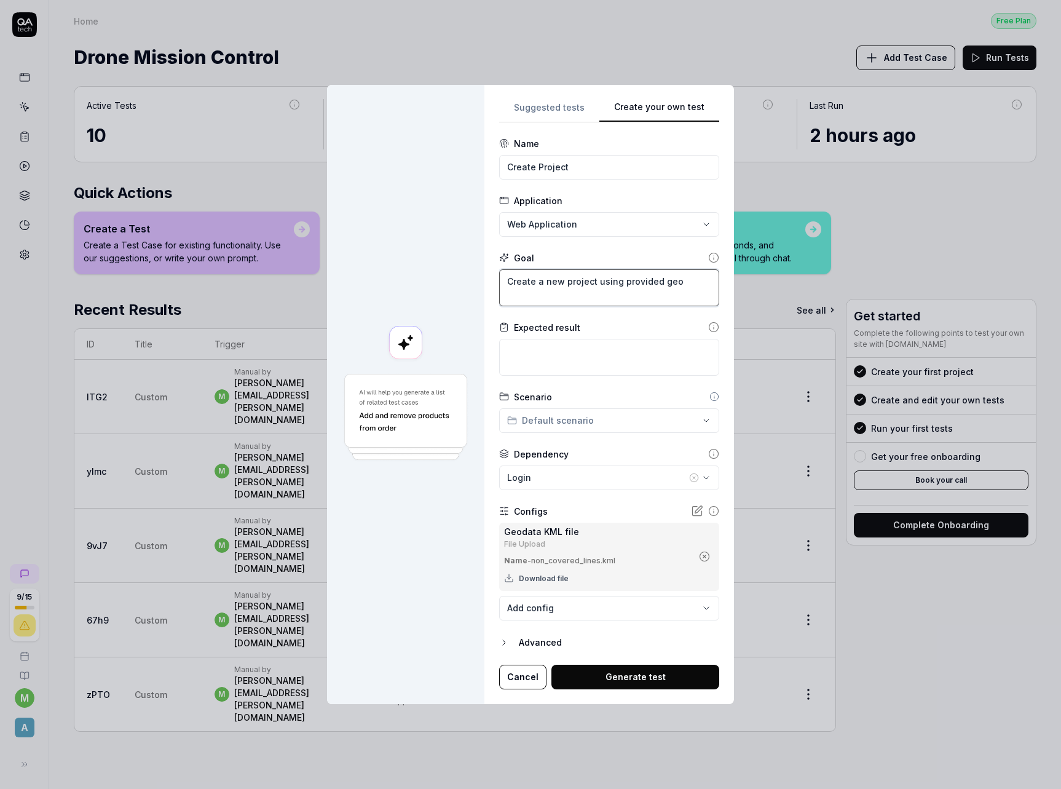
type textarea "Create a new project using provided geod"
type textarea "*"
type textarea "Create a new project using provided geoda"
type textarea "*"
type textarea "Create a new project using provided geodat"
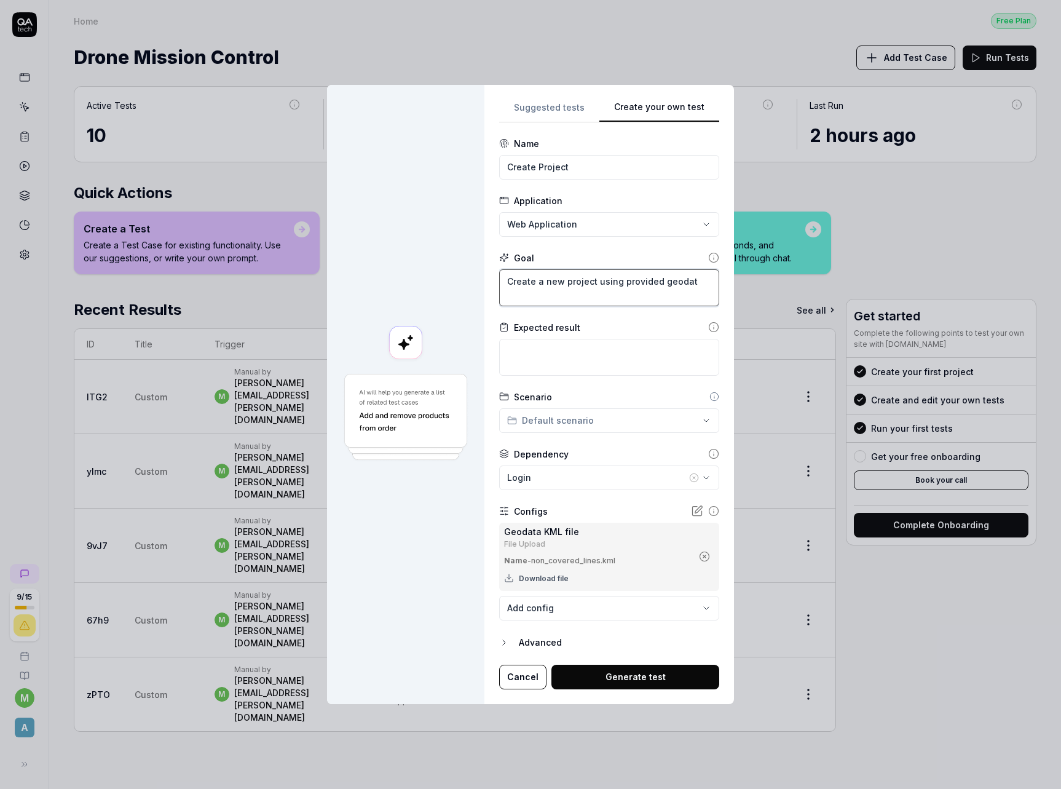
type textarea "*"
type textarea "Create a new project using provided geodata"
type textarea "*"
type textarea "Create a new project using provided geodata"
type textarea "*"
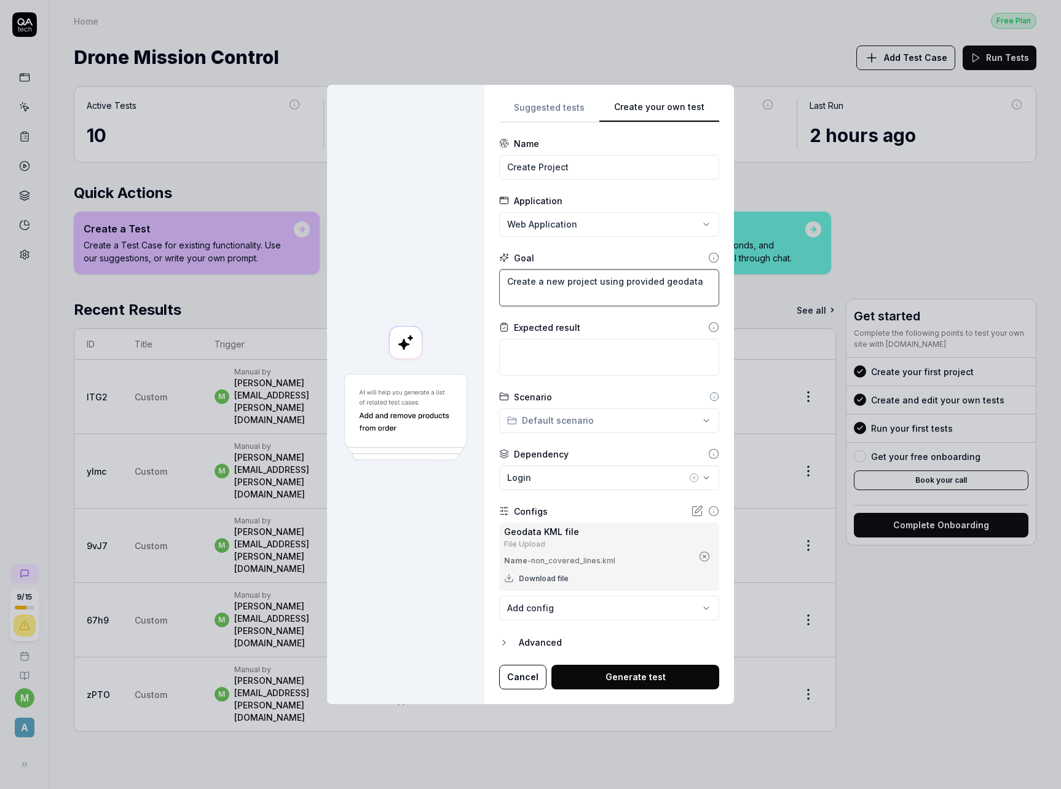
type textarea "Create a new project using provided geodata K"
type textarea "*"
type textarea "Create a new project using provided geodata KM"
type textarea "*"
type textarea "Create a new project using provided geodata KML"
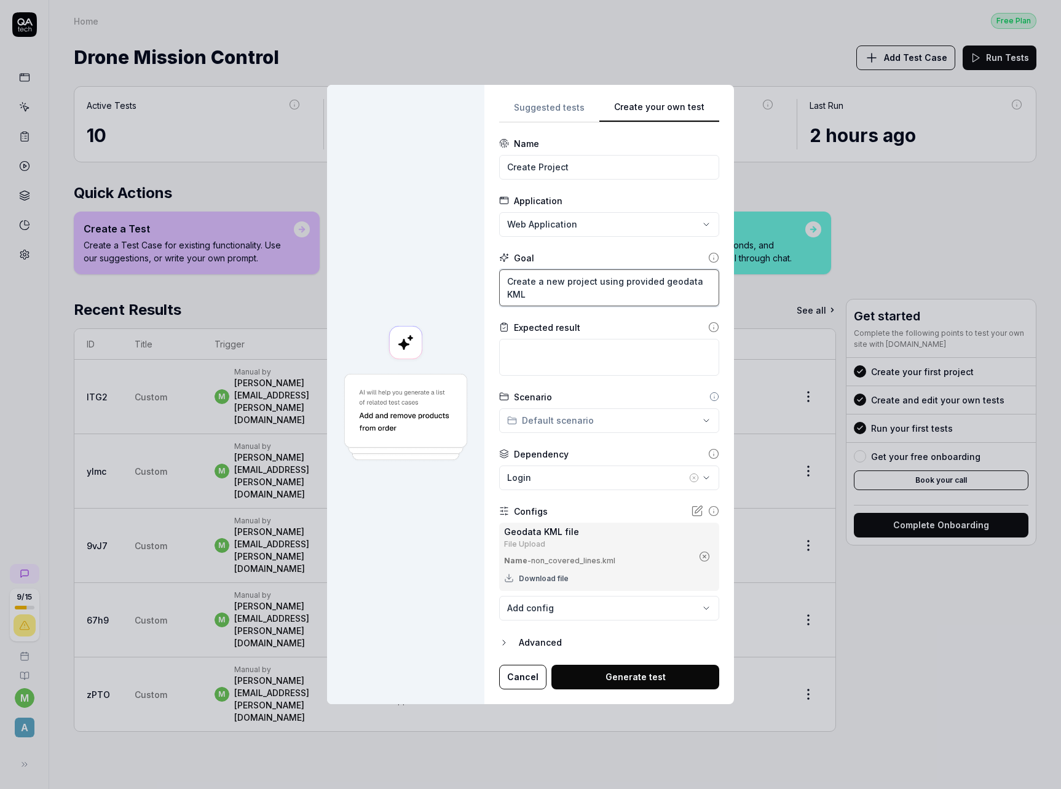
type textarea "*"
type textarea "Create a new project using provided geodata KML fi"
type textarea "*"
type textarea "Create a new project using provided geodata KML fil"
type textarea "*"
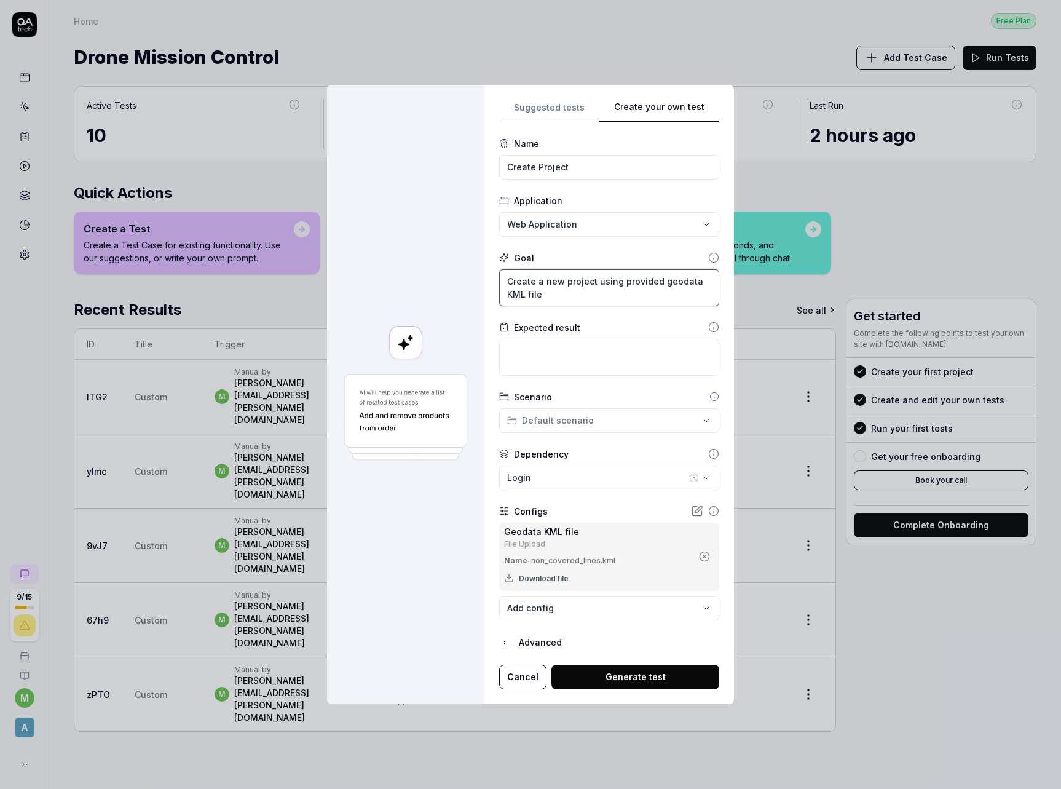
type textarea "Create a new project using provided geodata KML file"
click at [619, 352] on textarea at bounding box center [609, 357] width 220 height 37
type textarea "*"
type textarea "A"
type textarea "*"
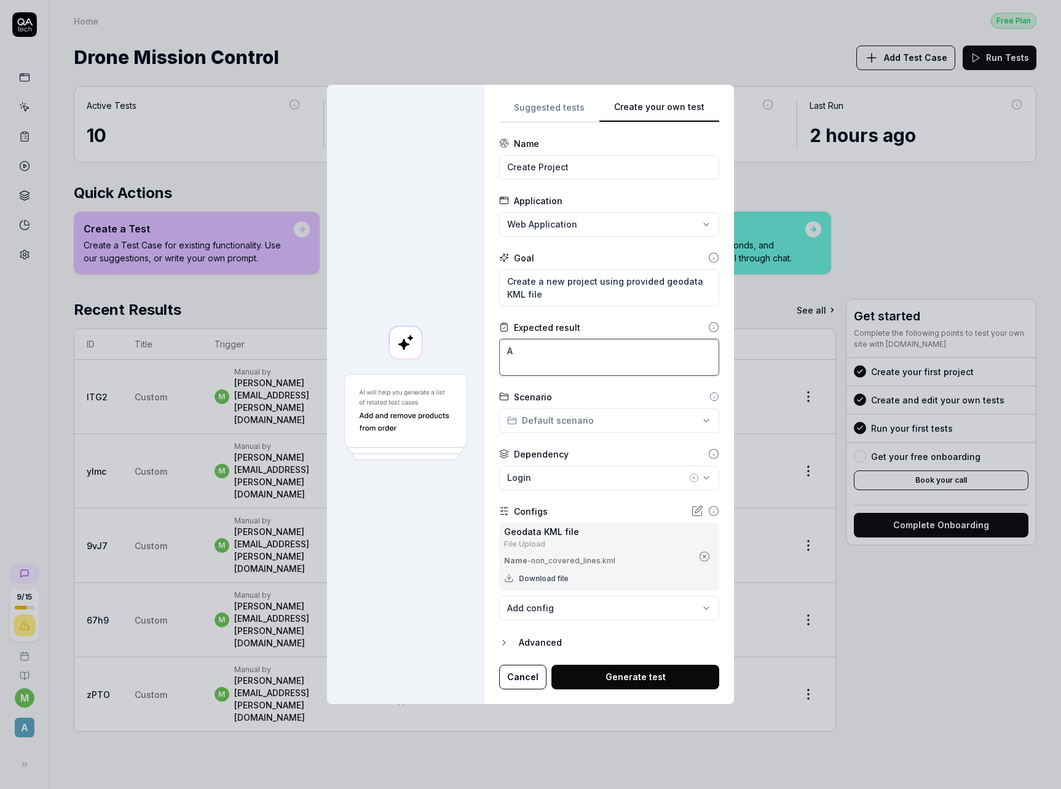
type textarea "A"
type textarea "*"
type textarea "A n"
type textarea "*"
type textarea "A nr"
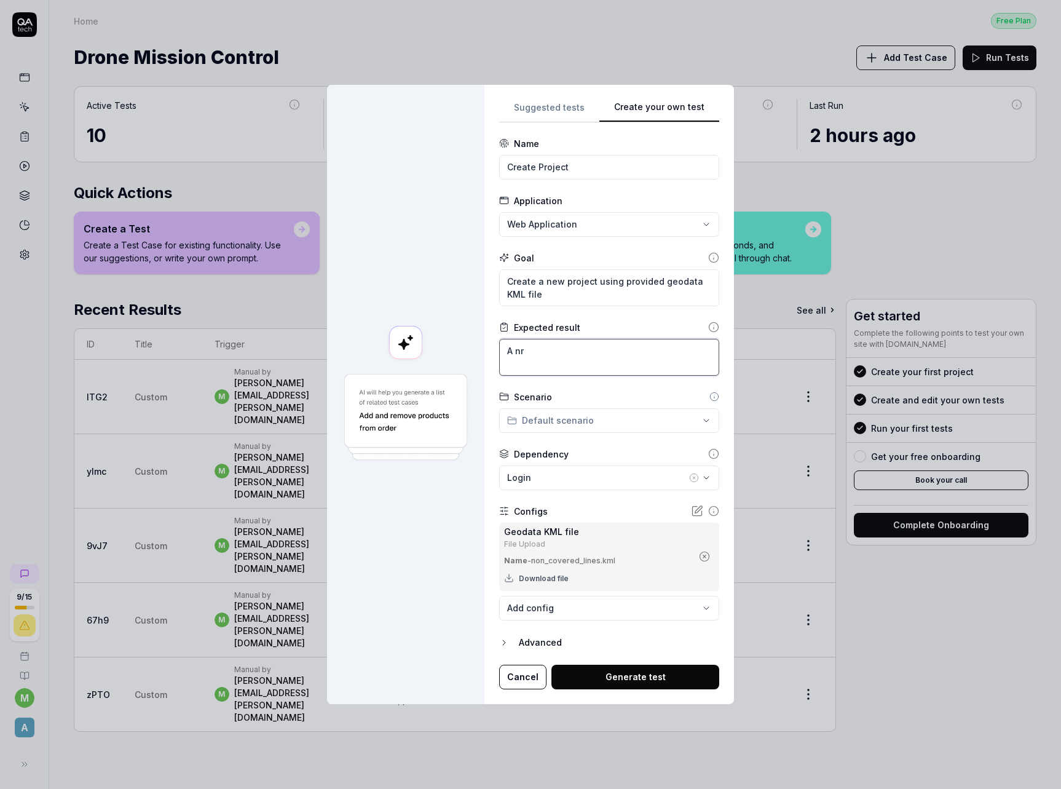
type textarea "*"
type textarea "A nre"
type textarea "*"
type textarea "A nre"
type textarea "*"
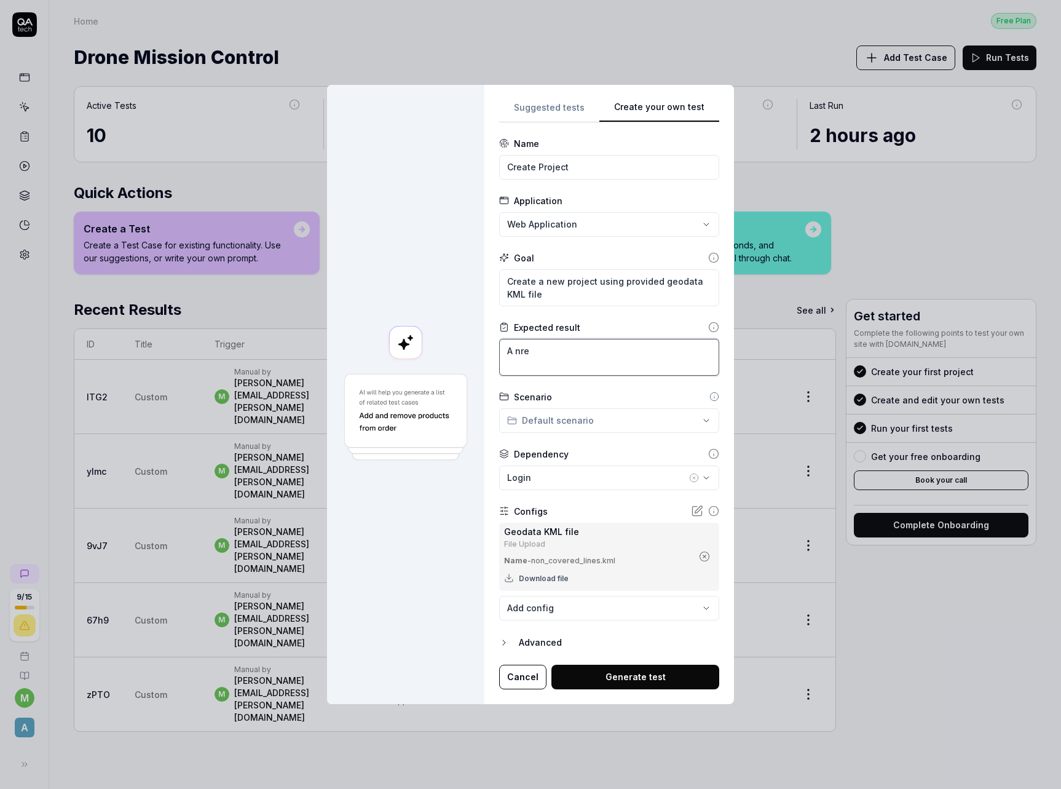
type textarea "A nre"
type textarea "*"
type textarea "A nr"
type textarea "*"
type textarea "A n"
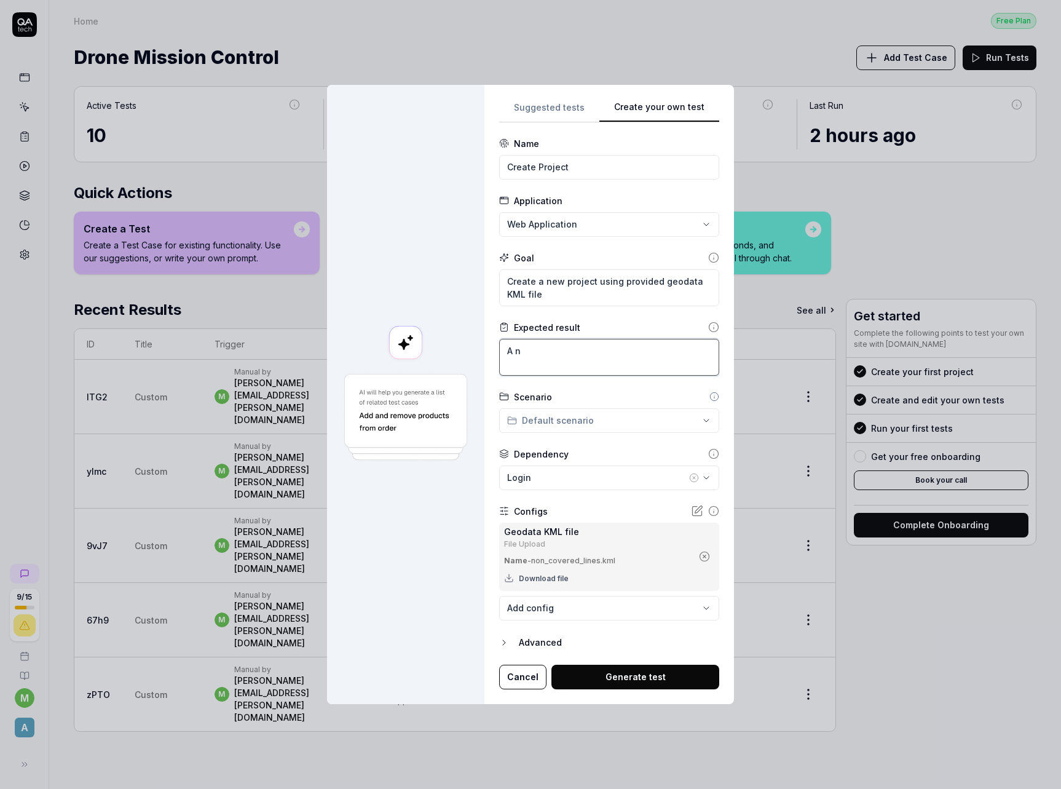
type textarea "*"
type textarea "A ne"
type textarea "*"
type textarea "A new"
type textarea "*"
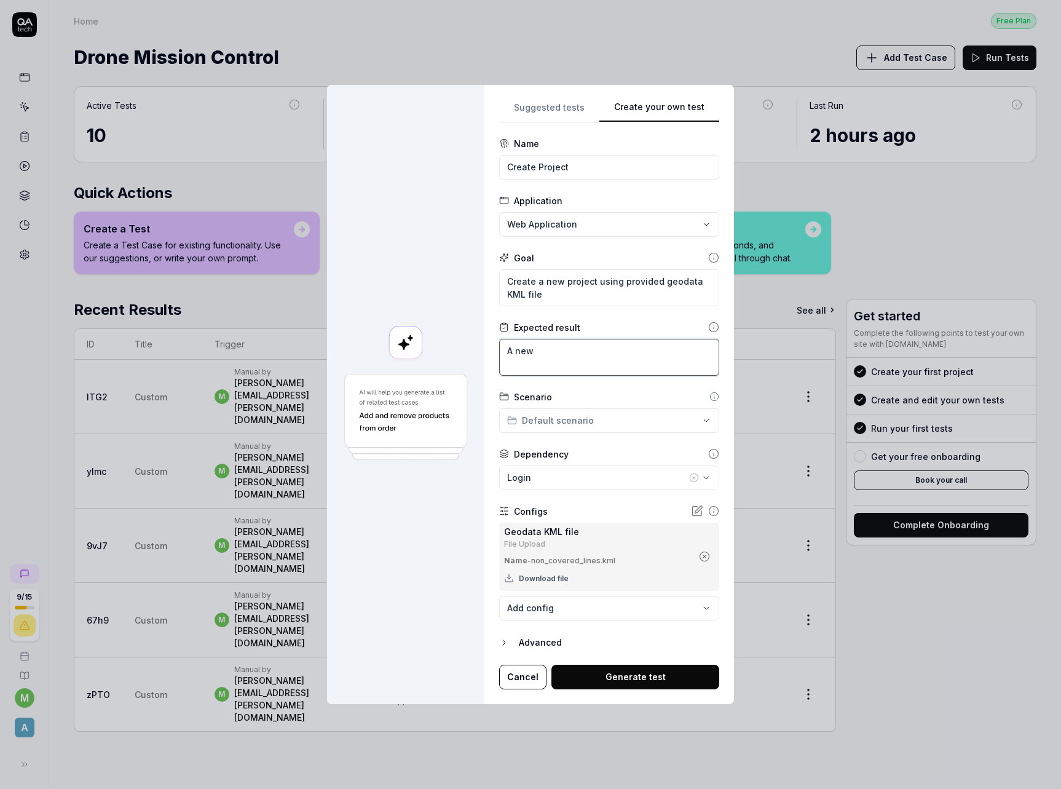
type textarea "A new"
type textarea "*"
type textarea "A new p"
type textarea "*"
type textarea "A new pro"
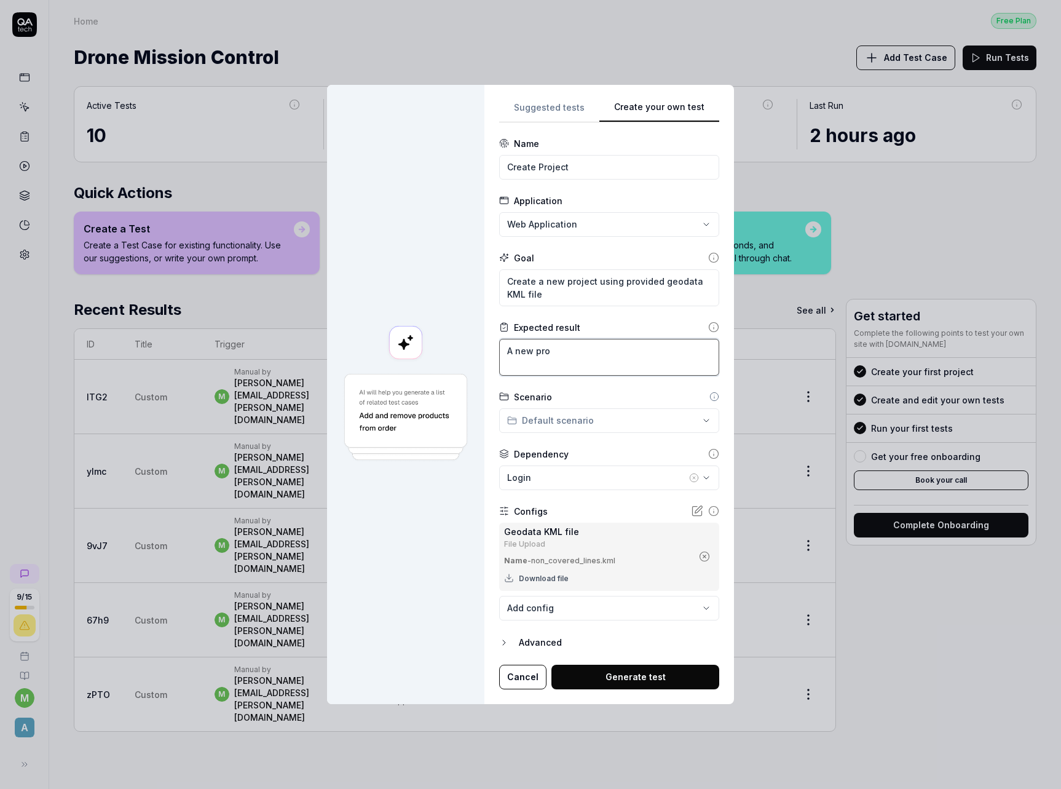
type textarea "*"
type textarea "A new proj"
type textarea "*"
type textarea "A new proje"
type textarea "*"
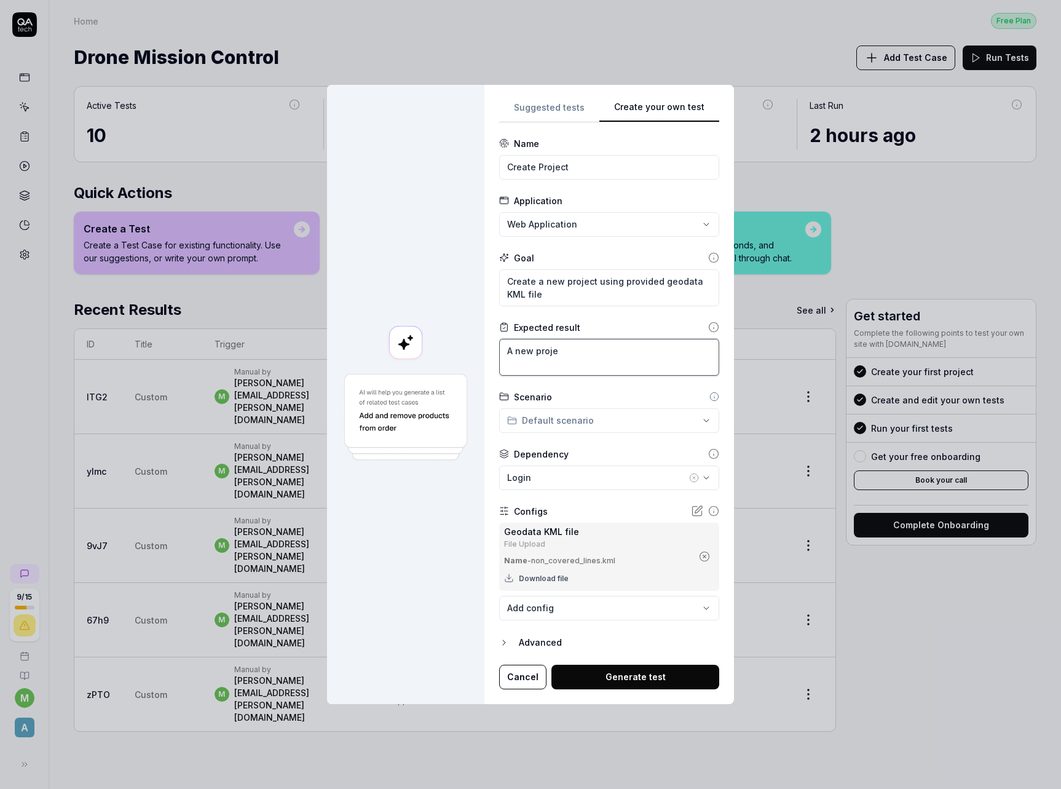
type textarea "A new projec"
type textarea "*"
type textarea "A new project"
type textarea "*"
type textarea "A new project"
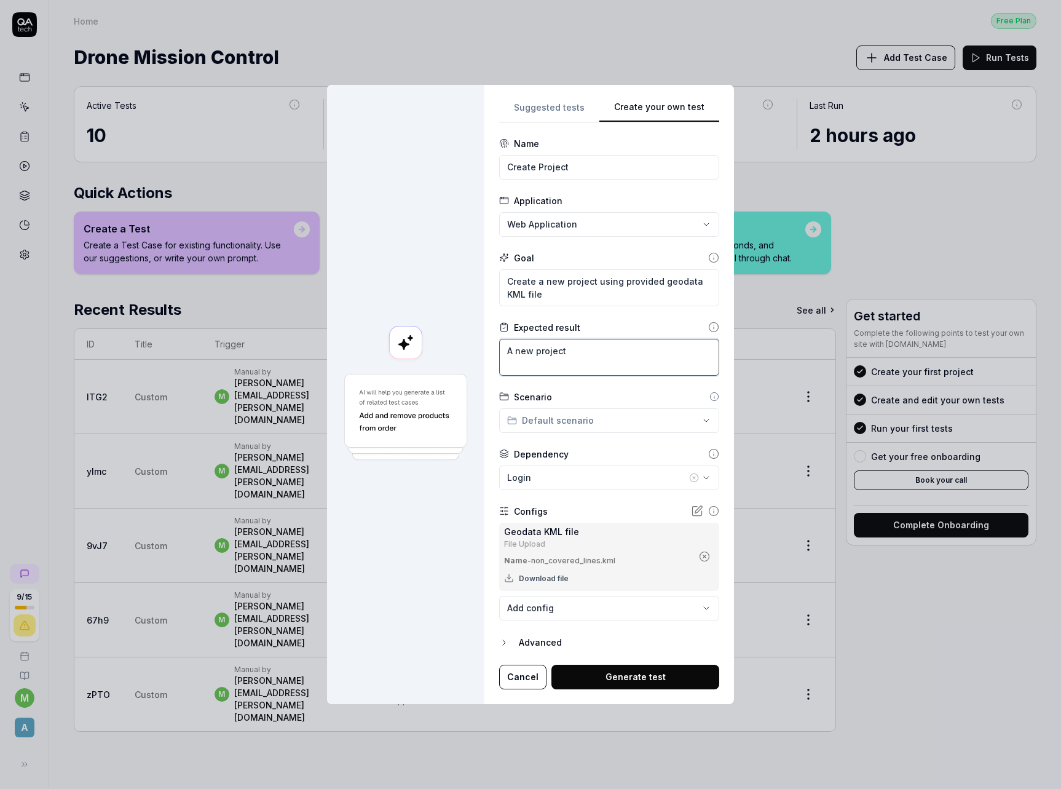
type textarea "*"
type textarea "A new project s"
type textarea "*"
type textarea "A new project sh"
click at [591, 286] on textarea "Create a new project using provided geodata KML file" at bounding box center [609, 287] width 220 height 37
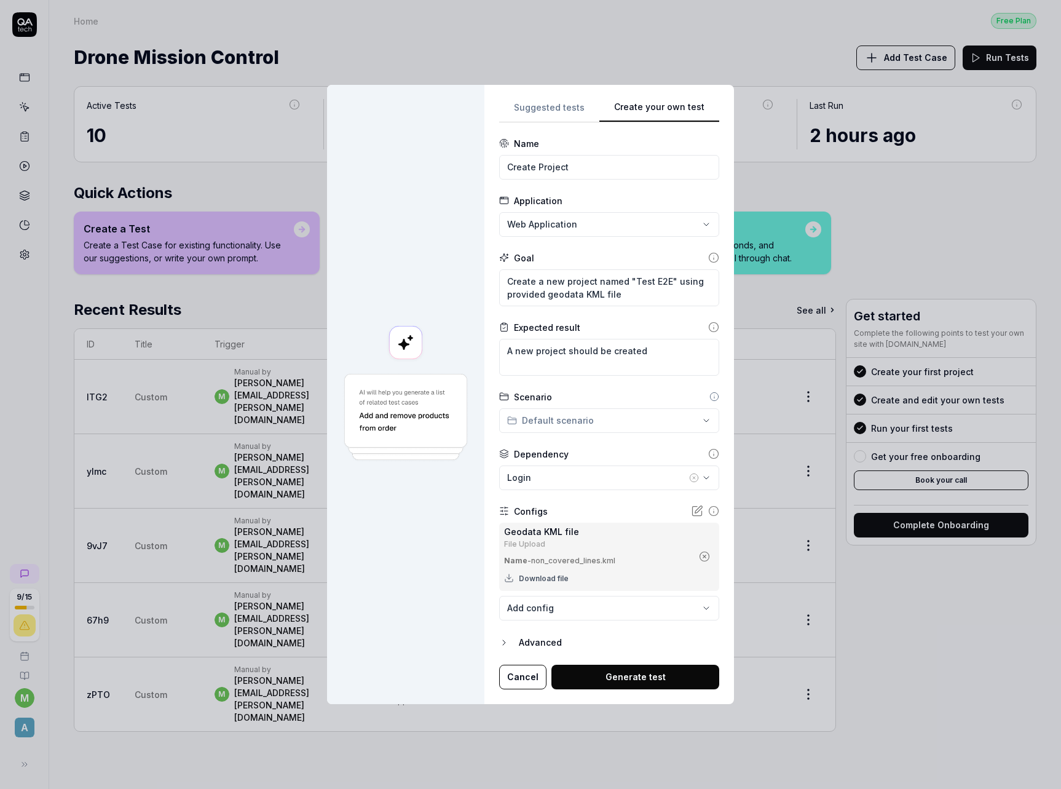
click at [639, 682] on button "Generate test" at bounding box center [636, 677] width 168 height 25
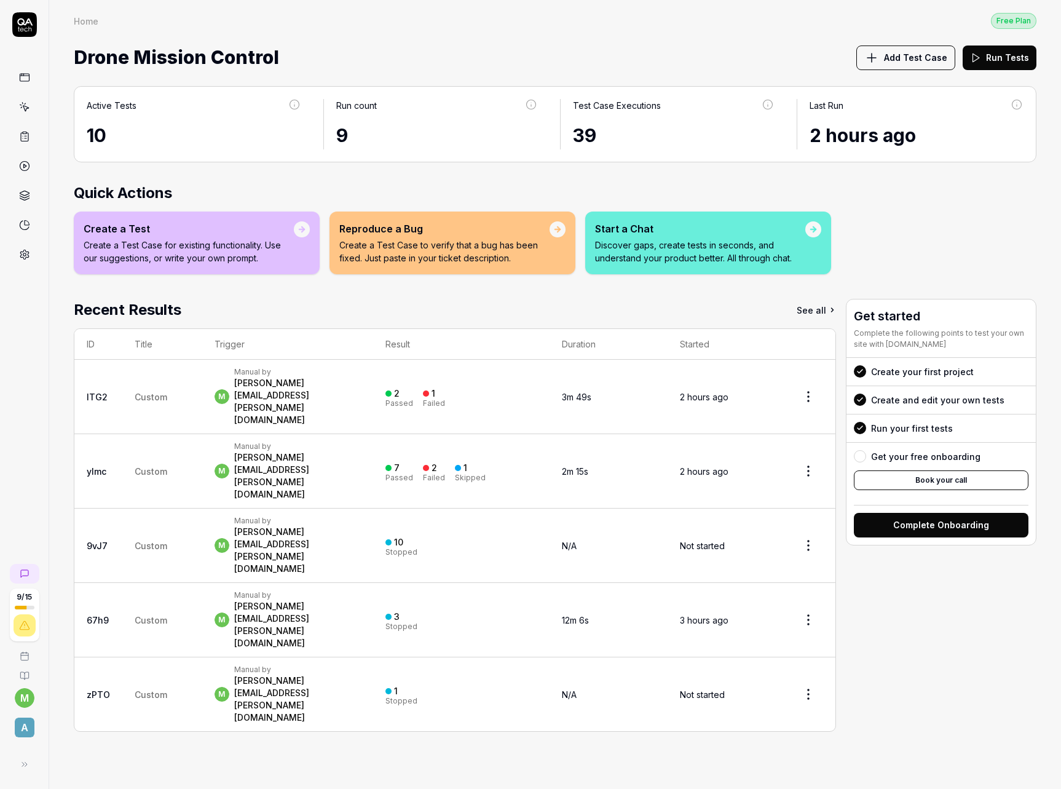
click at [27, 138] on icon at bounding box center [24, 136] width 11 height 11
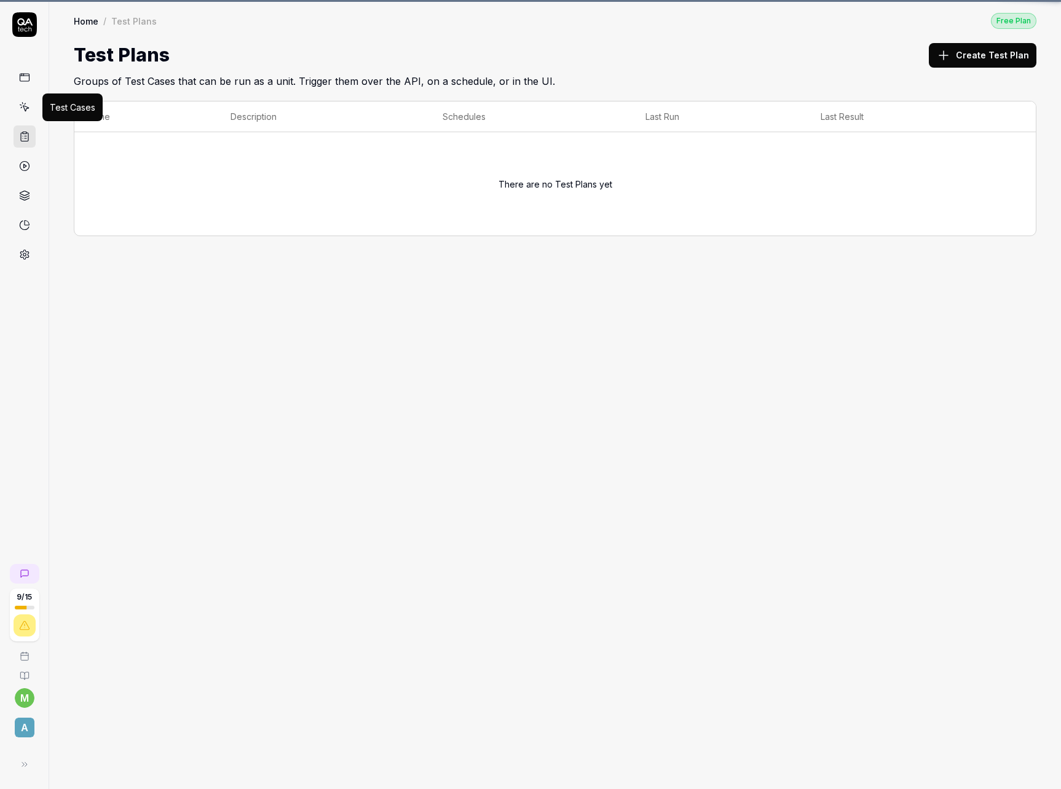
click at [22, 105] on icon at bounding box center [24, 106] width 11 height 11
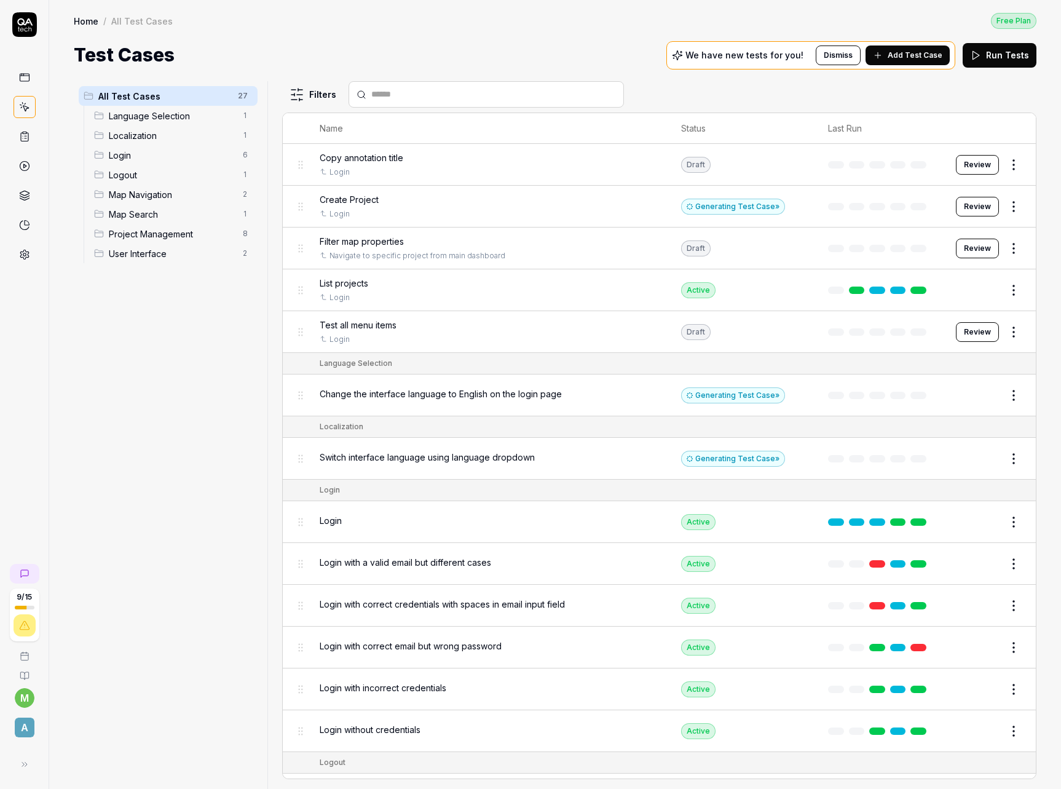
click at [395, 200] on div "Create Project" at bounding box center [488, 199] width 337 height 13
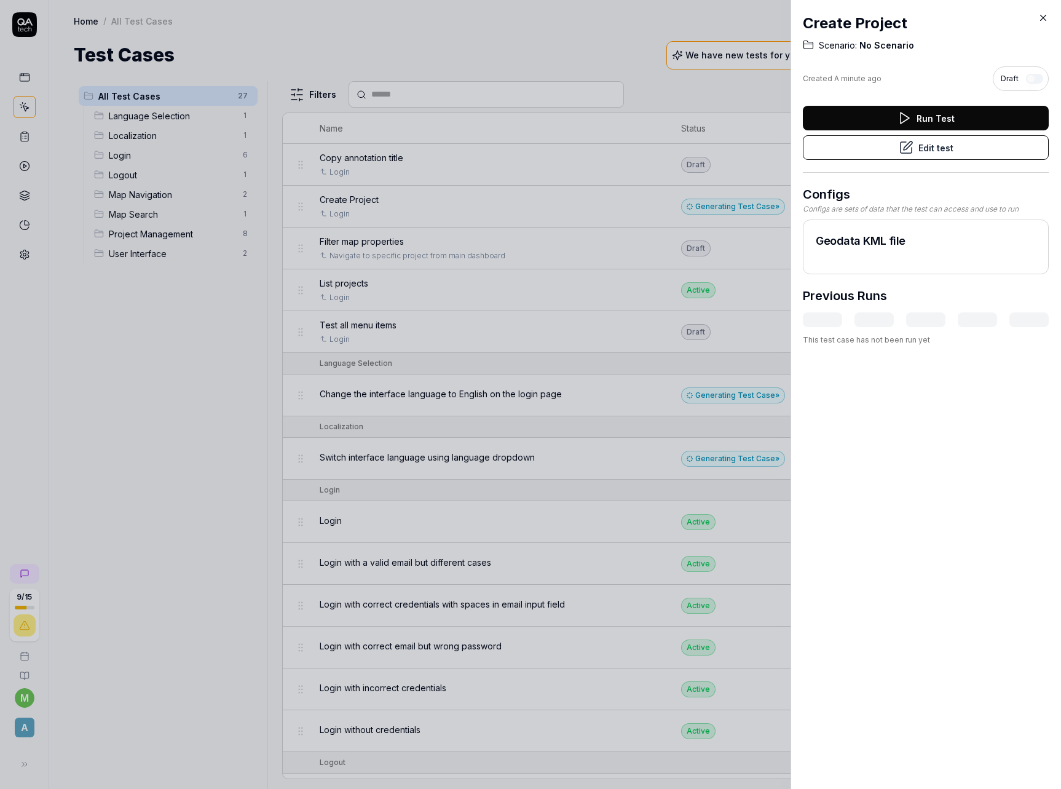
click at [905, 148] on icon at bounding box center [906, 147] width 15 height 15
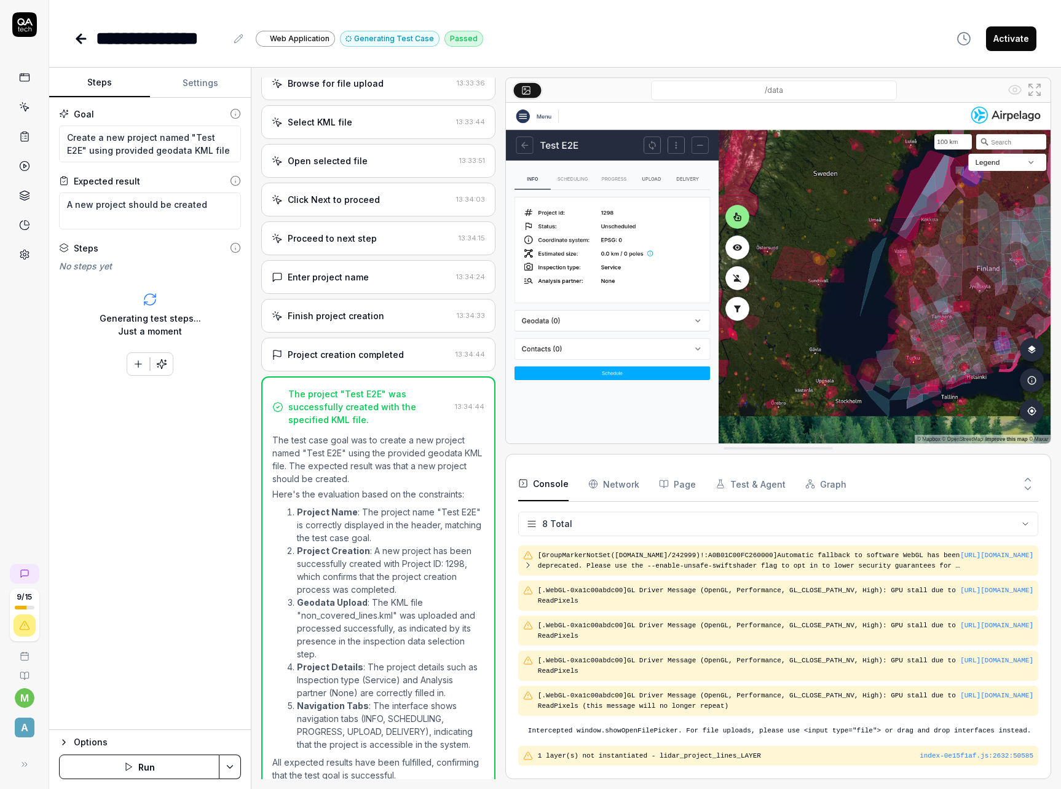
scroll to position [341, 0]
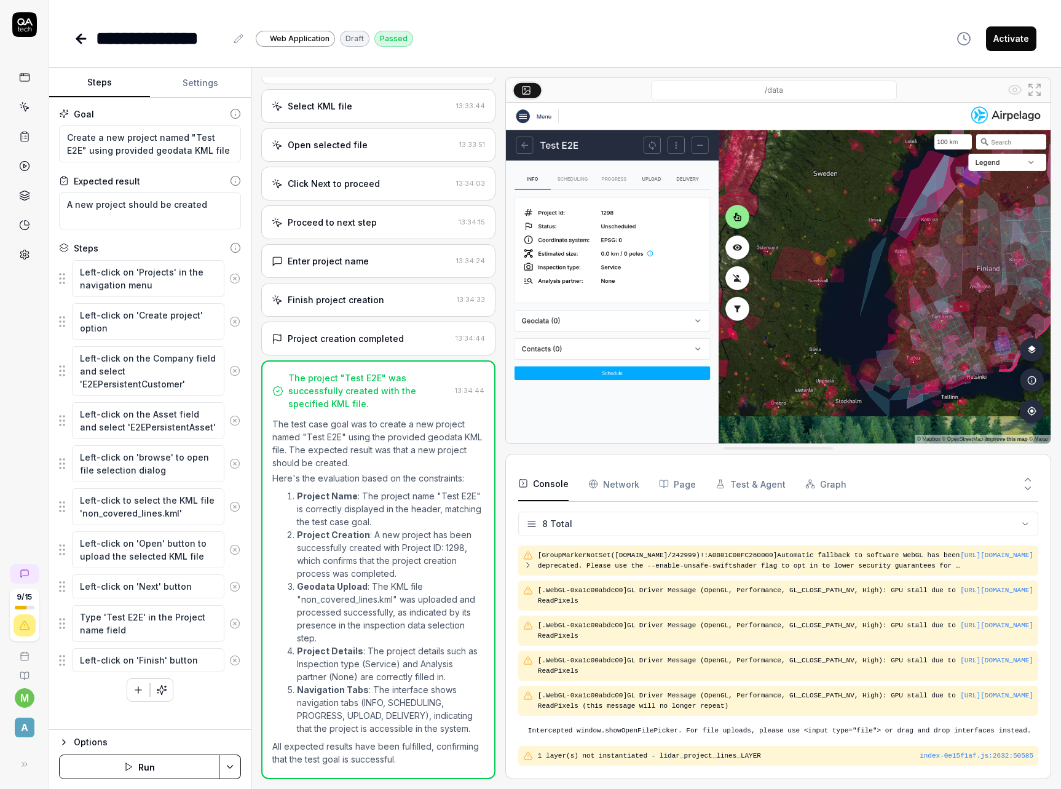
click at [237, 44] on icon at bounding box center [239, 39] width 10 height 10
click at [159, 40] on div "**********" at bounding box center [161, 39] width 130 height 28
click at [649, 55] on div "**********" at bounding box center [555, 394] width 1012 height 789
click at [25, 106] on icon at bounding box center [24, 106] width 11 height 11
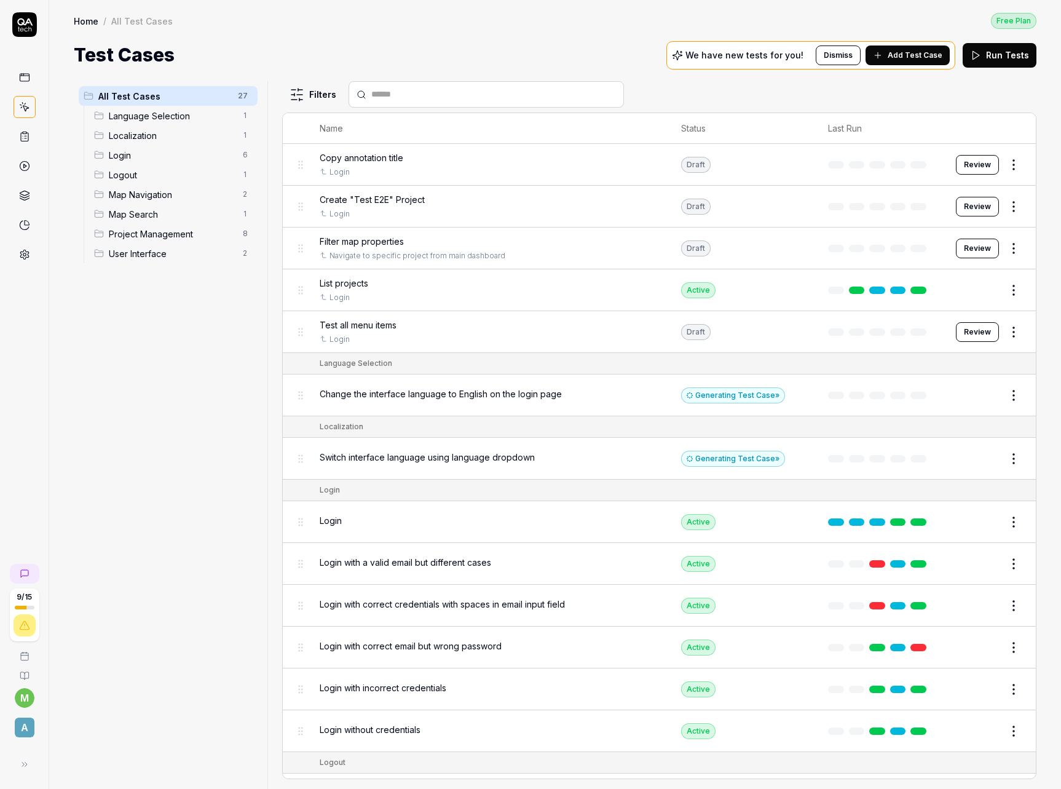
click at [913, 52] on span "Add Test Case" at bounding box center [915, 55] width 55 height 11
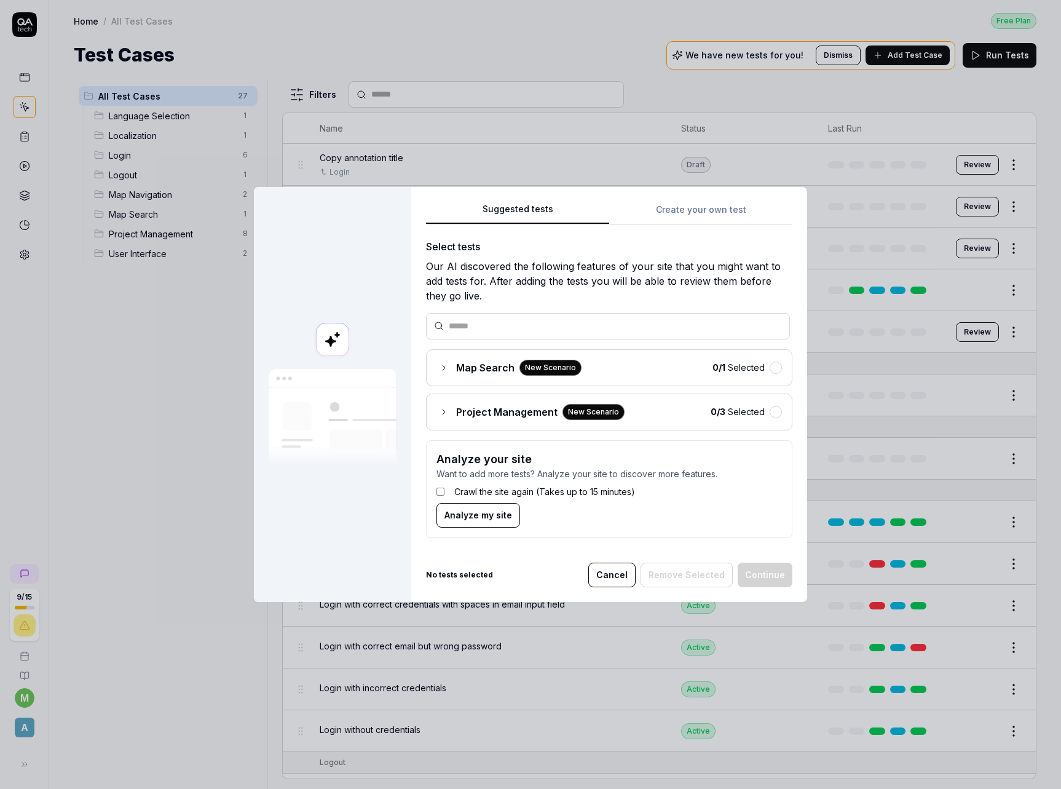
click at [439, 366] on icon at bounding box center [444, 368] width 10 height 10
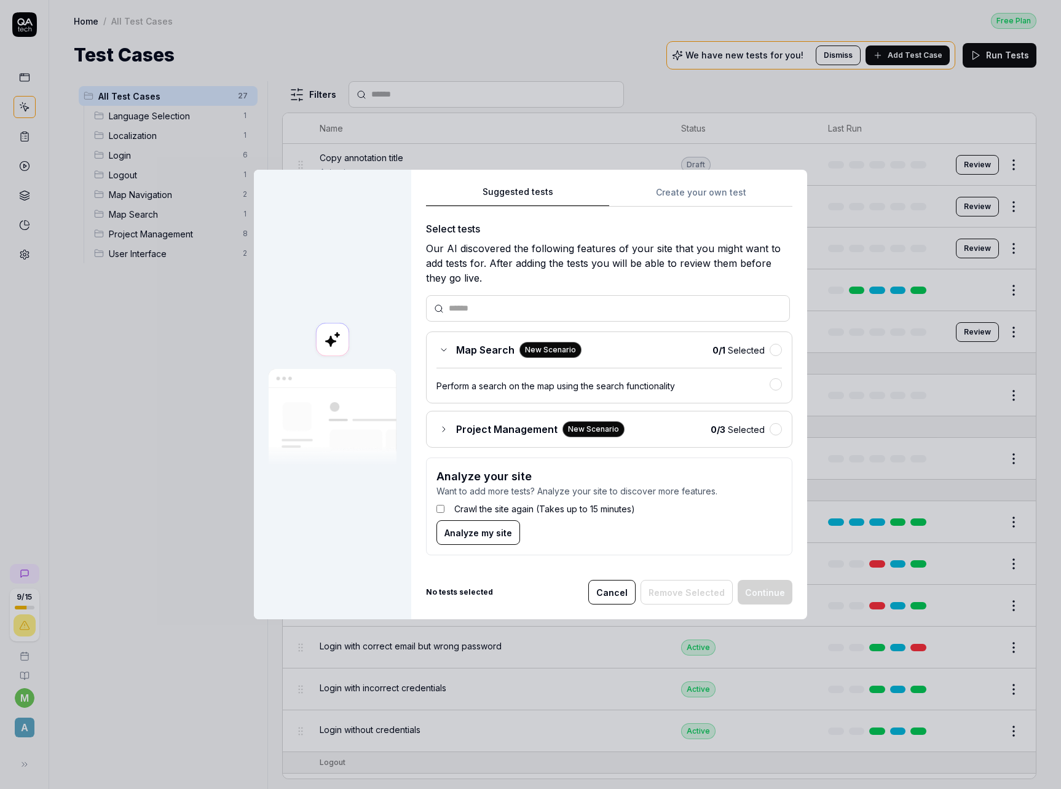
click at [441, 350] on icon at bounding box center [443, 350] width 5 height 2
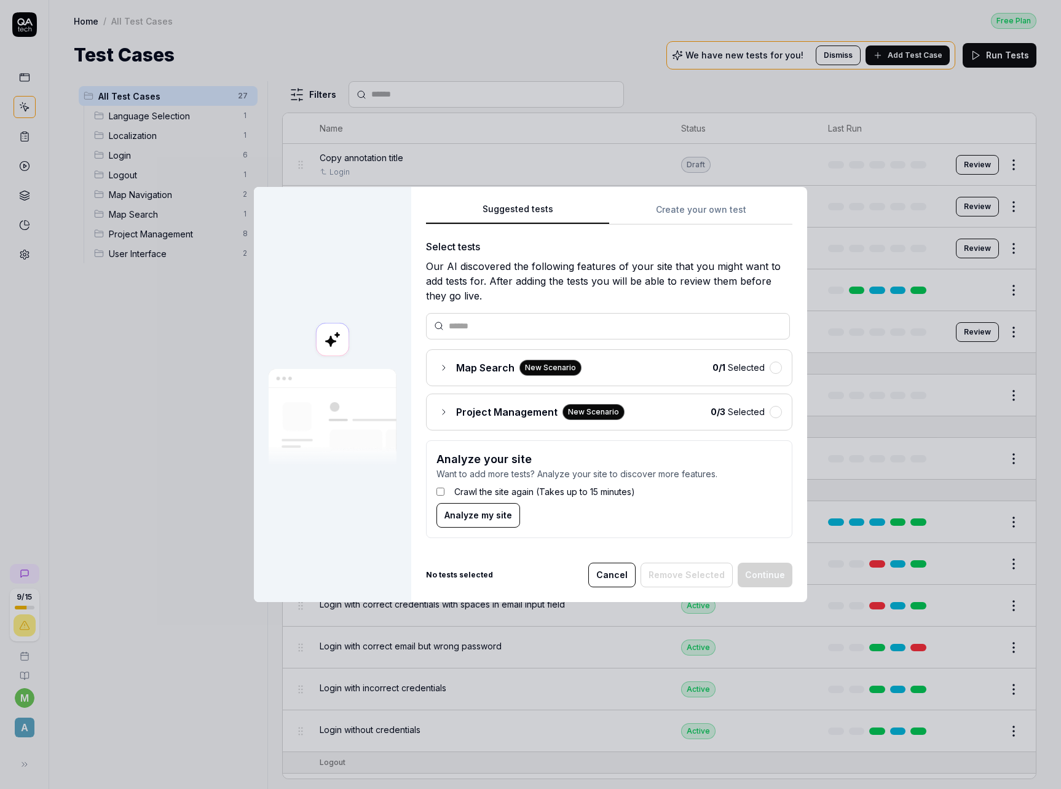
click at [439, 407] on icon at bounding box center [444, 412] width 10 height 10
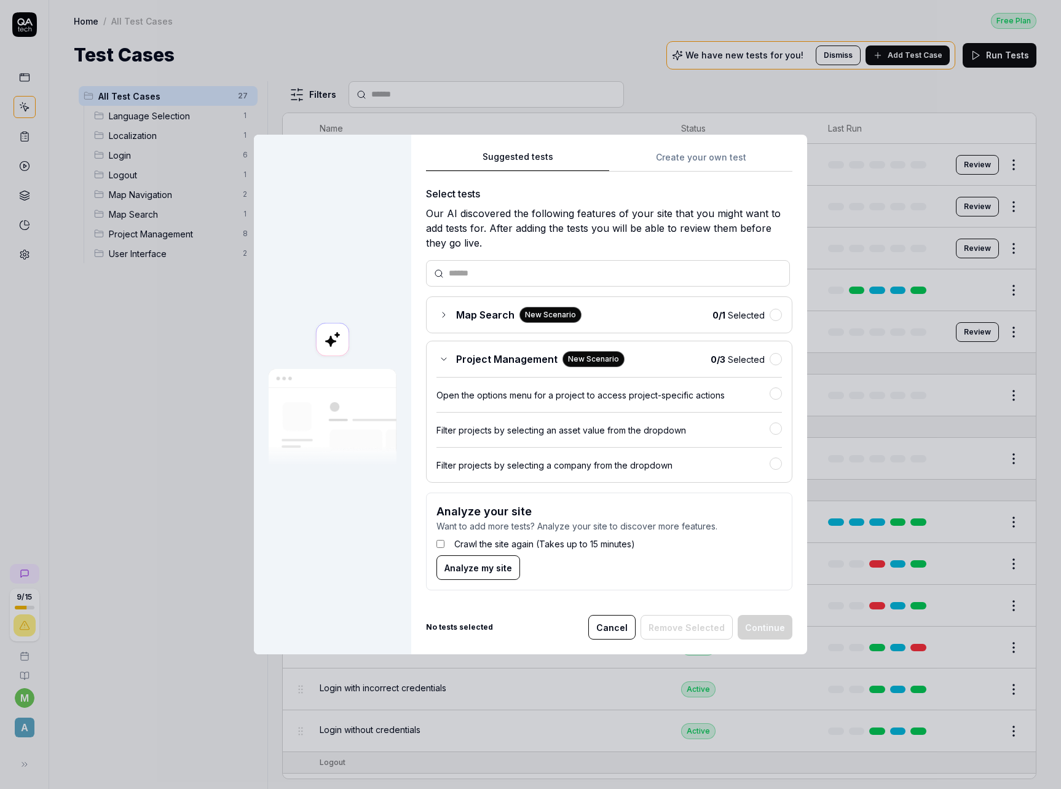
click at [716, 158] on div "Suggested tests Create your own test Select tests Our AI discovered the followi…" at bounding box center [609, 395] width 396 height 520
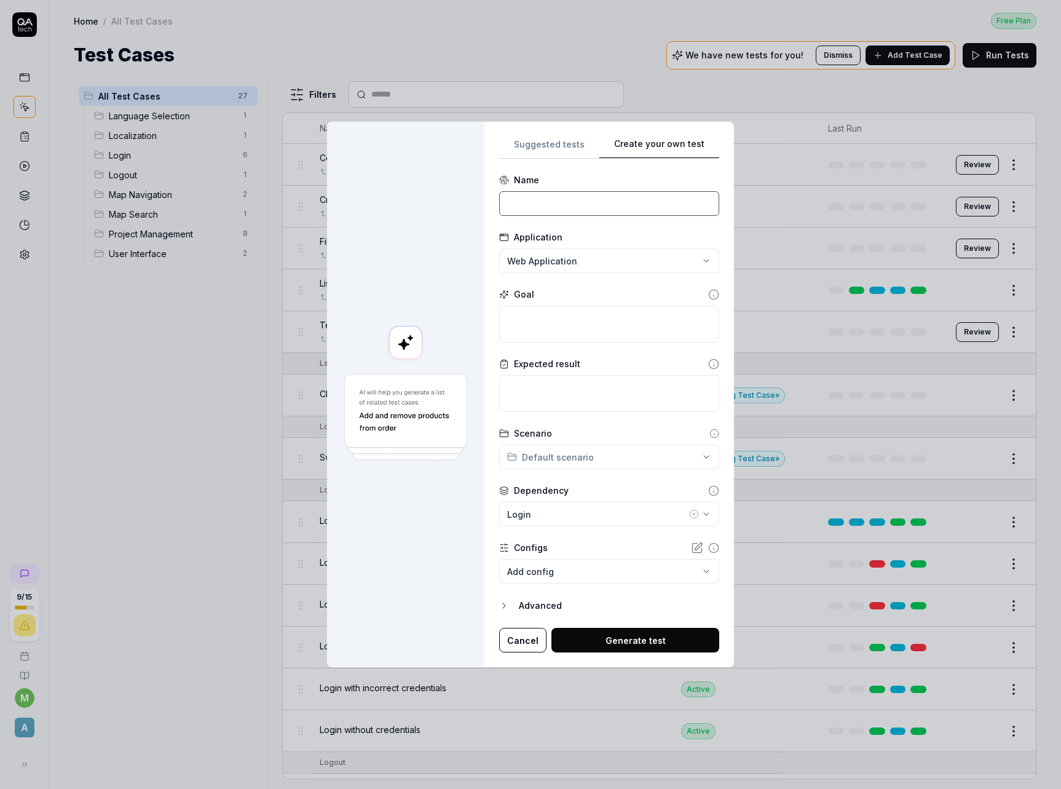
click at [556, 209] on input at bounding box center [609, 203] width 220 height 25
click at [577, 317] on textarea at bounding box center [609, 324] width 220 height 37
click at [570, 396] on textarea at bounding box center [609, 393] width 220 height 37
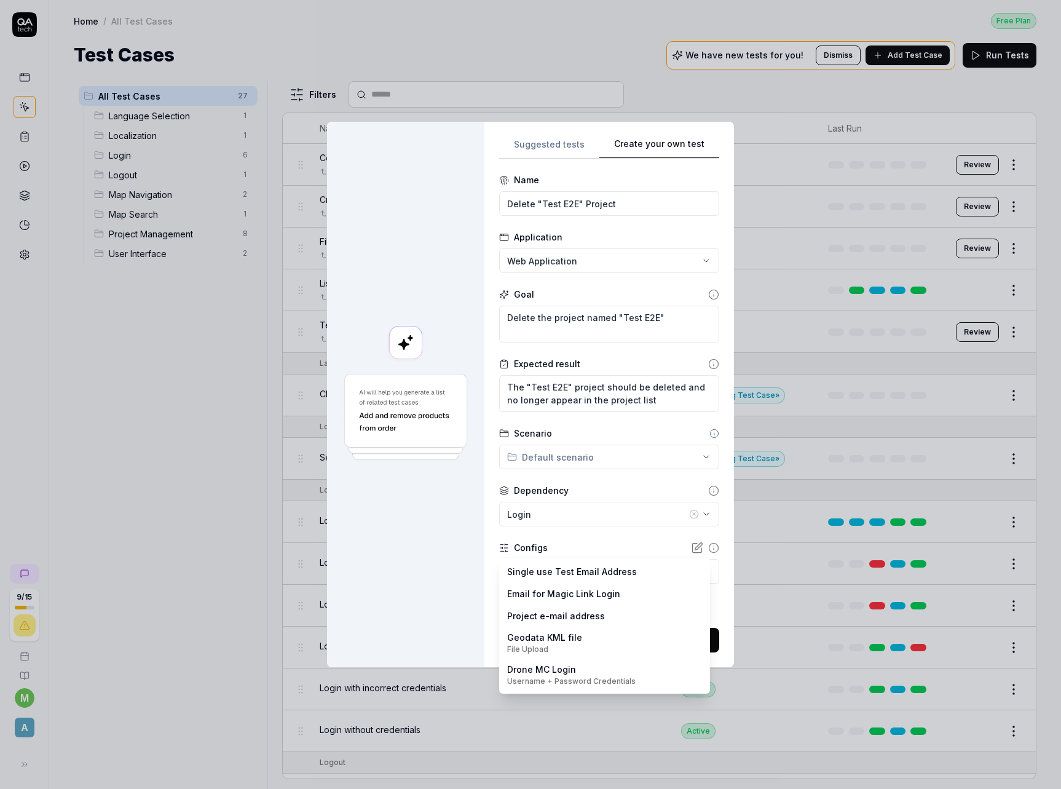
click at [582, 576] on body "9 / 15 m A Home / All Test Cases Free Plan Home / All Test Cases Free Plan Test…" at bounding box center [530, 394] width 1061 height 789
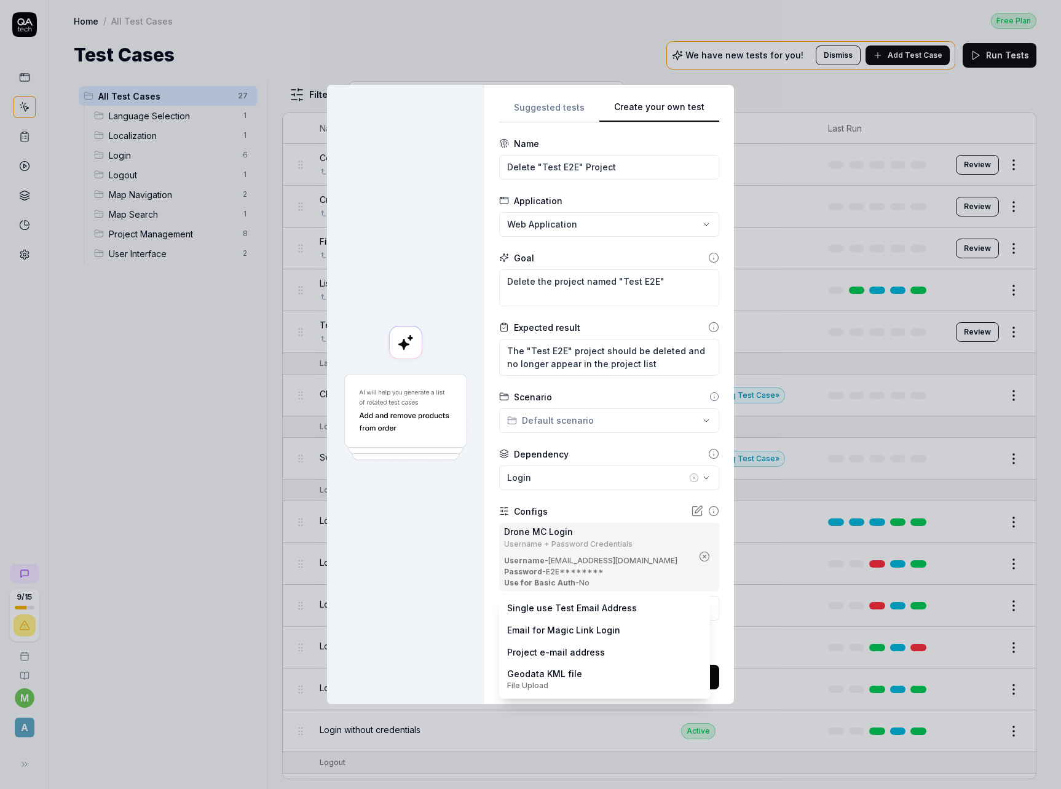
click at [577, 607] on body "9 / 15 m A Home / All Test Cases Free Plan Home / All Test Cases Free Plan Test…" at bounding box center [530, 394] width 1061 height 789
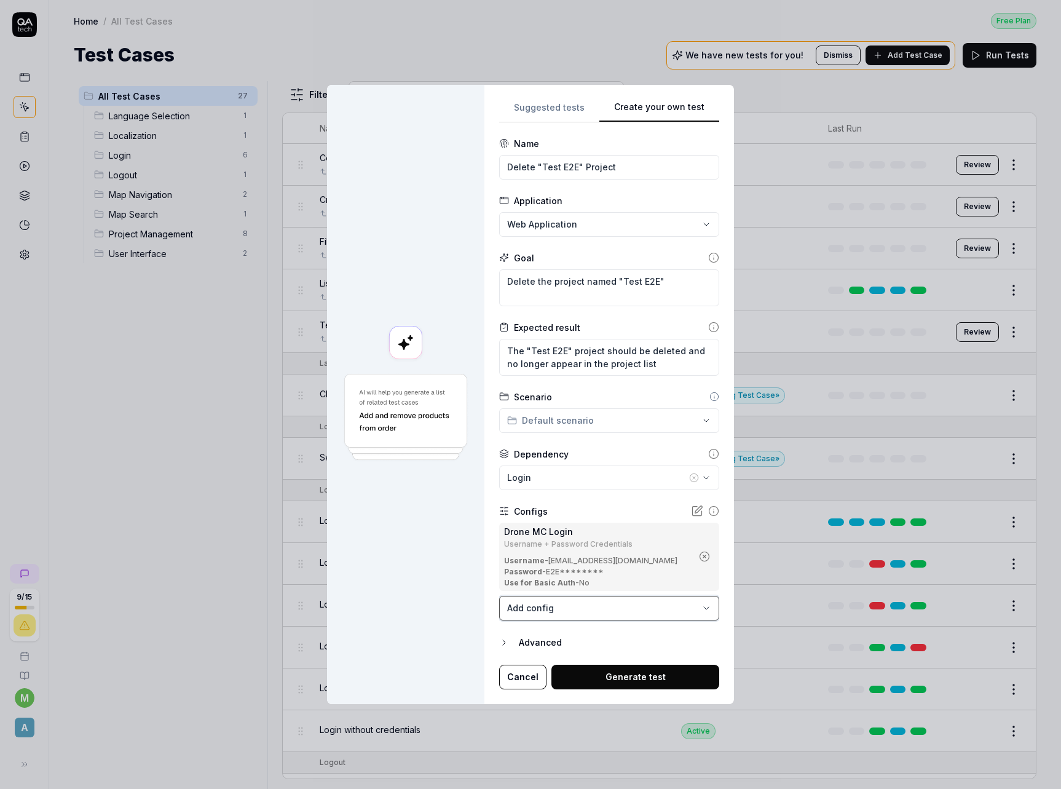
click at [393, 593] on div "**********" at bounding box center [530, 394] width 1061 height 789
click at [641, 674] on button "Generate test" at bounding box center [636, 677] width 168 height 25
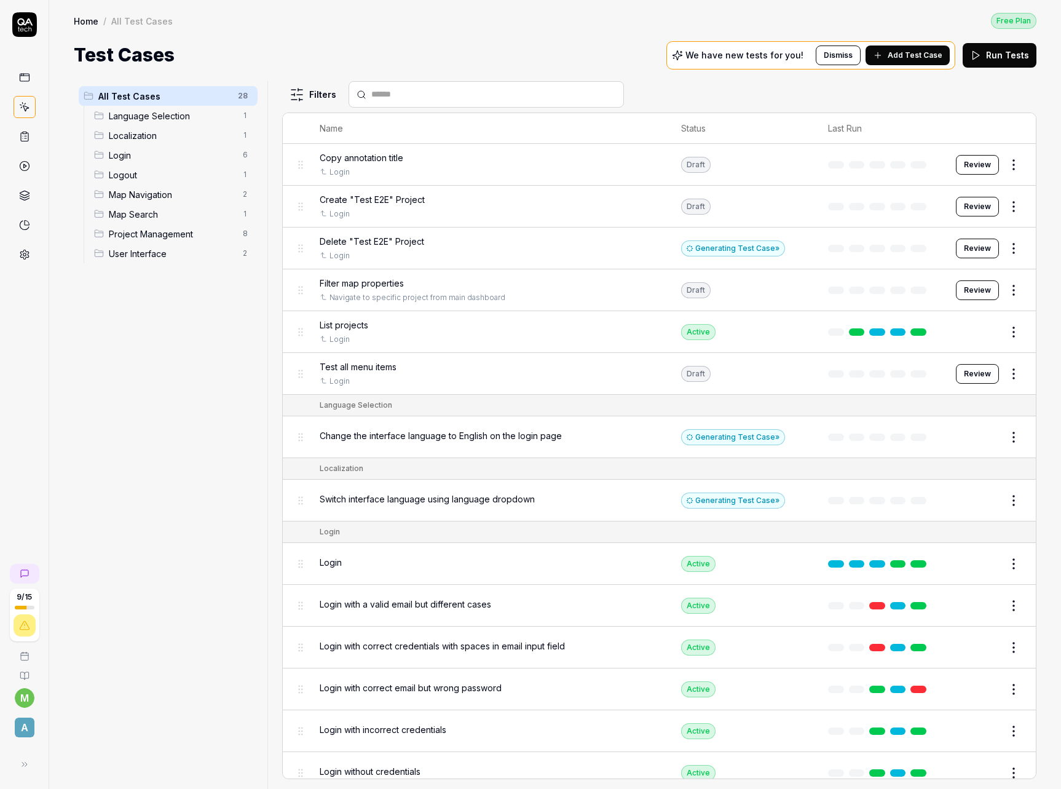
click at [408, 240] on span "Delete "Test E2E" Project" at bounding box center [372, 241] width 105 height 13
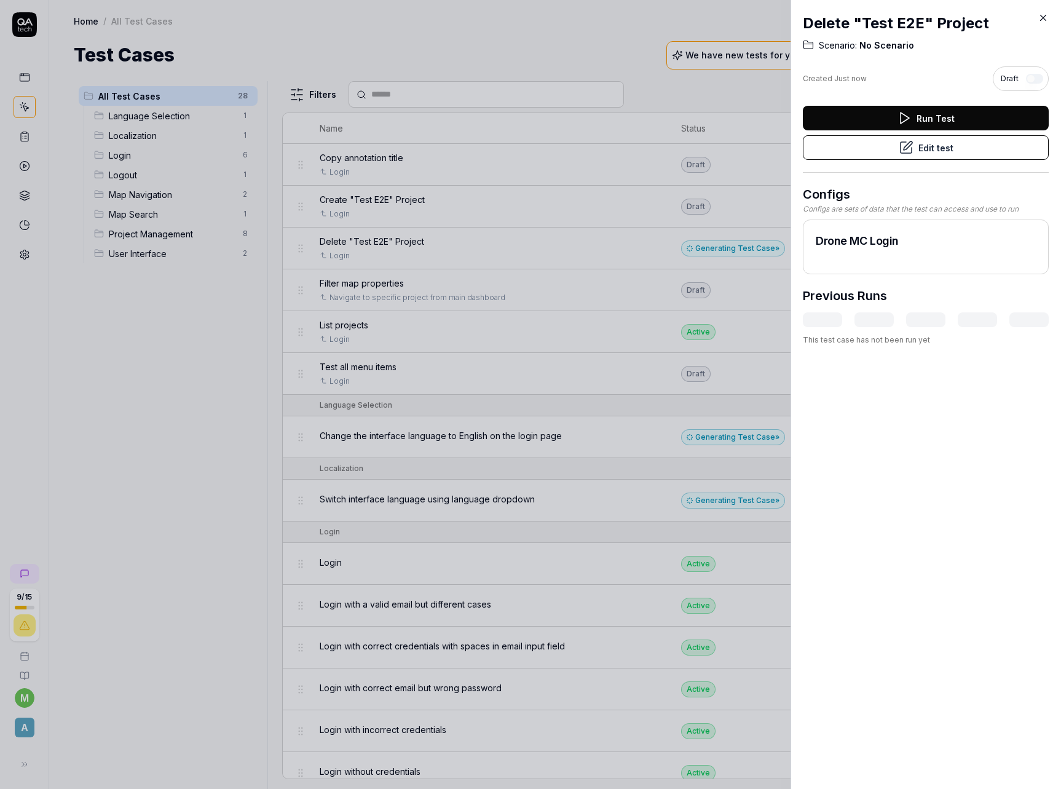
click at [978, 151] on button "Edit test" at bounding box center [926, 147] width 246 height 25
